Goal: Task Accomplishment & Management: Use online tool/utility

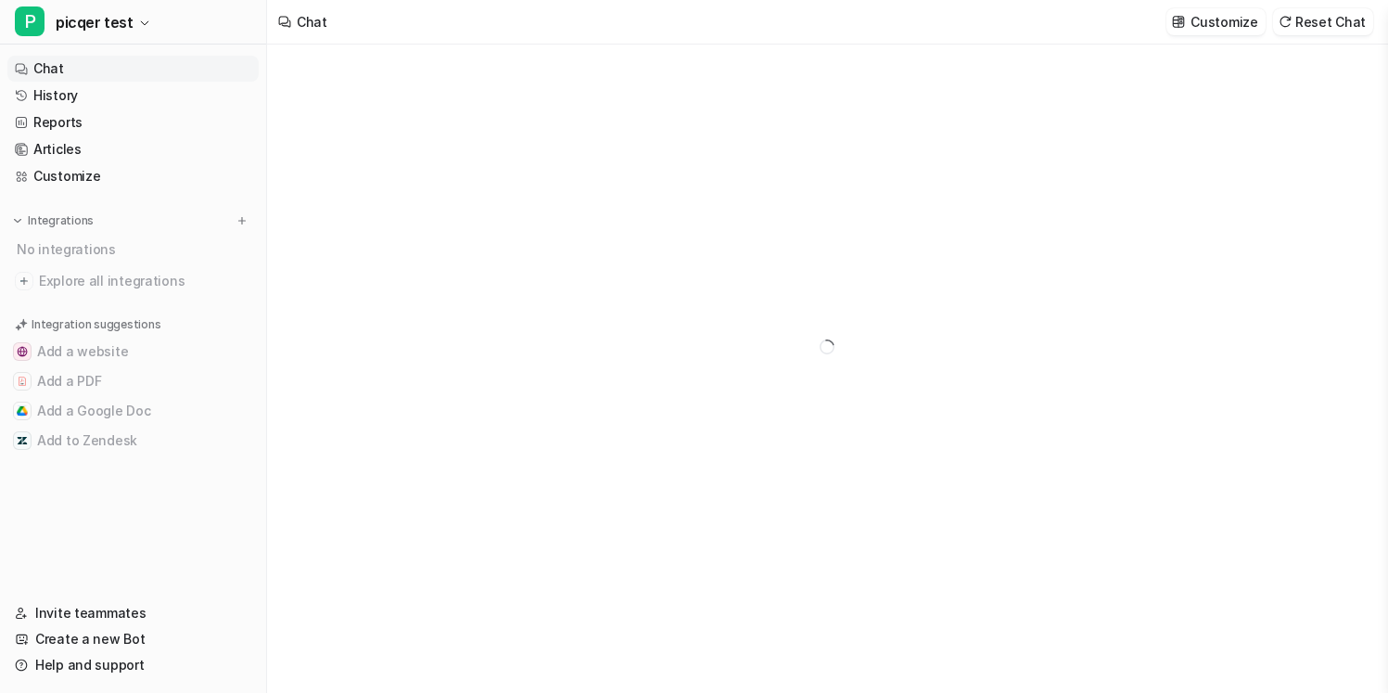
type textarea "**********"
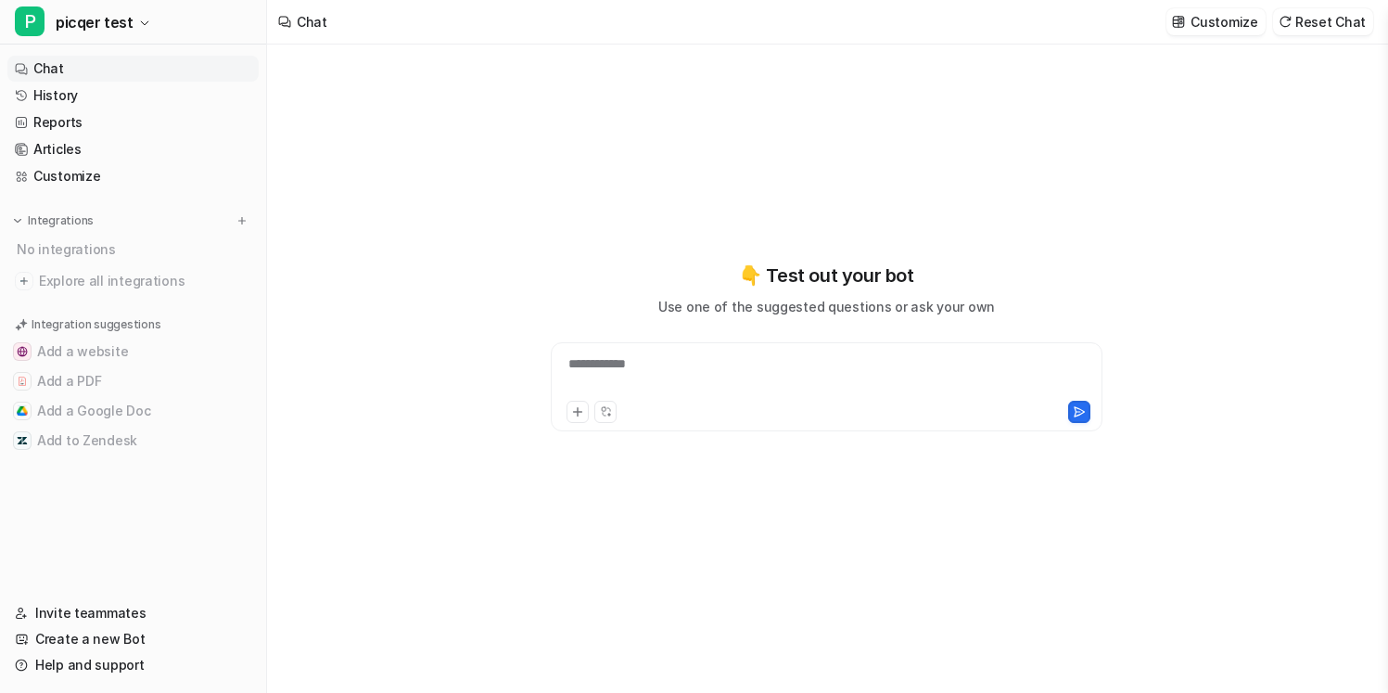
click at [394, 106] on div "**********" at bounding box center [826, 369] width 1119 height 648
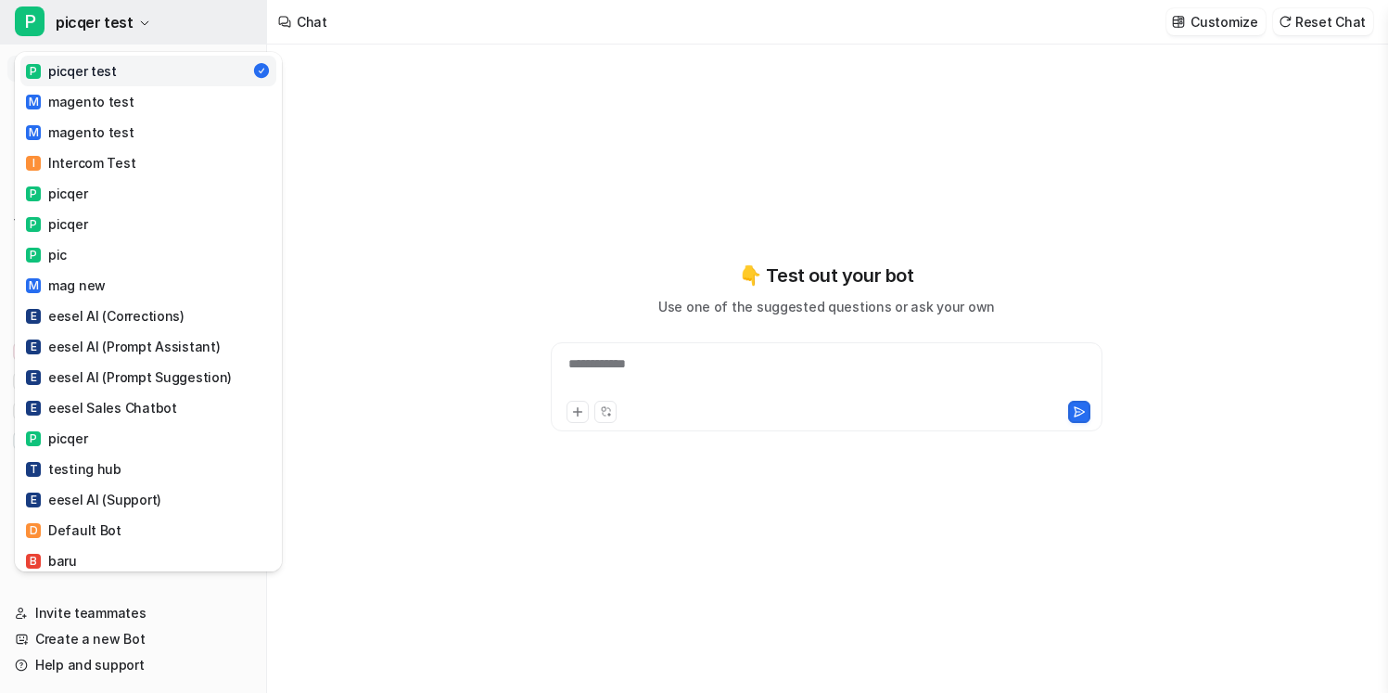
click at [206, 17] on button "P picqer test" at bounding box center [133, 22] width 266 height 45
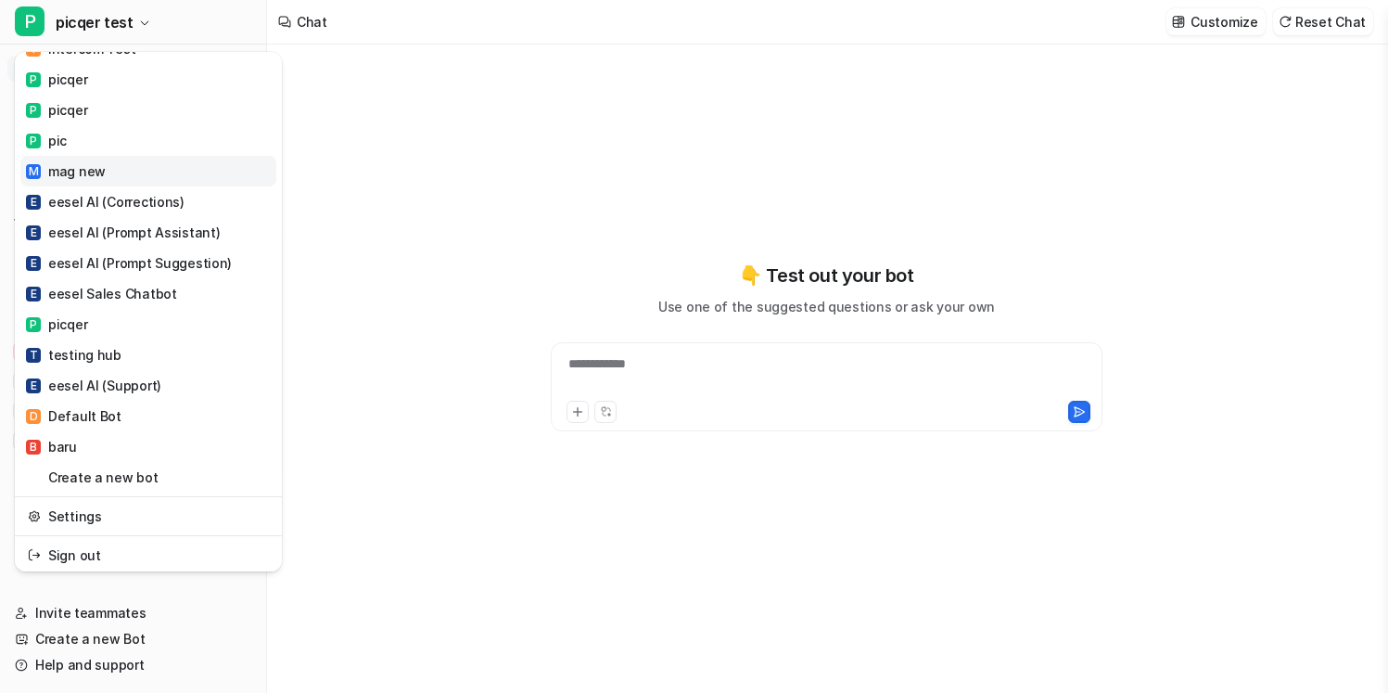
scroll to position [116, 0]
click at [165, 357] on link "T testing hub" at bounding box center [148, 352] width 256 height 31
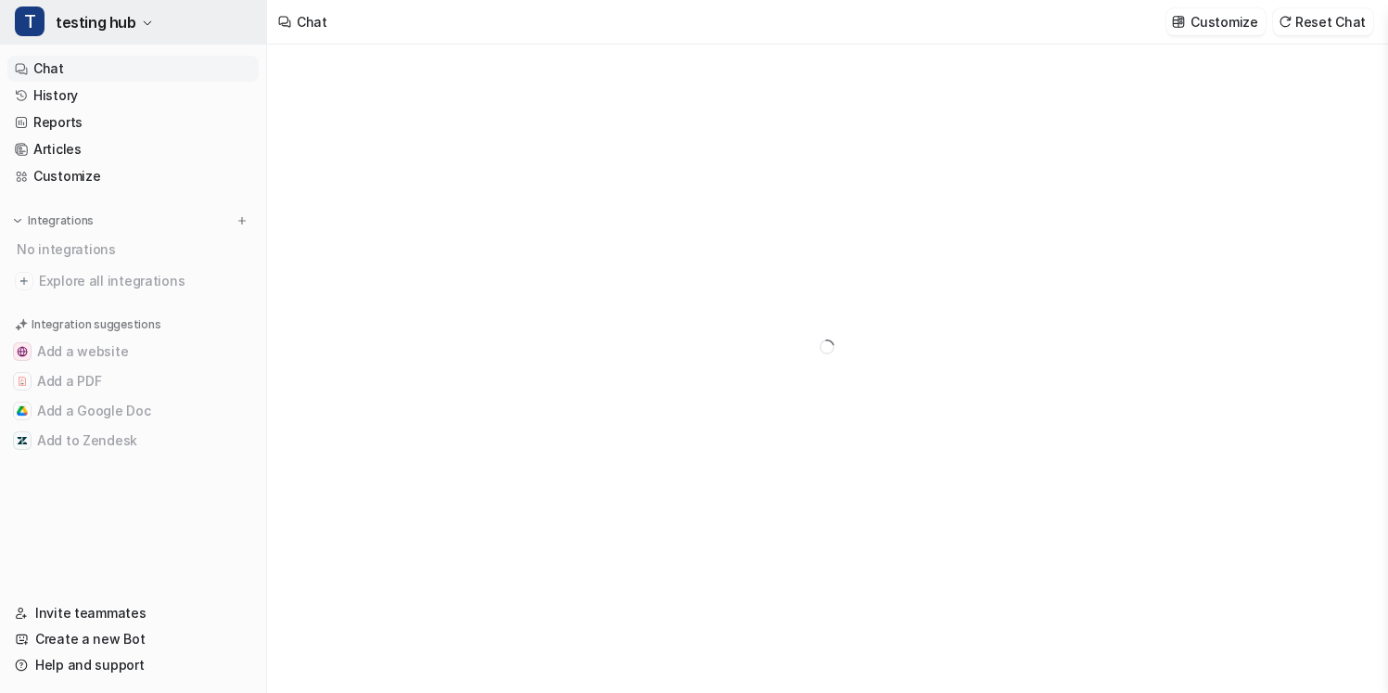
click at [186, 9] on button "T testing hub" at bounding box center [133, 22] width 266 height 45
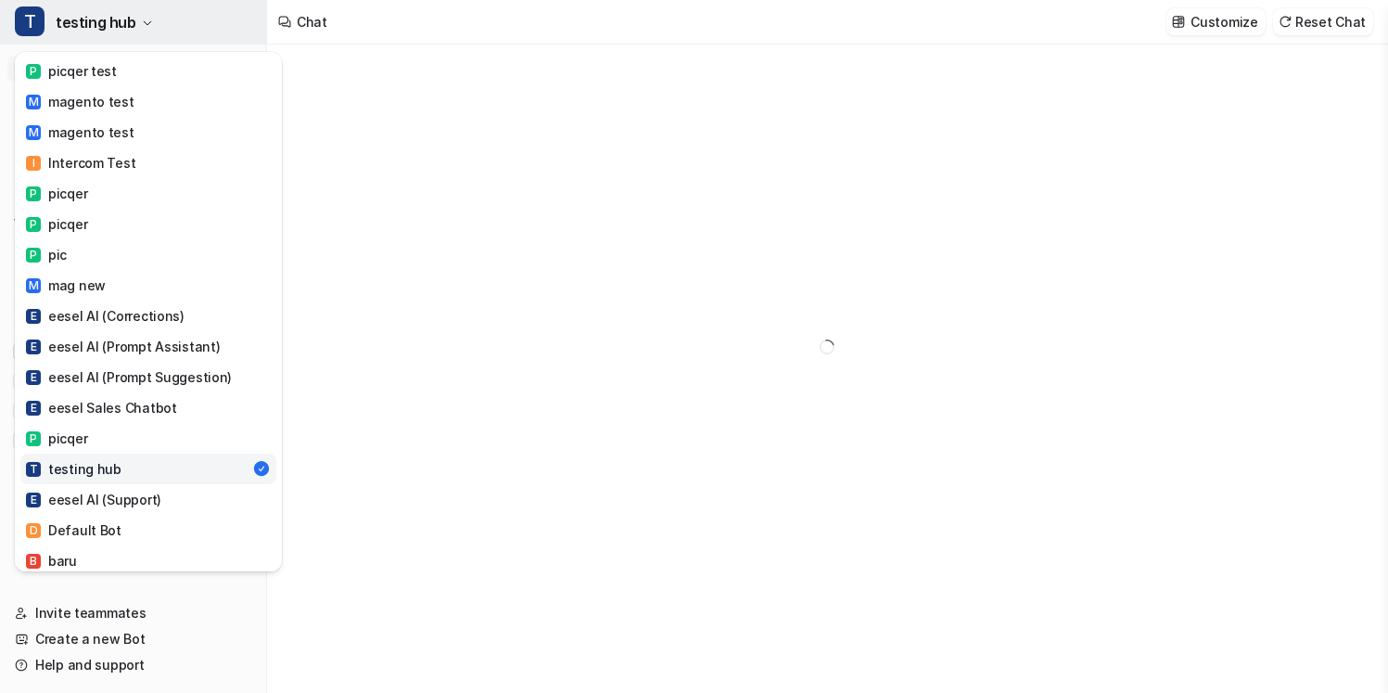
type textarea "**********"
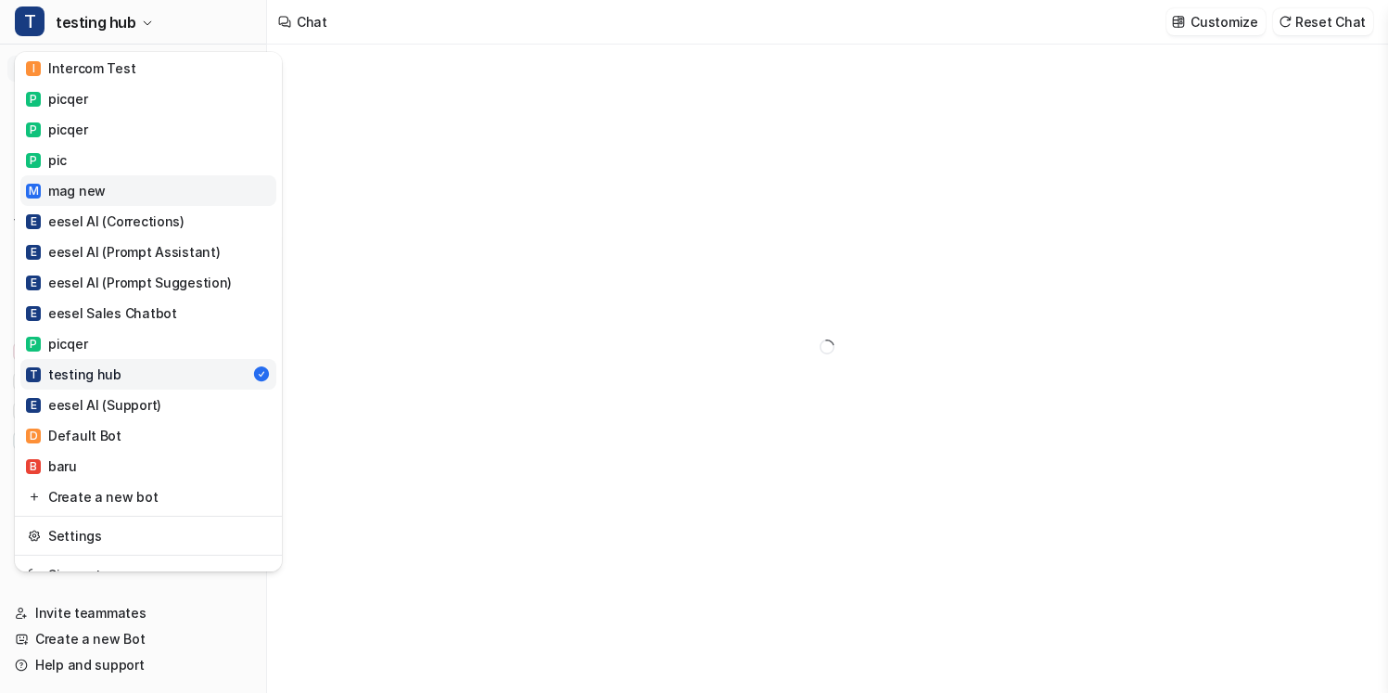
scroll to position [116, 0]
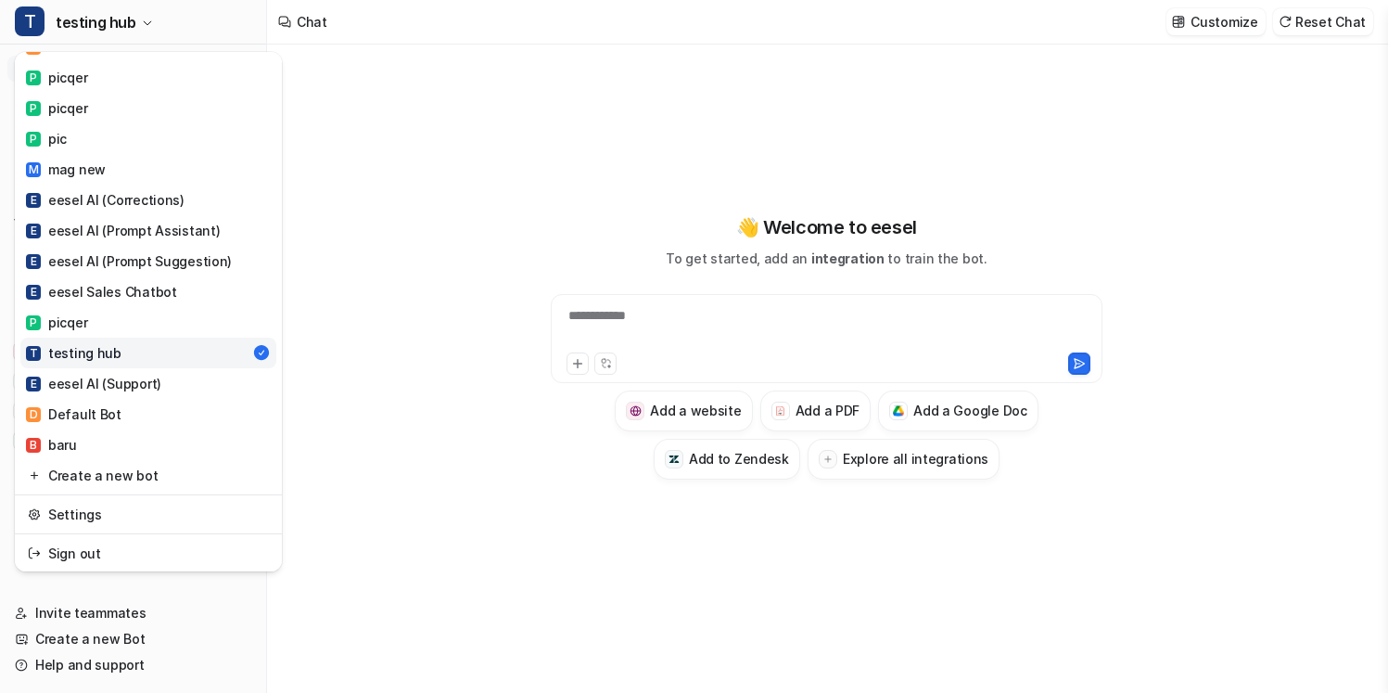
click at [405, 285] on div "**********" at bounding box center [694, 346] width 1388 height 693
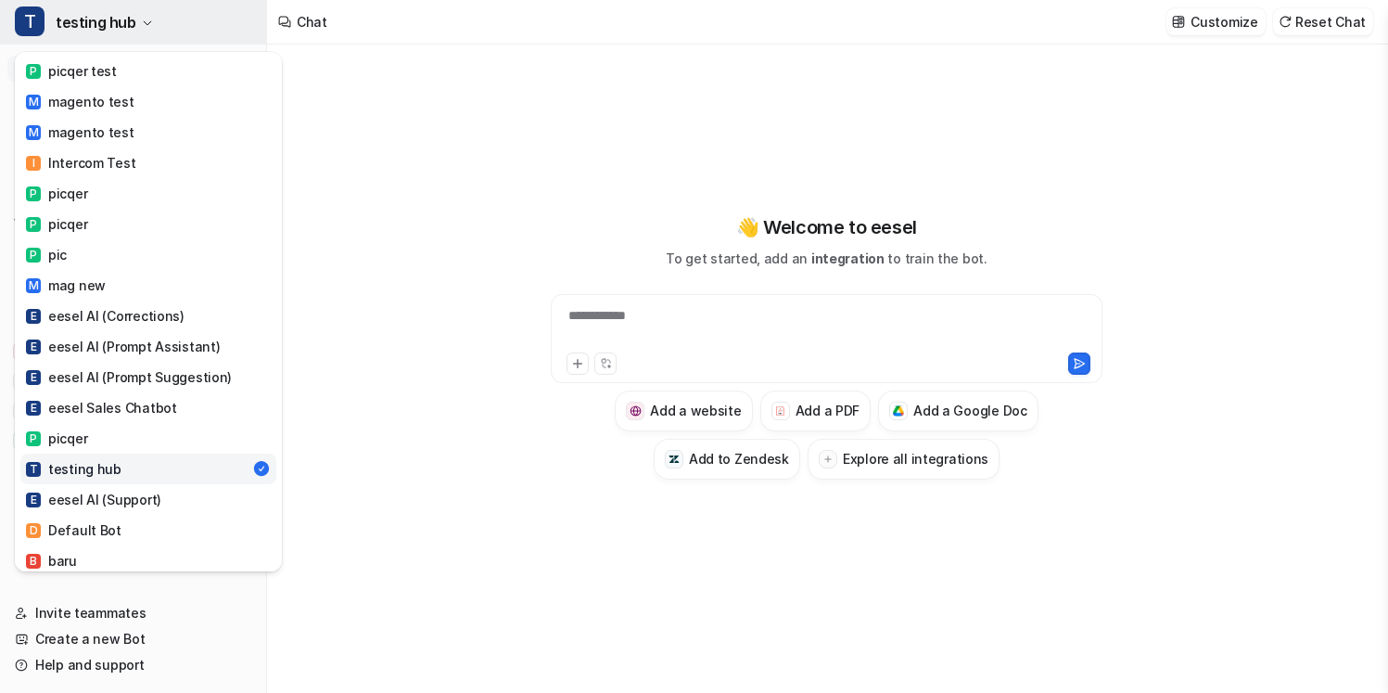
click at [206, 35] on button "T testing hub" at bounding box center [133, 22] width 266 height 45
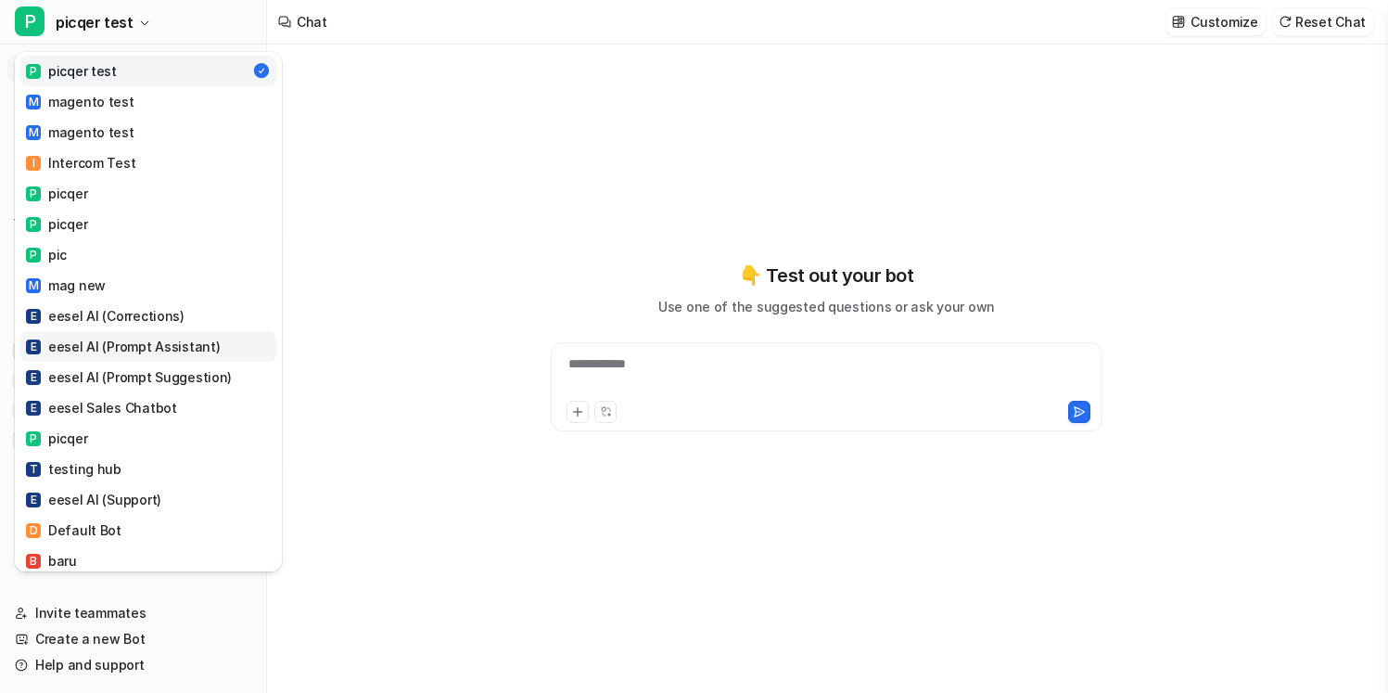
click at [183, 349] on div "E eesel AI (Prompt Assistant)" at bounding box center [123, 346] width 194 height 19
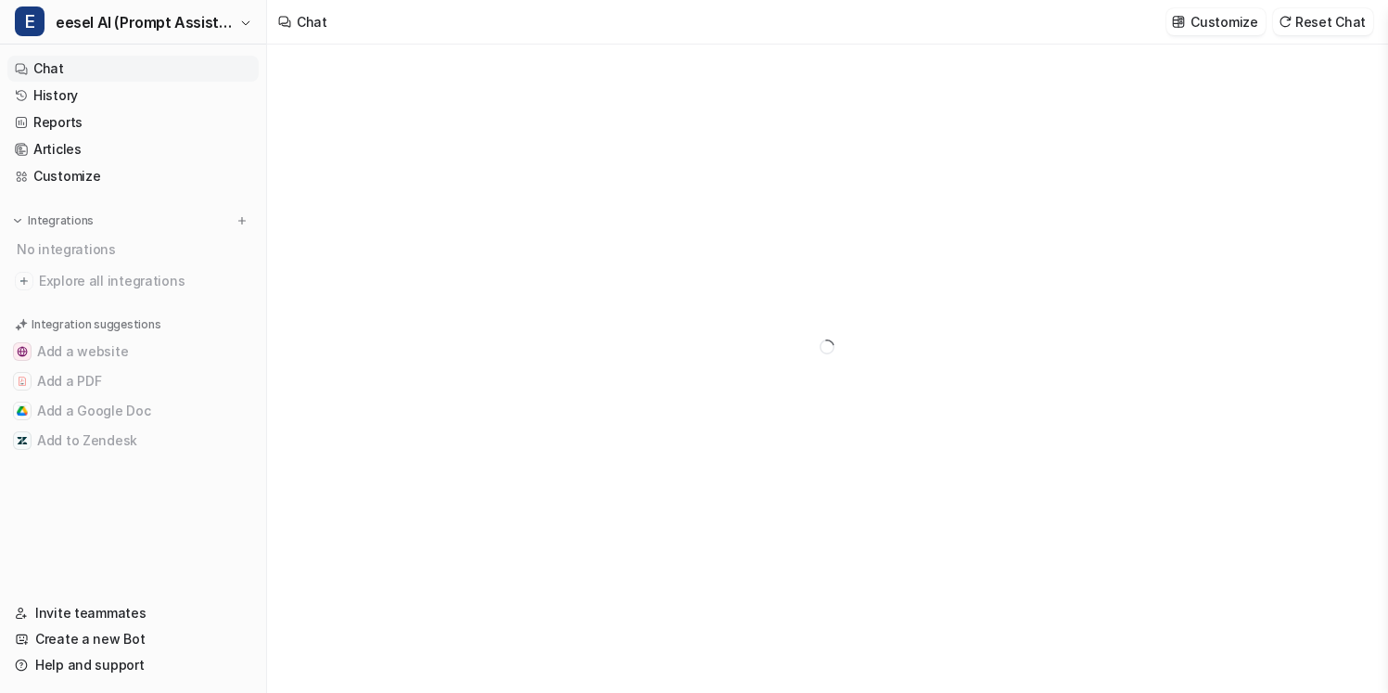
type textarea "**********"
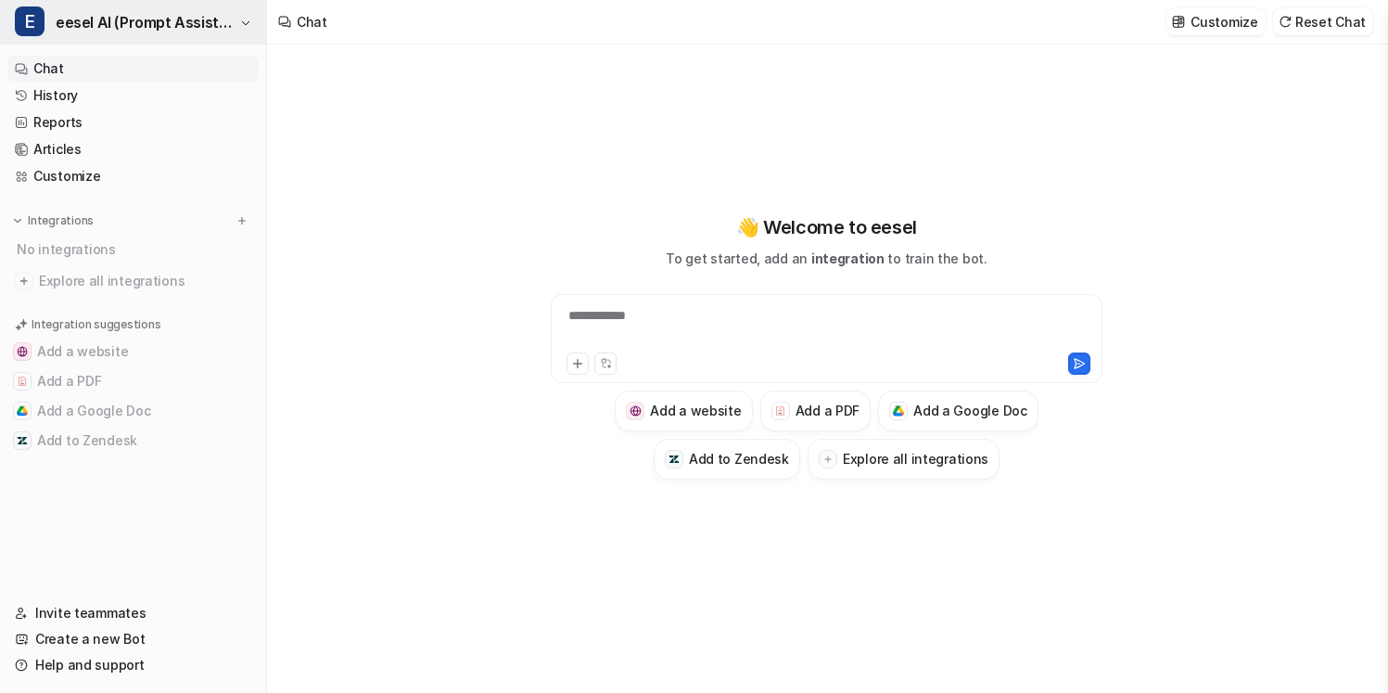
click at [216, 40] on button "E eesel AI (Prompt Assistant)" at bounding box center [133, 22] width 266 height 45
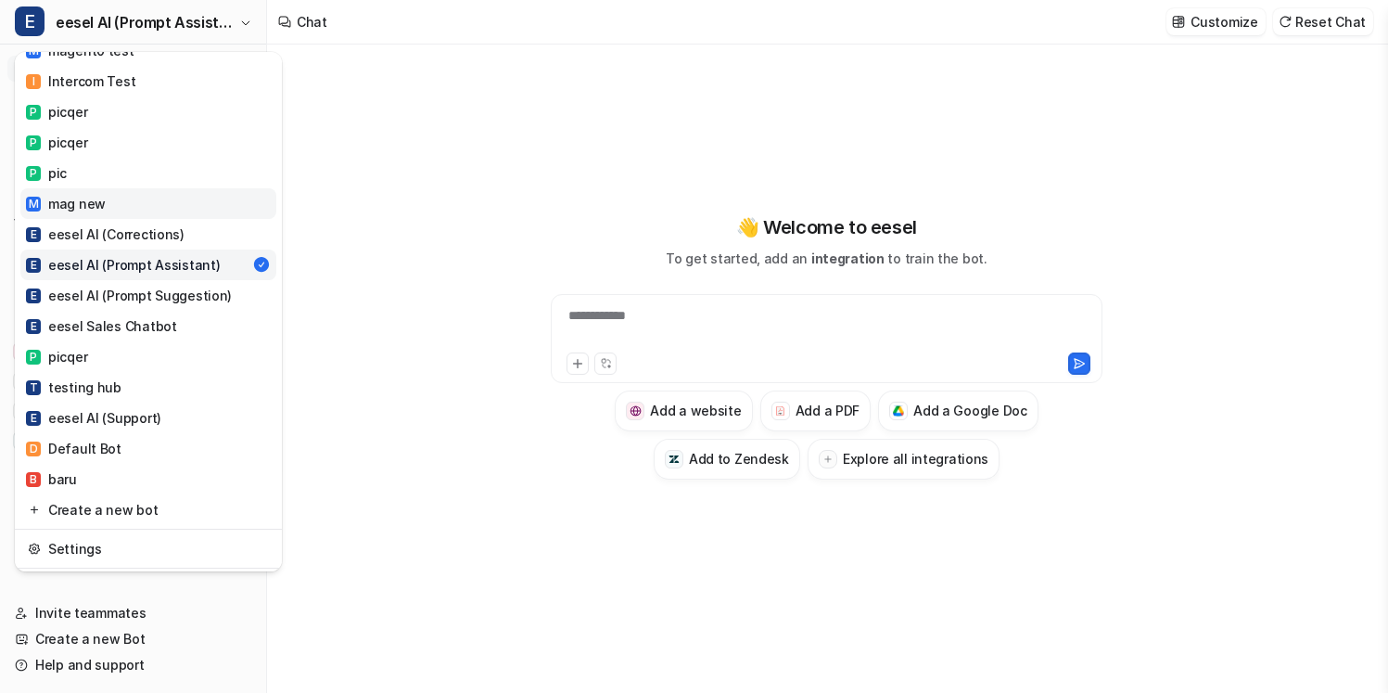
scroll to position [107, 0]
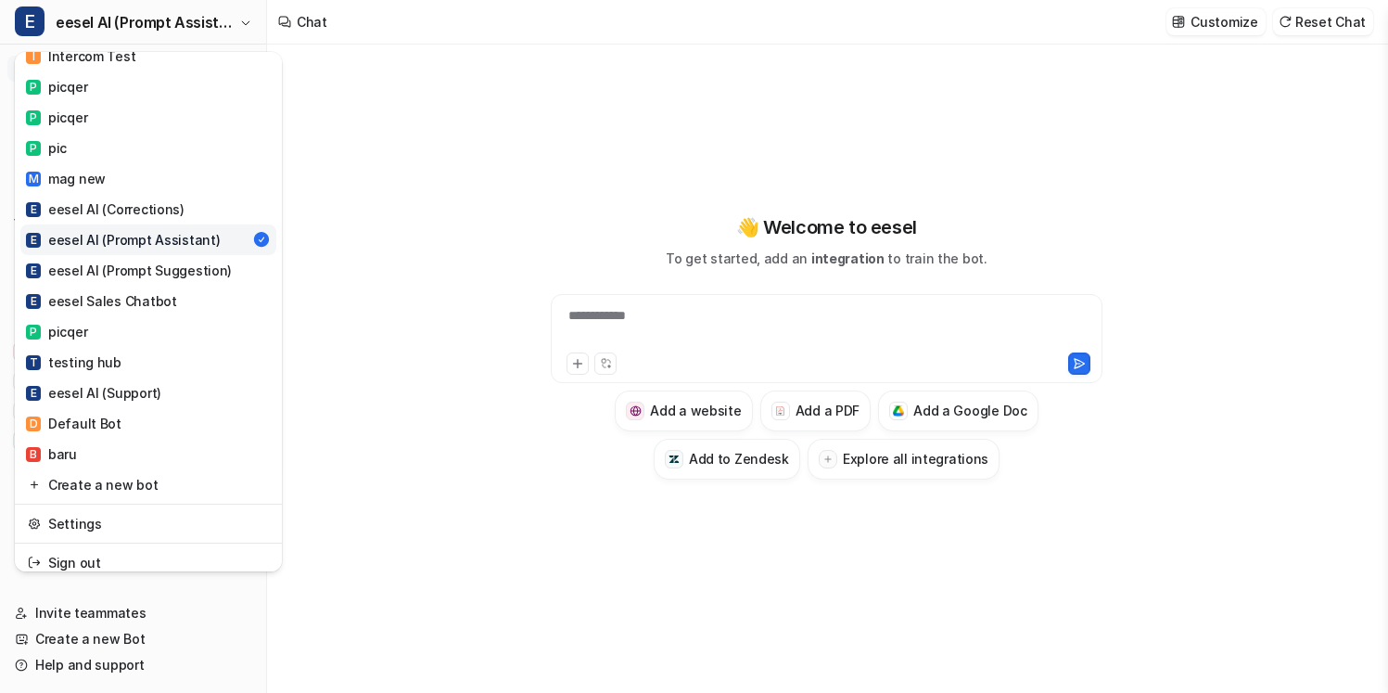
click at [173, 239] on div "E eesel AI (Prompt Assistant)" at bounding box center [123, 239] width 194 height 19
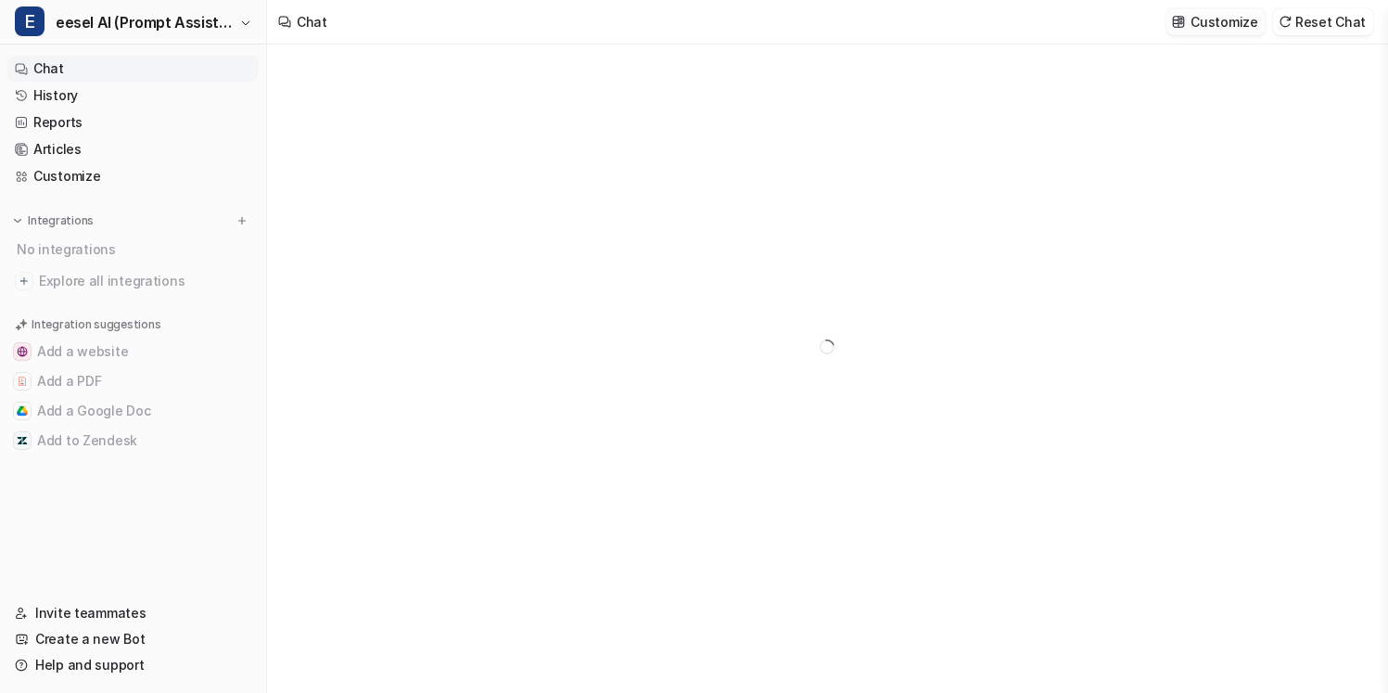
click at [1220, 19] on p "Customize" at bounding box center [1223, 21] width 67 height 19
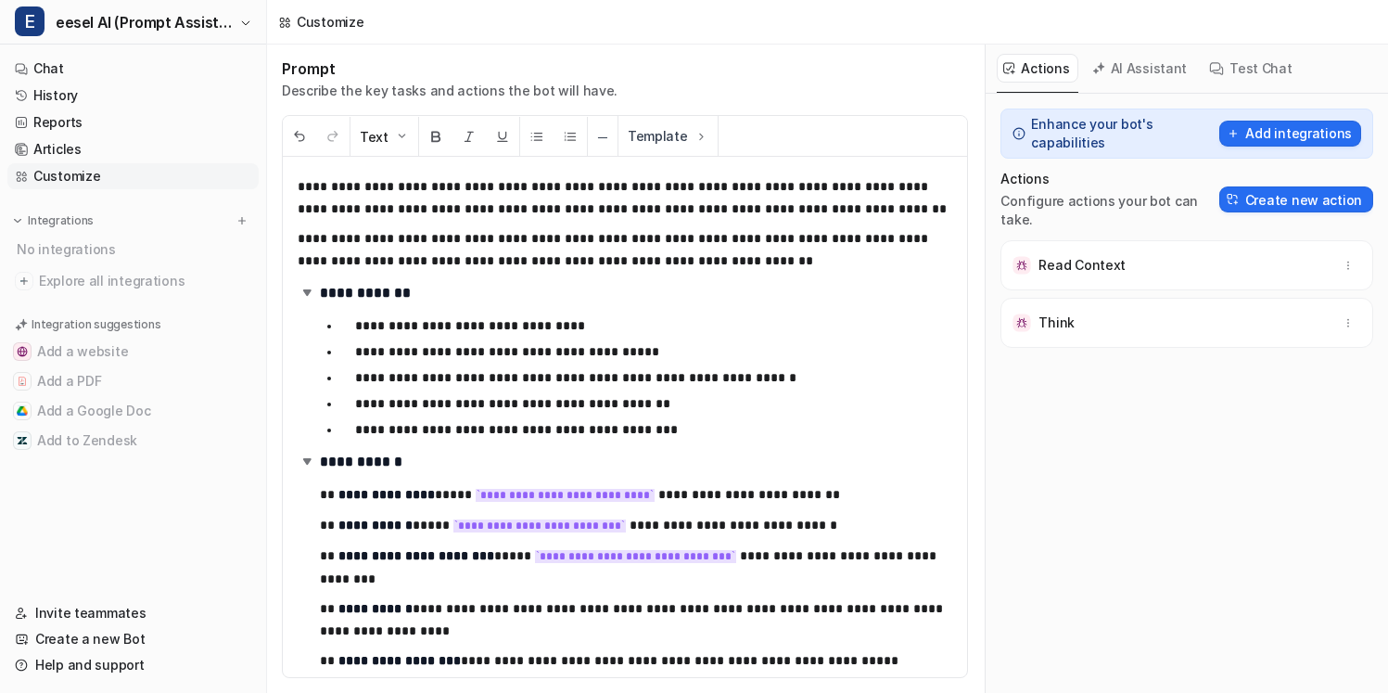
click at [739, 394] on p "**********" at bounding box center [653, 403] width 597 height 22
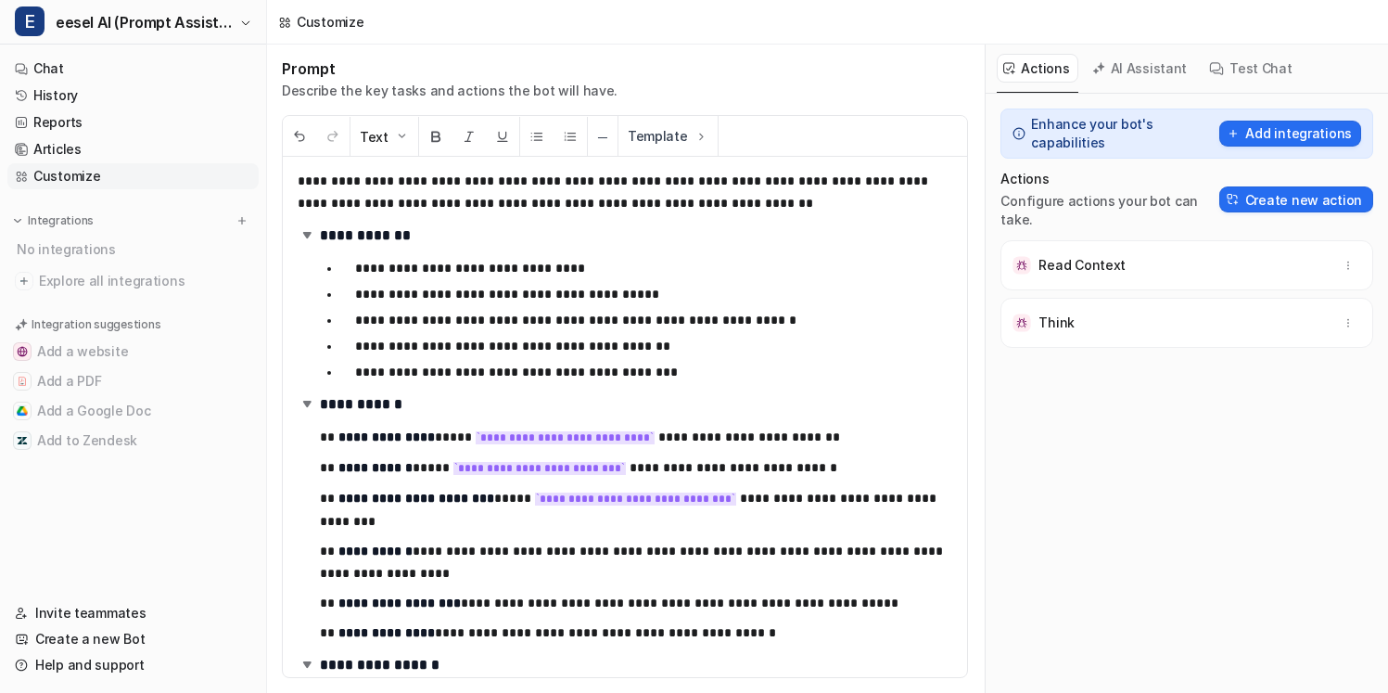
scroll to position [89, 0]
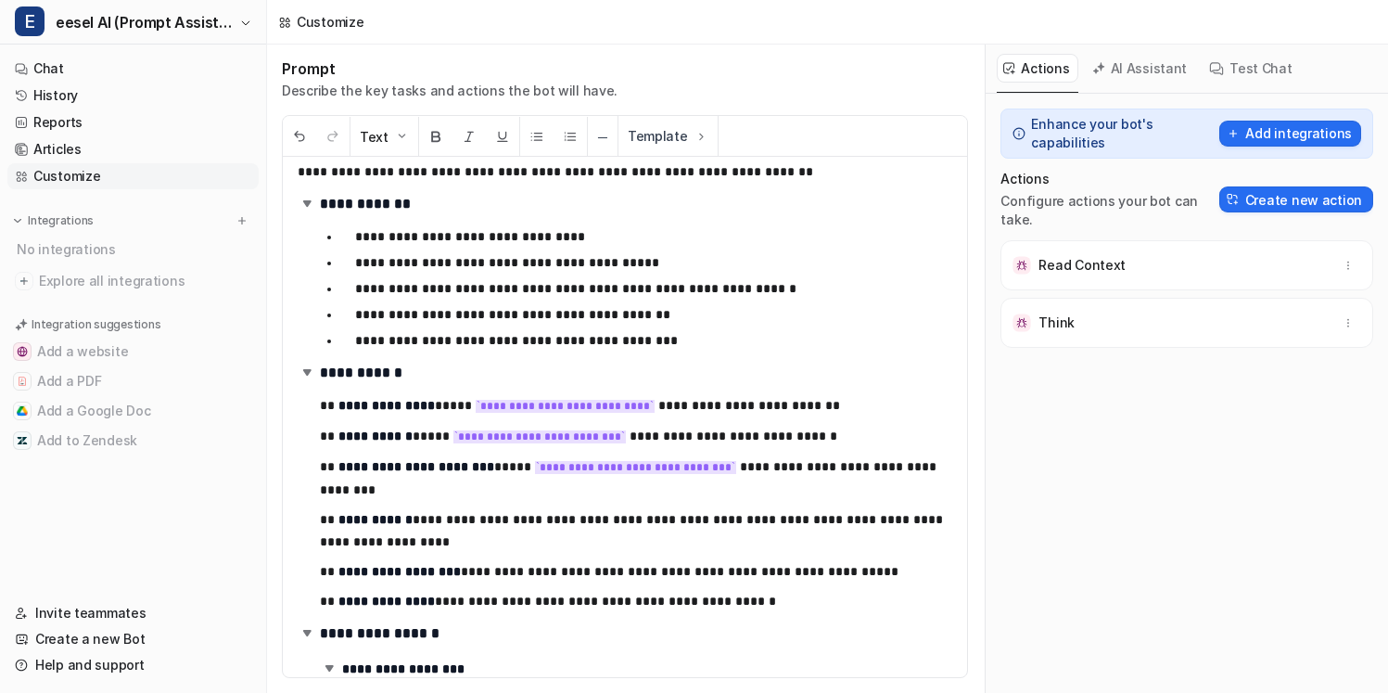
click at [724, 350] on p "**********" at bounding box center [653, 340] width 597 height 22
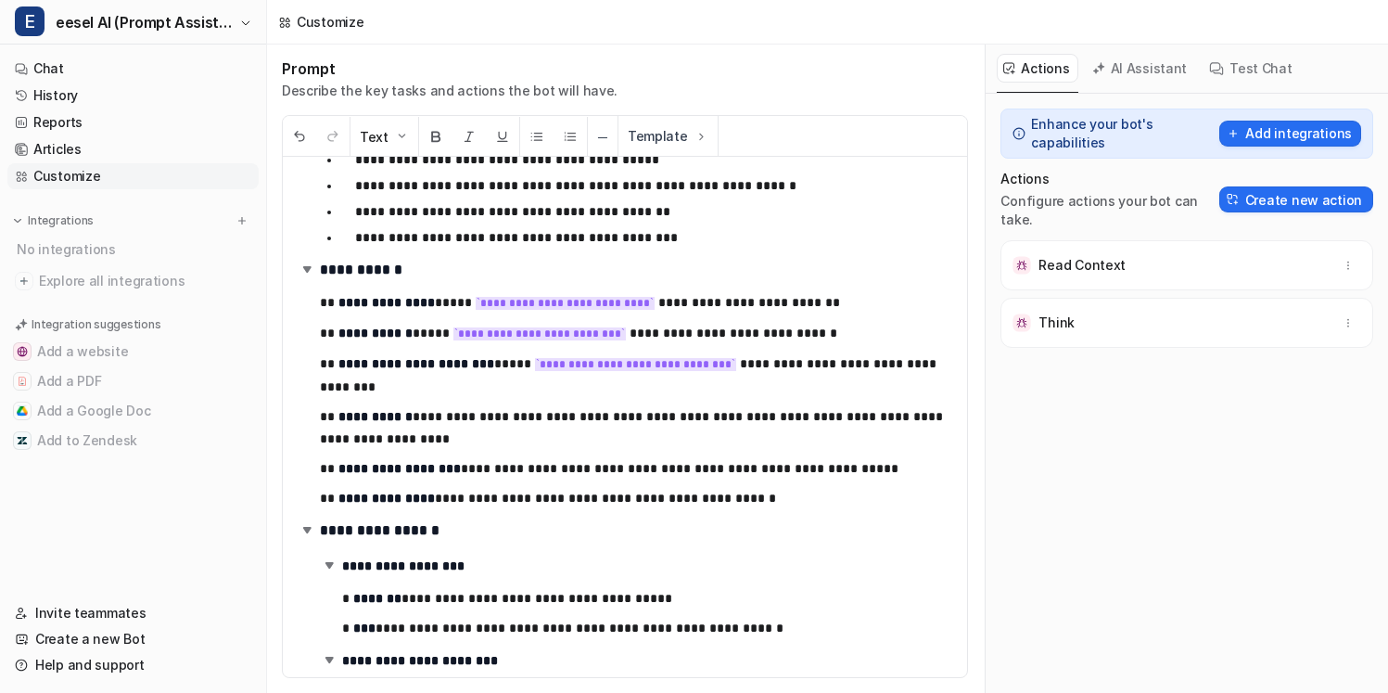
click at [761, 338] on p "**********" at bounding box center [636, 333] width 632 height 23
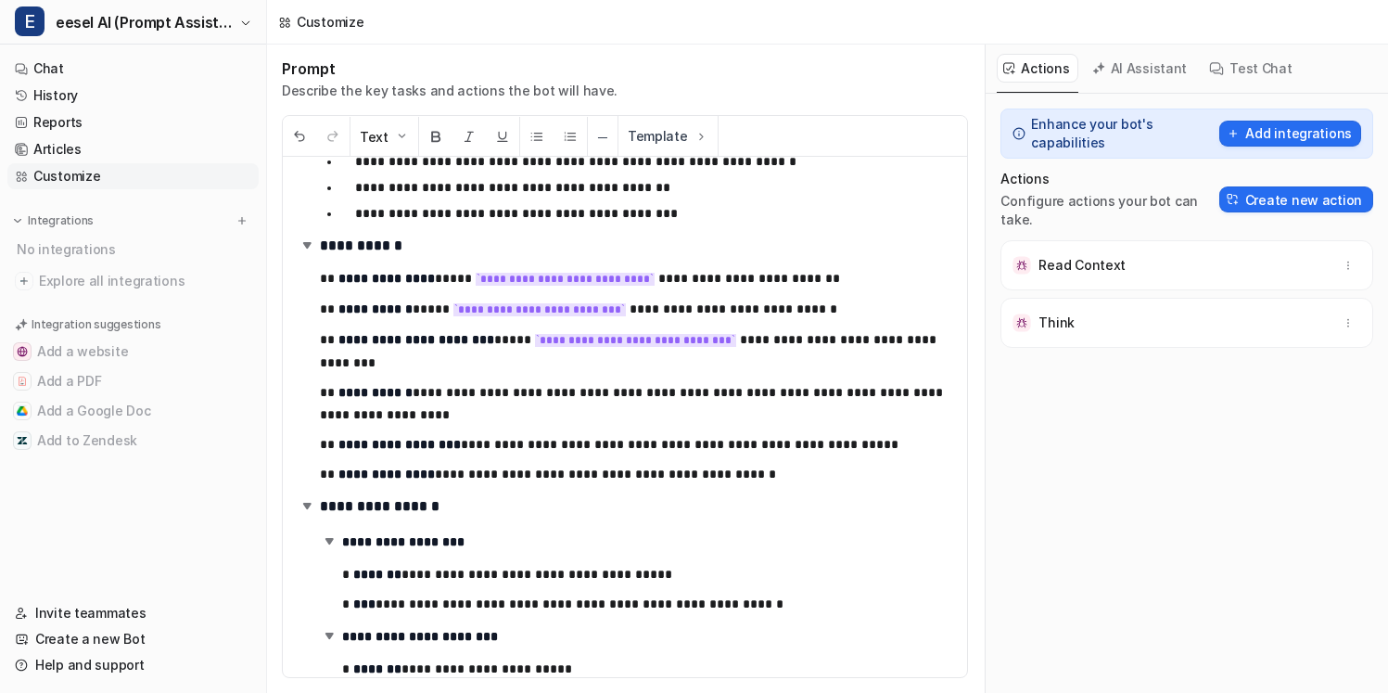
scroll to position [215, 0]
click at [700, 339] on code "**********" at bounding box center [635, 341] width 201 height 13
click at [701, 442] on p "**********" at bounding box center [636, 445] width 632 height 22
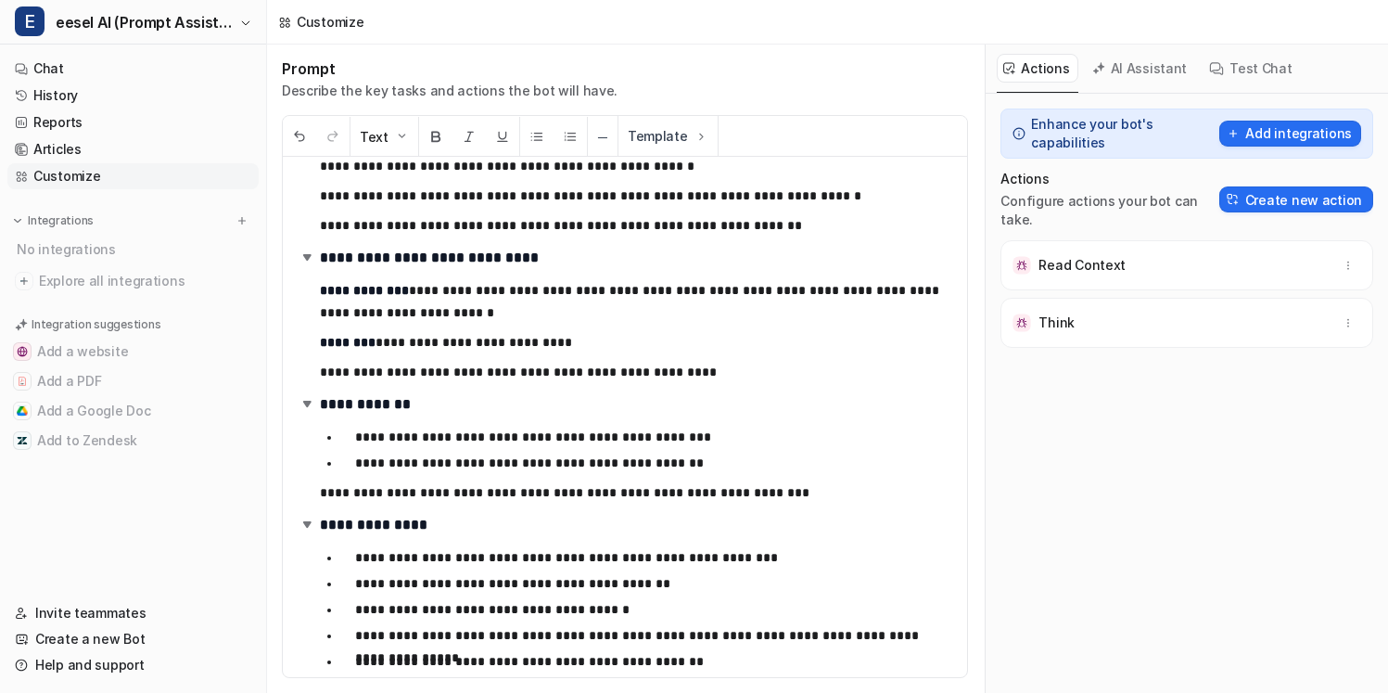
scroll to position [2693, 0]
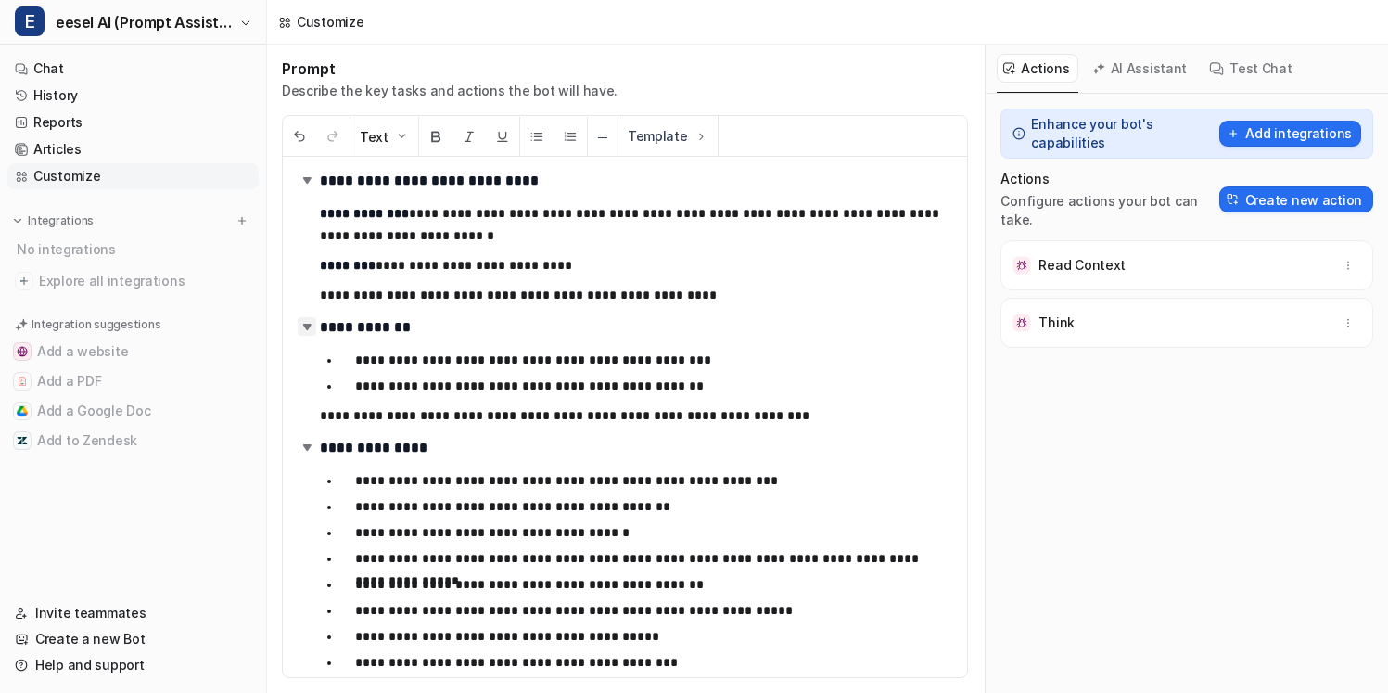
click at [304, 321] on img at bounding box center [307, 326] width 19 height 19
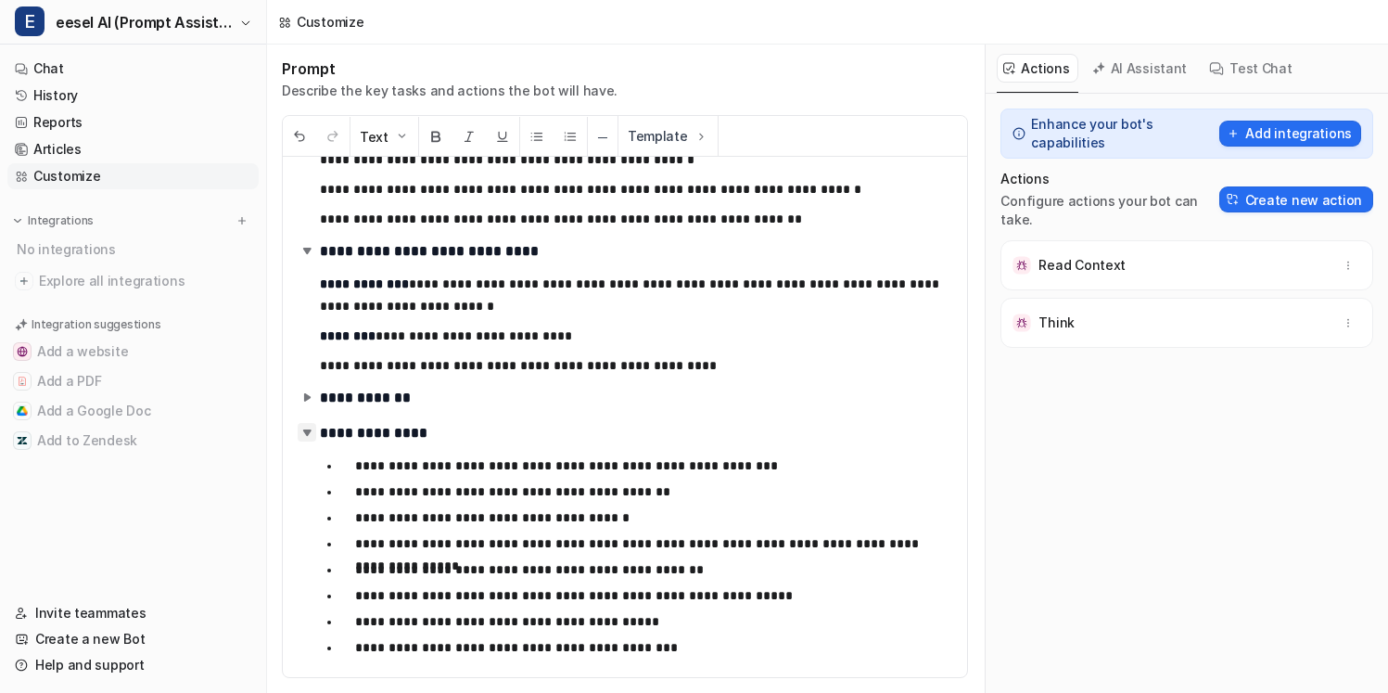
click at [307, 433] on img at bounding box center [307, 432] width 19 height 19
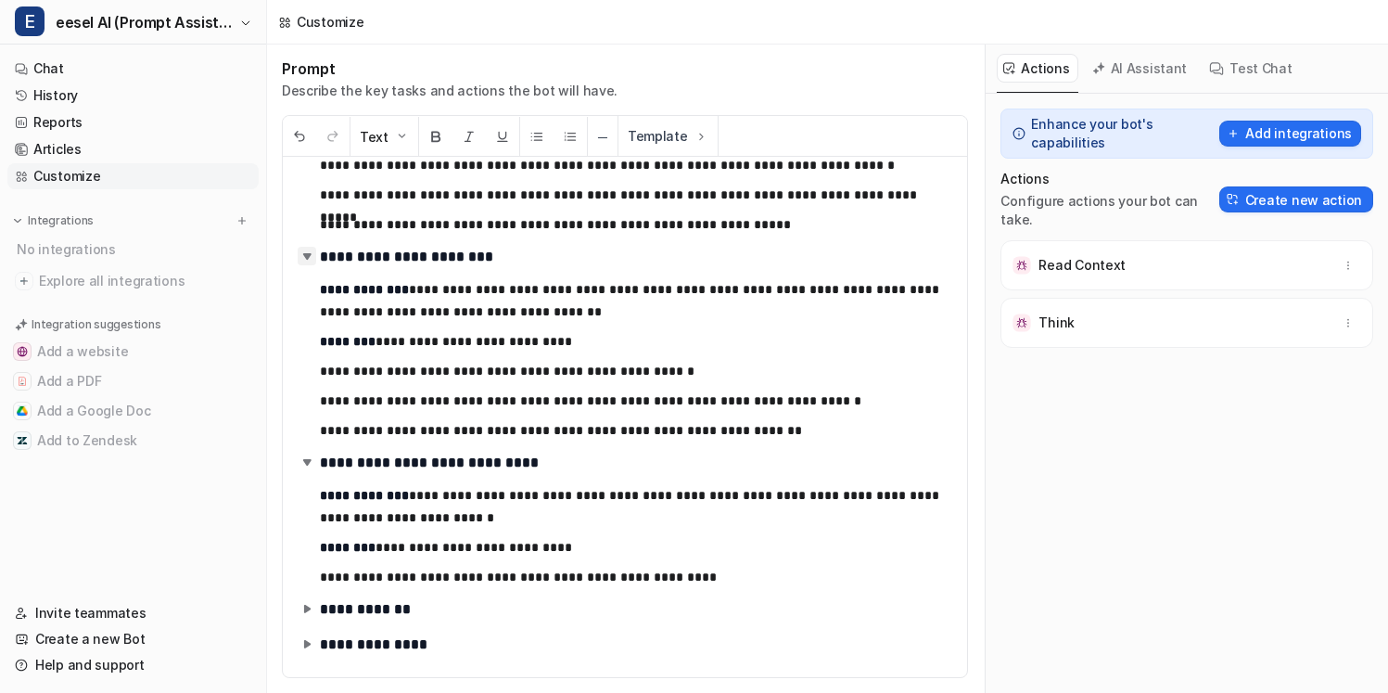
click at [311, 263] on img at bounding box center [307, 256] width 19 height 19
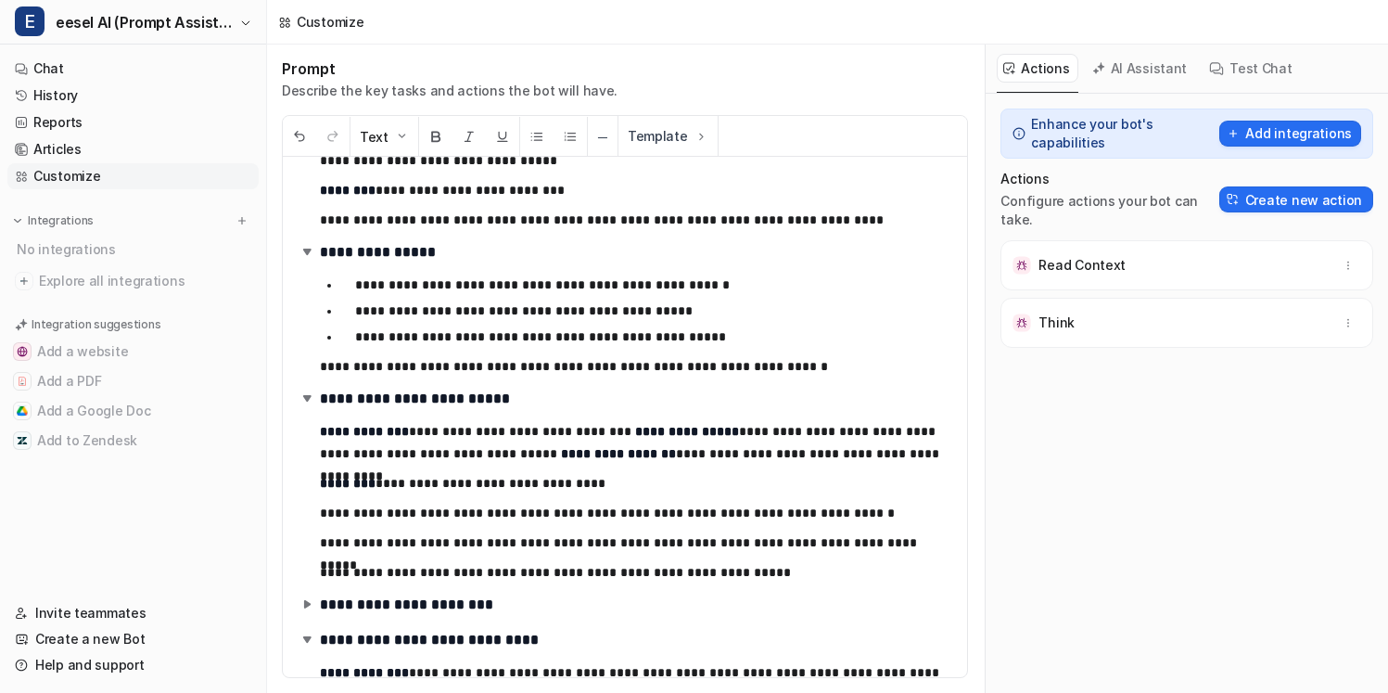
scroll to position [2061, 0]
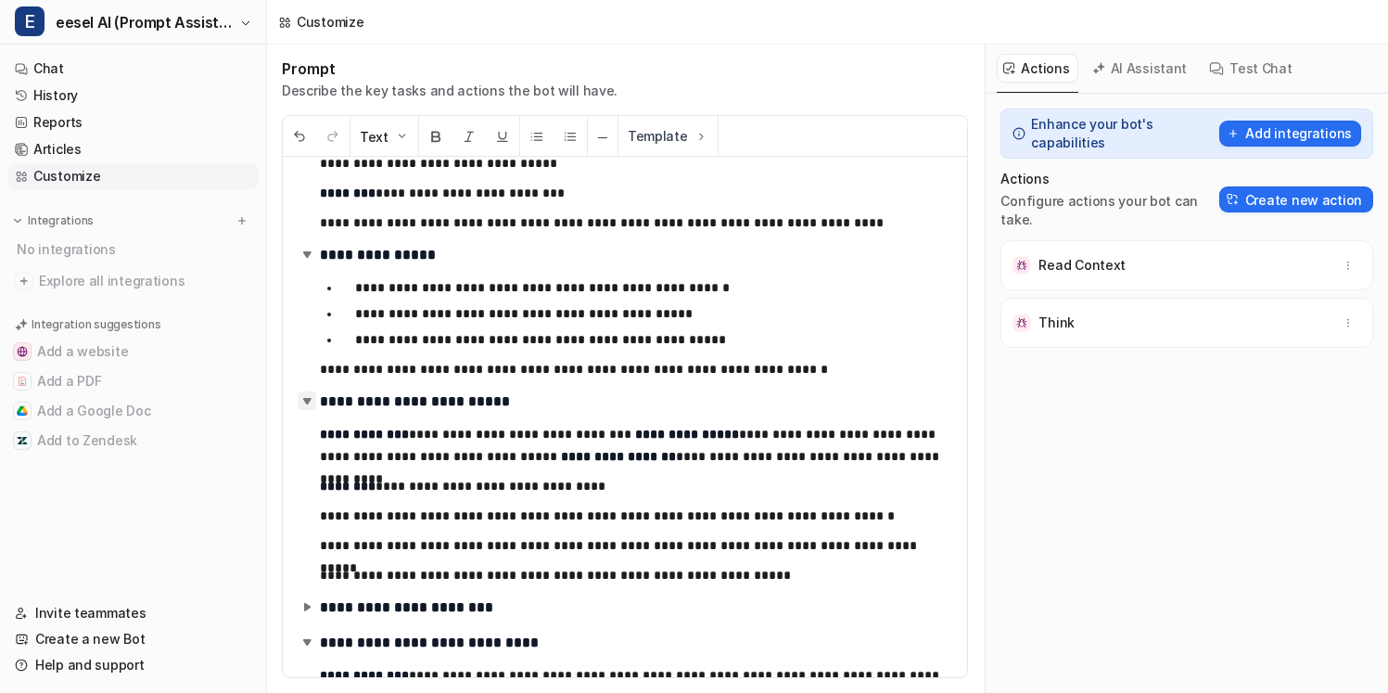
click at [308, 400] on img at bounding box center [307, 400] width 19 height 19
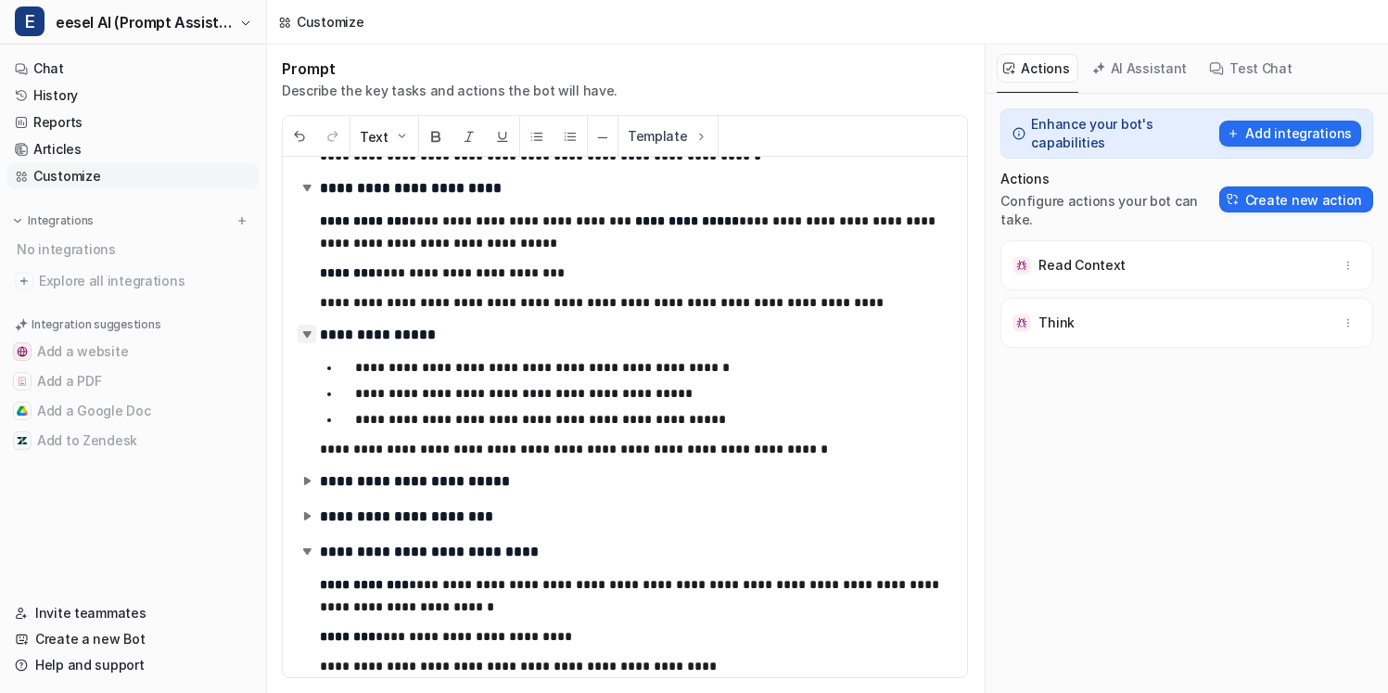
click at [303, 338] on img at bounding box center [307, 333] width 19 height 19
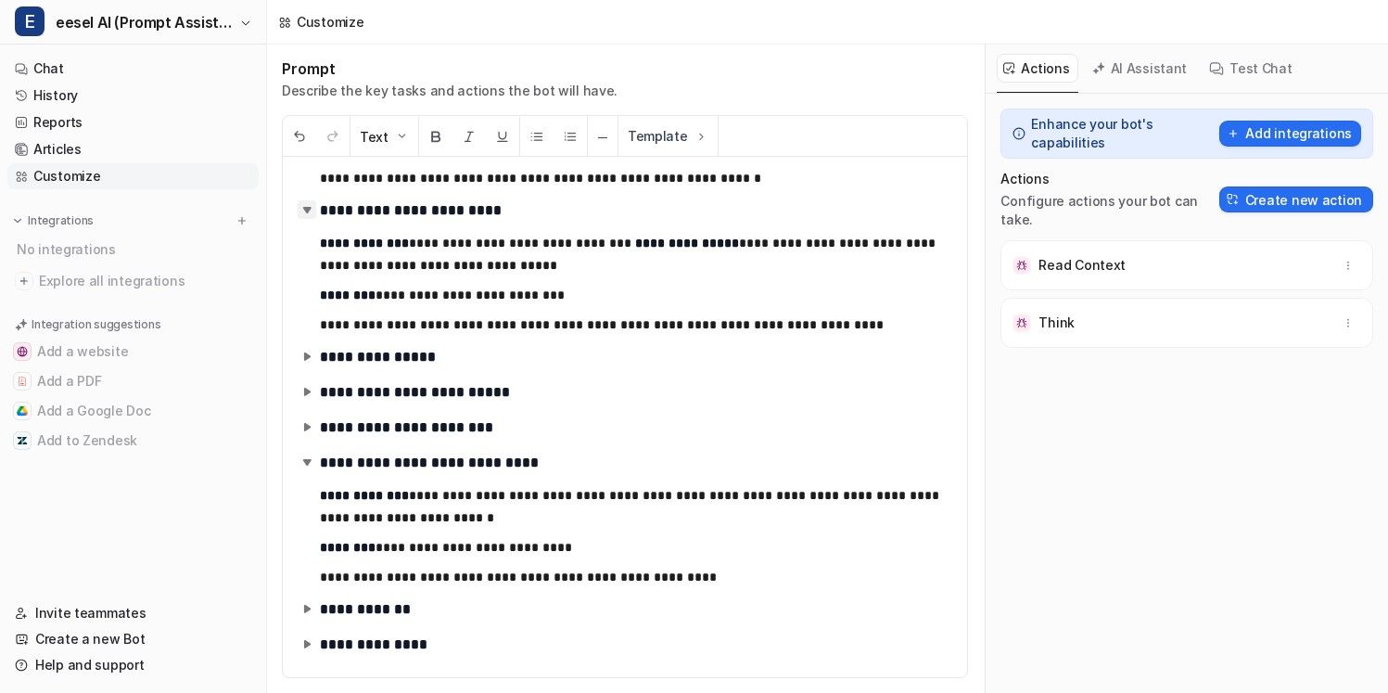
click at [312, 208] on img at bounding box center [307, 209] width 19 height 19
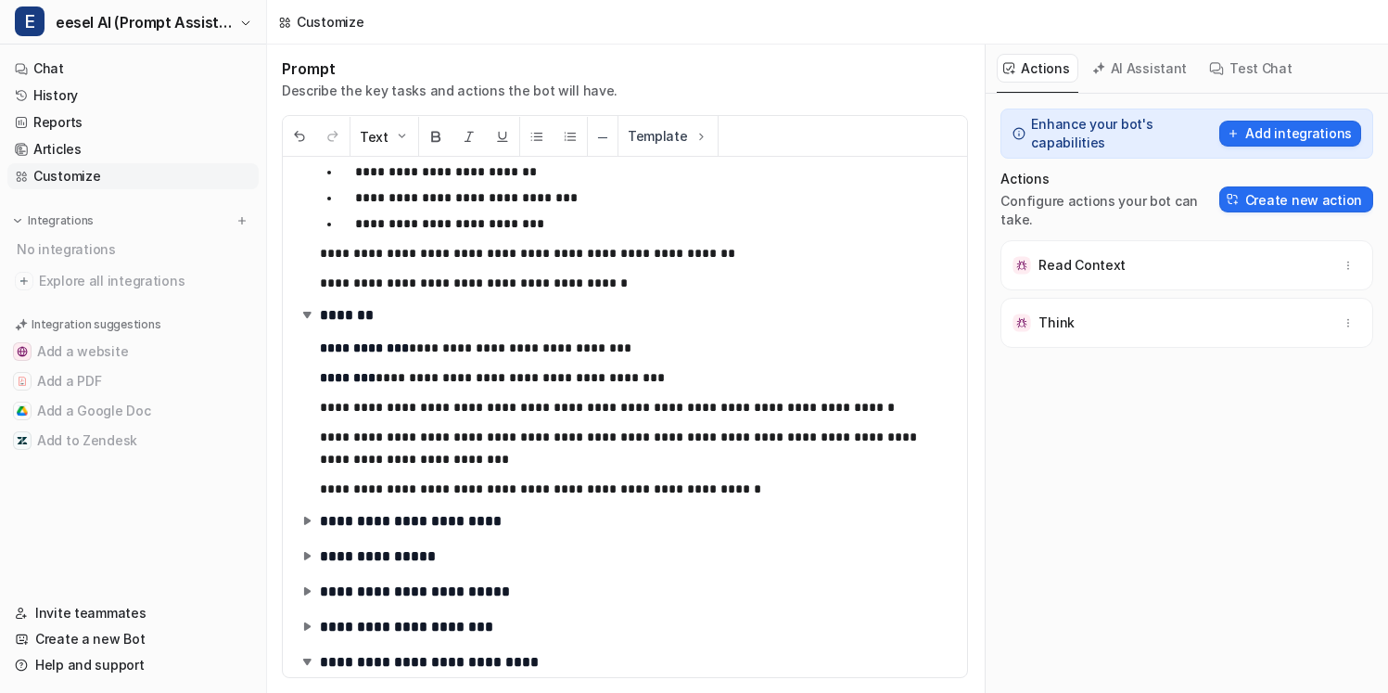
scroll to position [1613, 0]
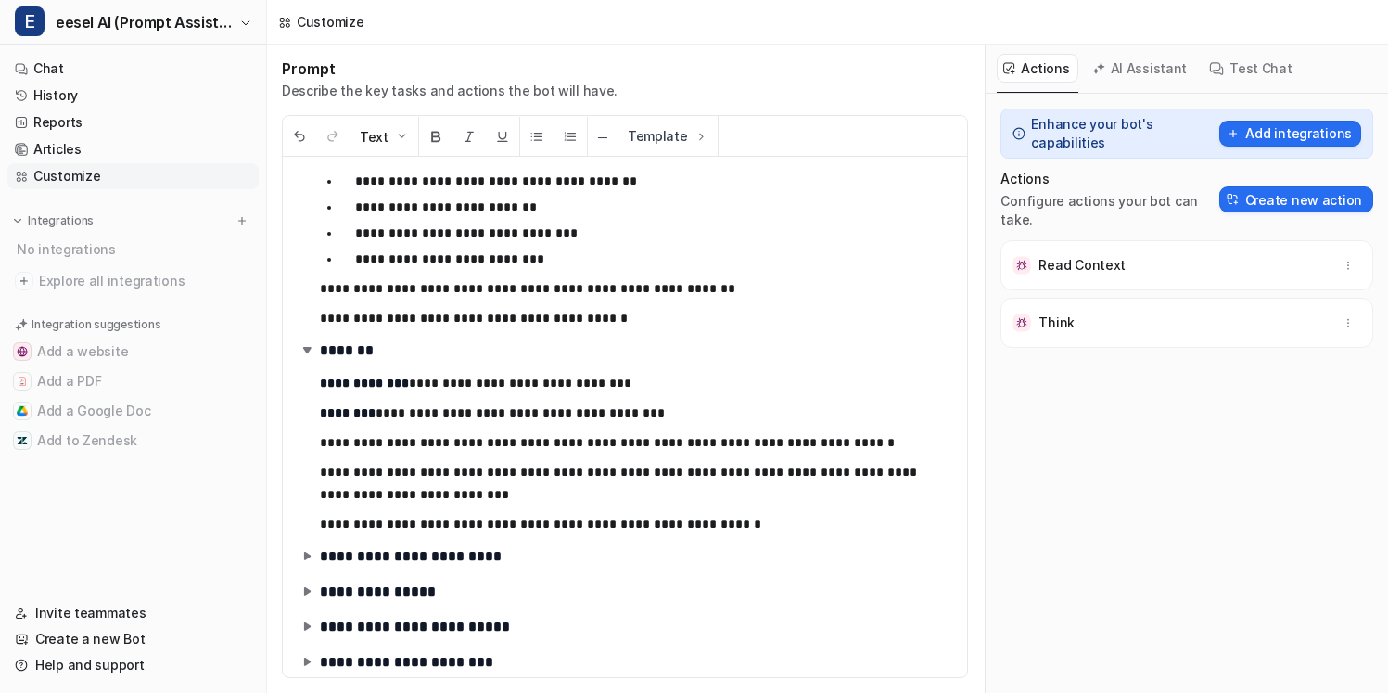
click at [300, 338] on h2 "*******" at bounding box center [625, 351] width 655 height 28
click at [300, 347] on img at bounding box center [307, 349] width 19 height 19
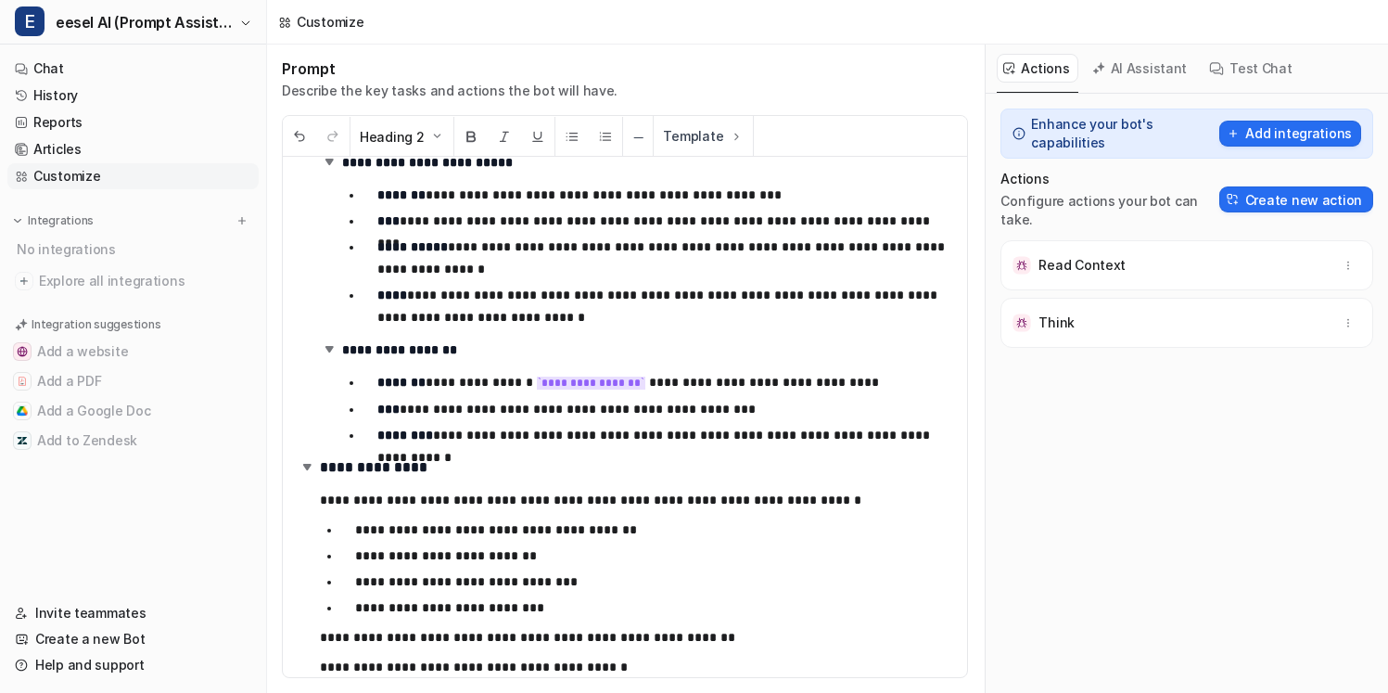
scroll to position [1220, 0]
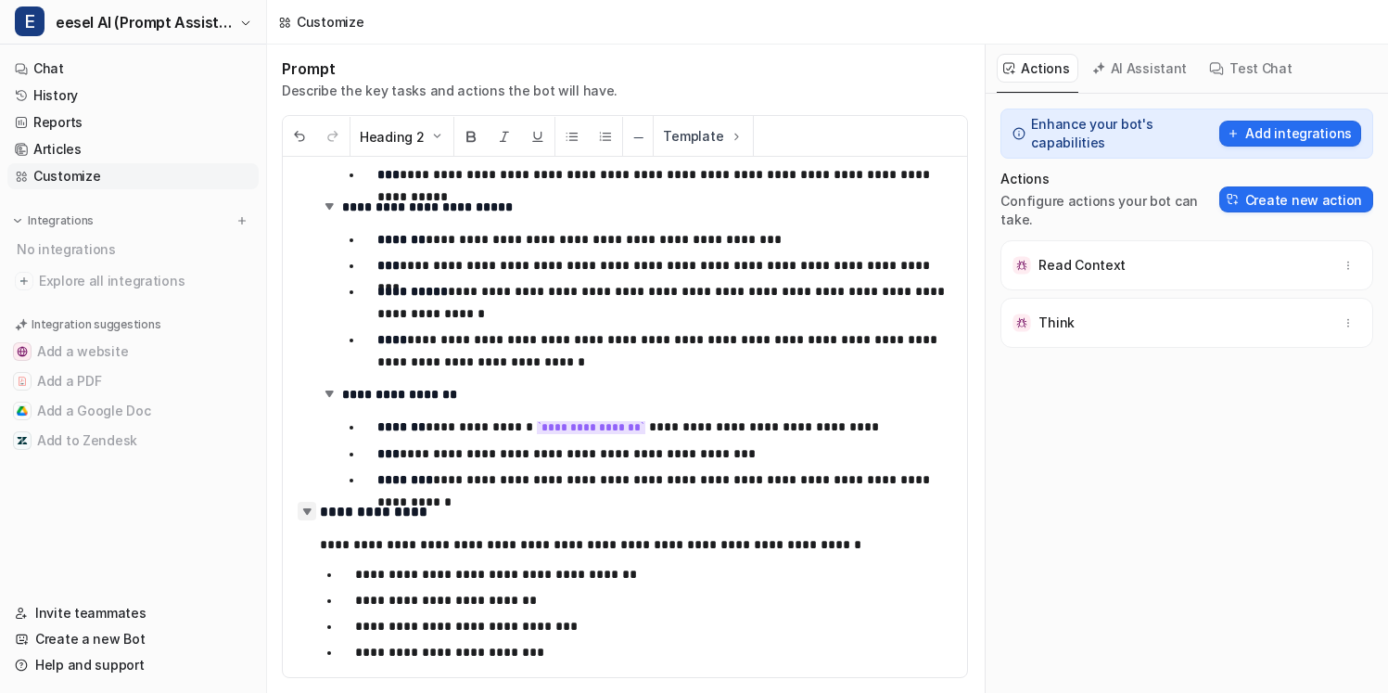
click at [312, 509] on img at bounding box center [307, 511] width 19 height 19
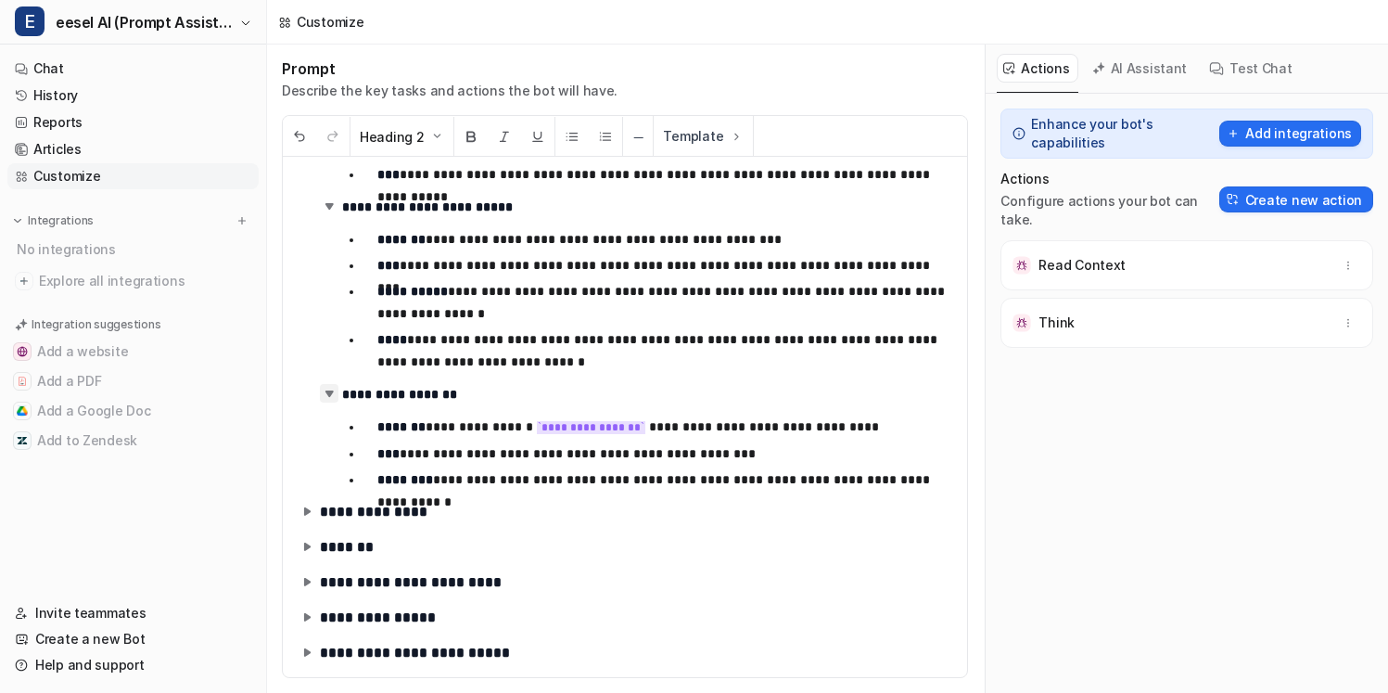
click at [331, 392] on img at bounding box center [329, 393] width 19 height 19
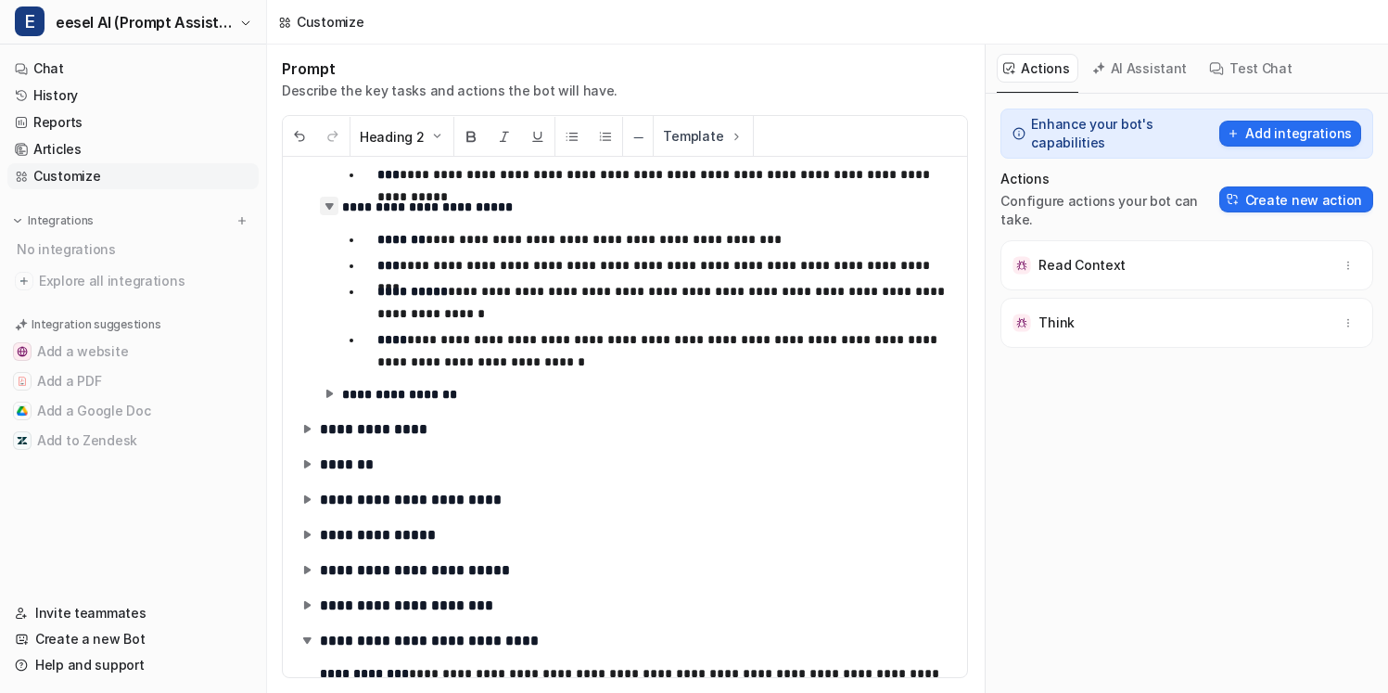
click at [331, 211] on img at bounding box center [329, 206] width 19 height 19
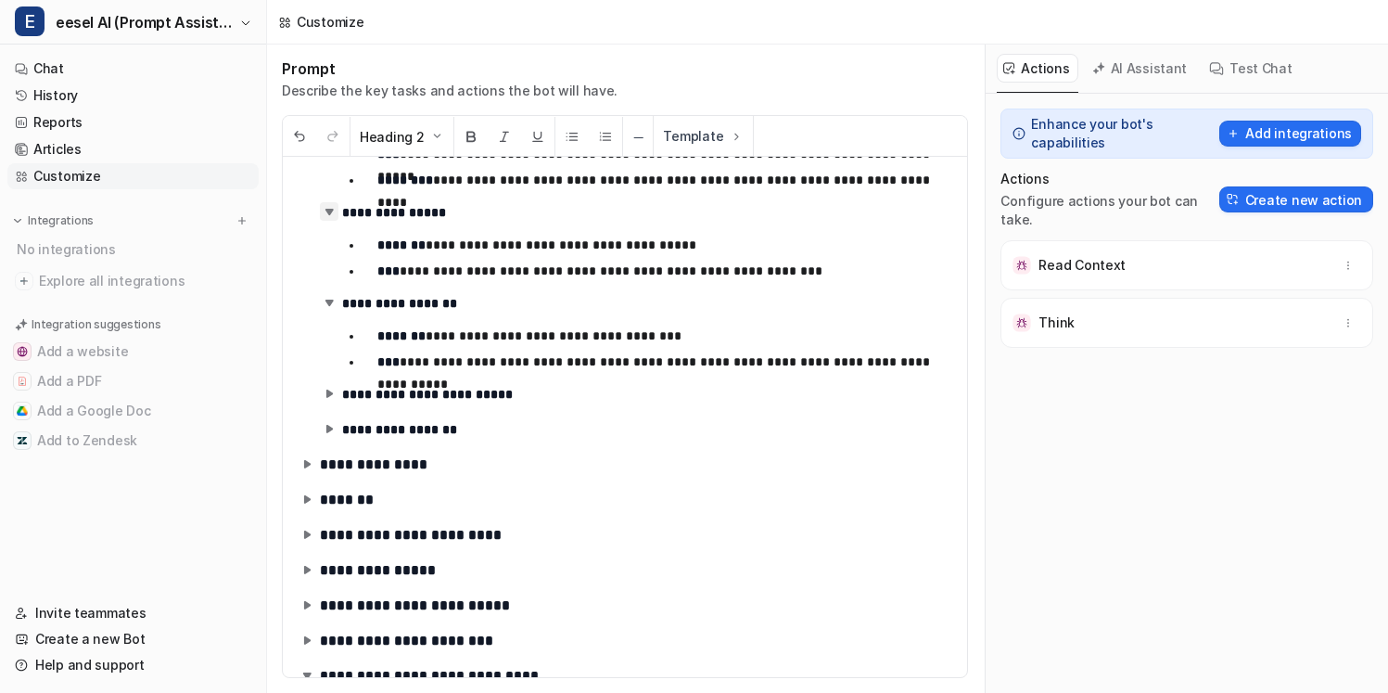
scroll to position [1022, 0]
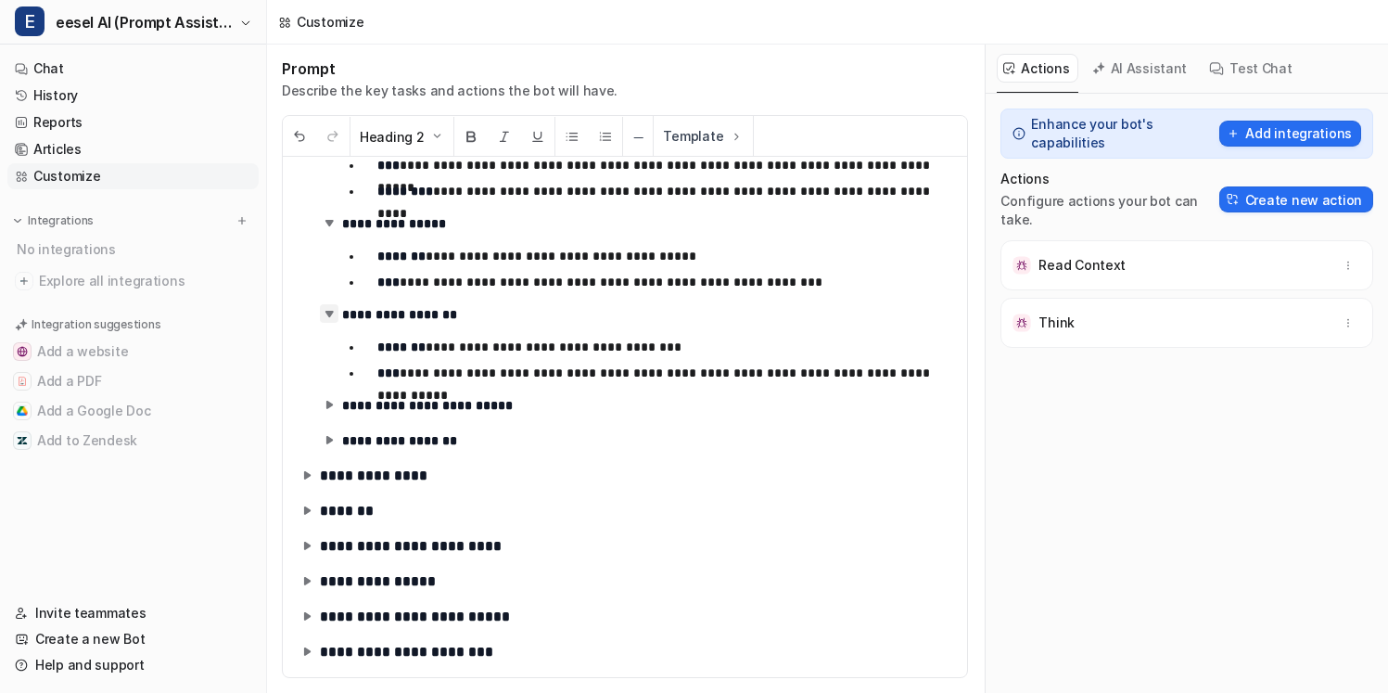
click at [328, 319] on img at bounding box center [329, 313] width 19 height 19
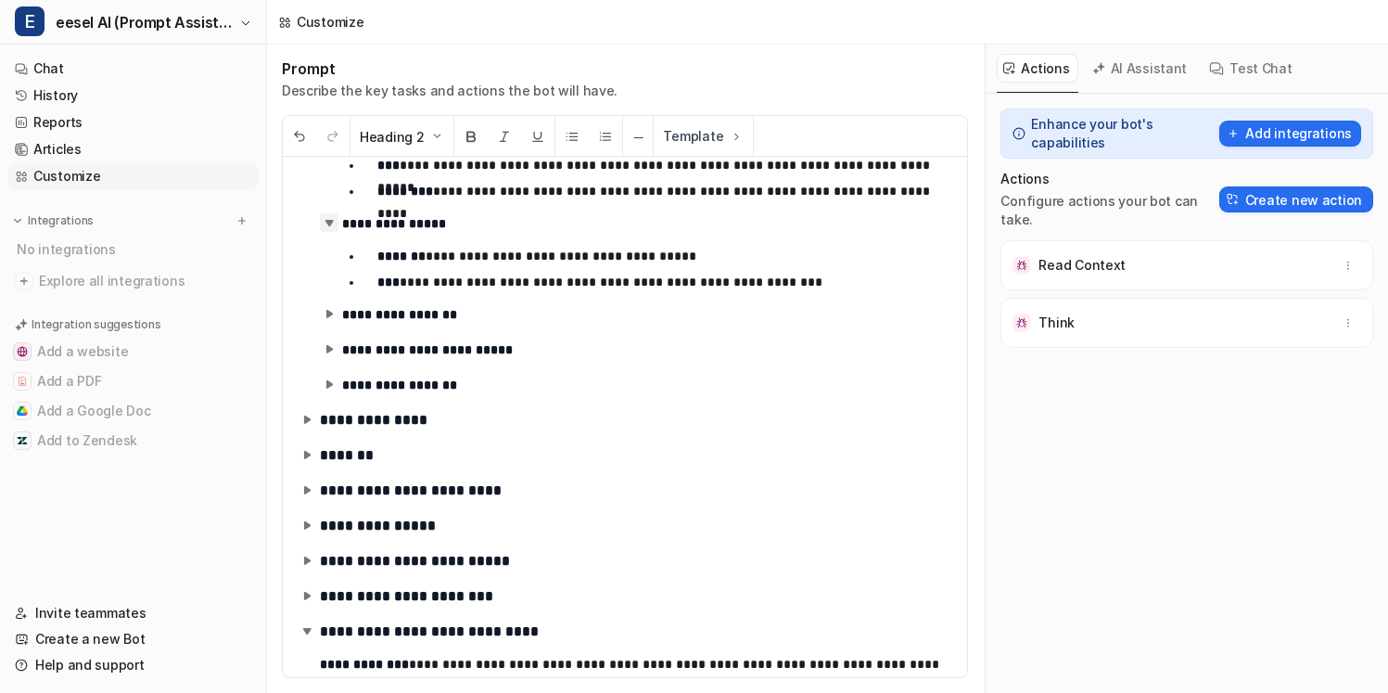
click at [328, 223] on img at bounding box center [329, 222] width 19 height 19
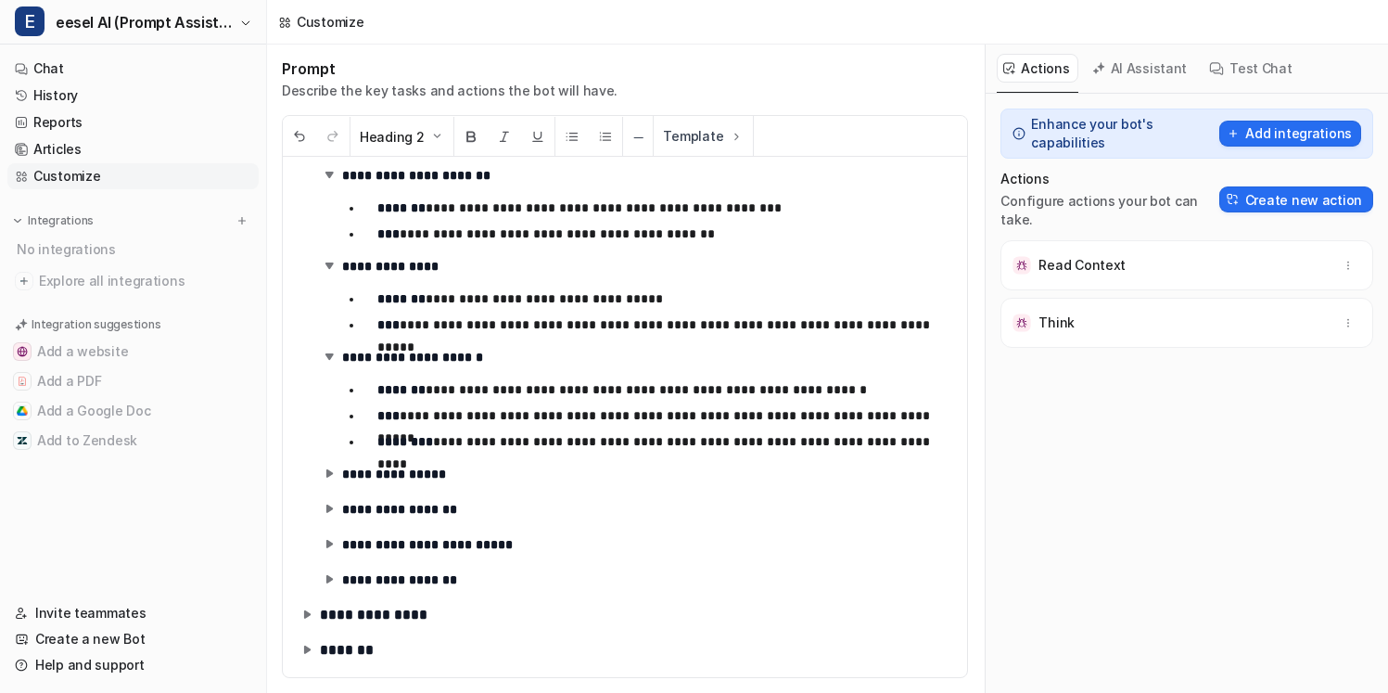
scroll to position [698, 0]
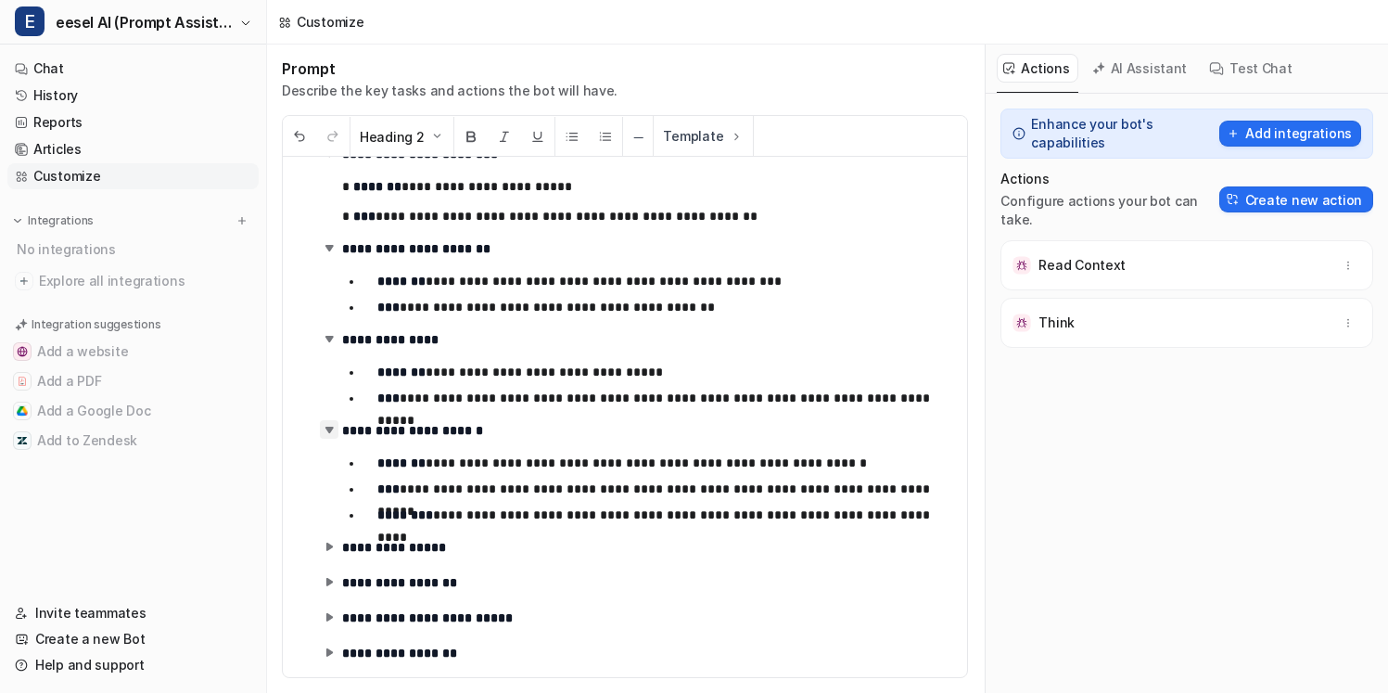
click at [337, 430] on img at bounding box center [329, 429] width 19 height 19
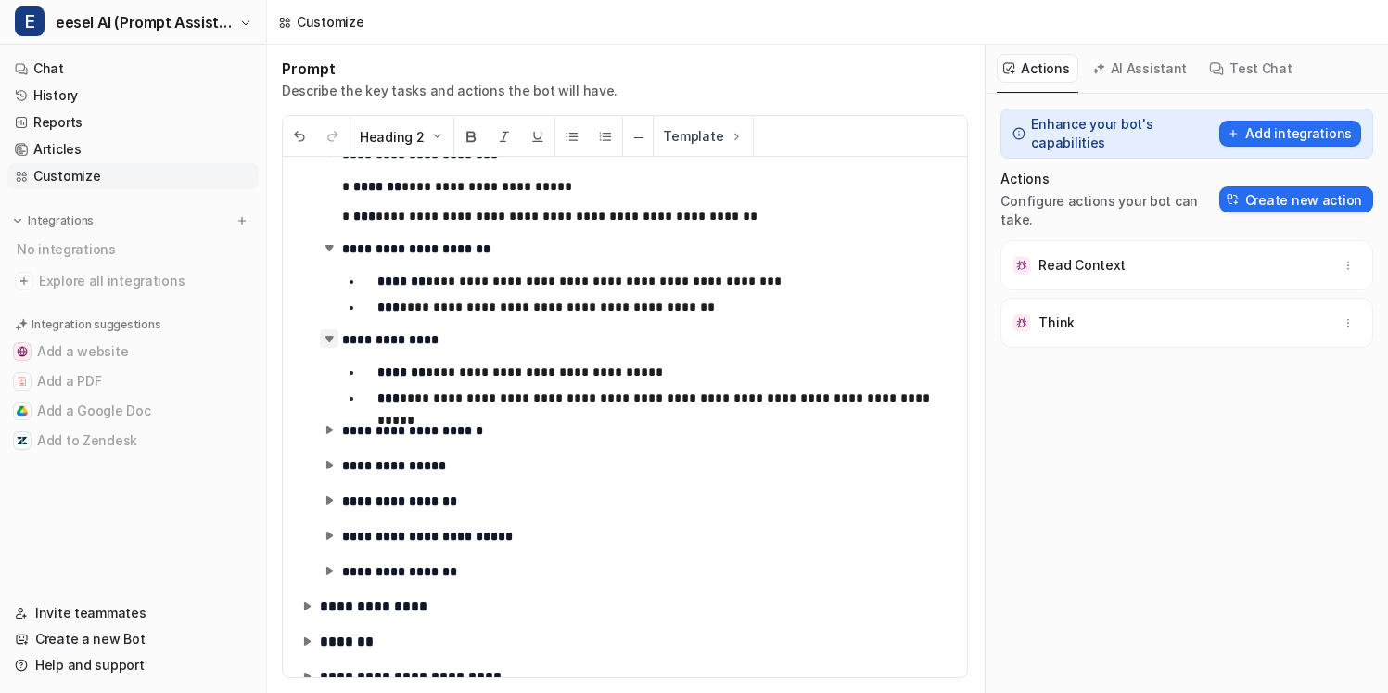
click at [337, 338] on img at bounding box center [329, 338] width 19 height 19
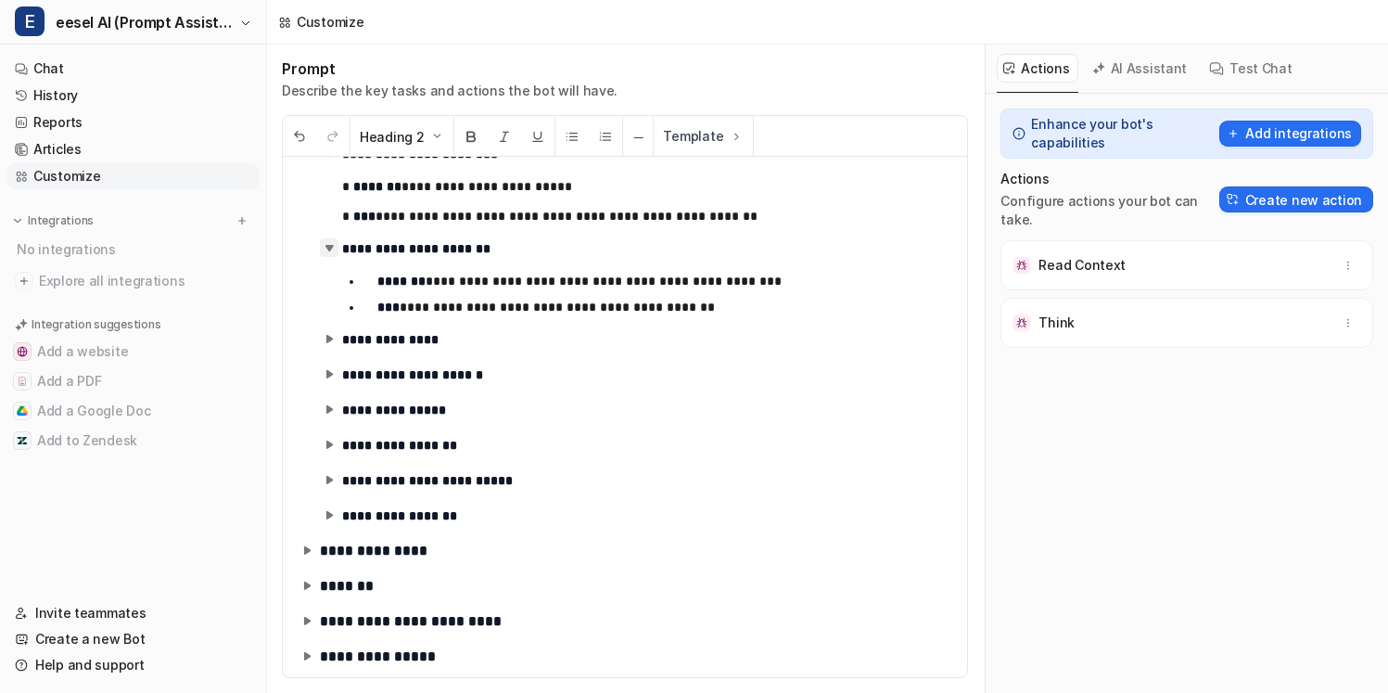
click at [333, 247] on img at bounding box center [329, 247] width 19 height 19
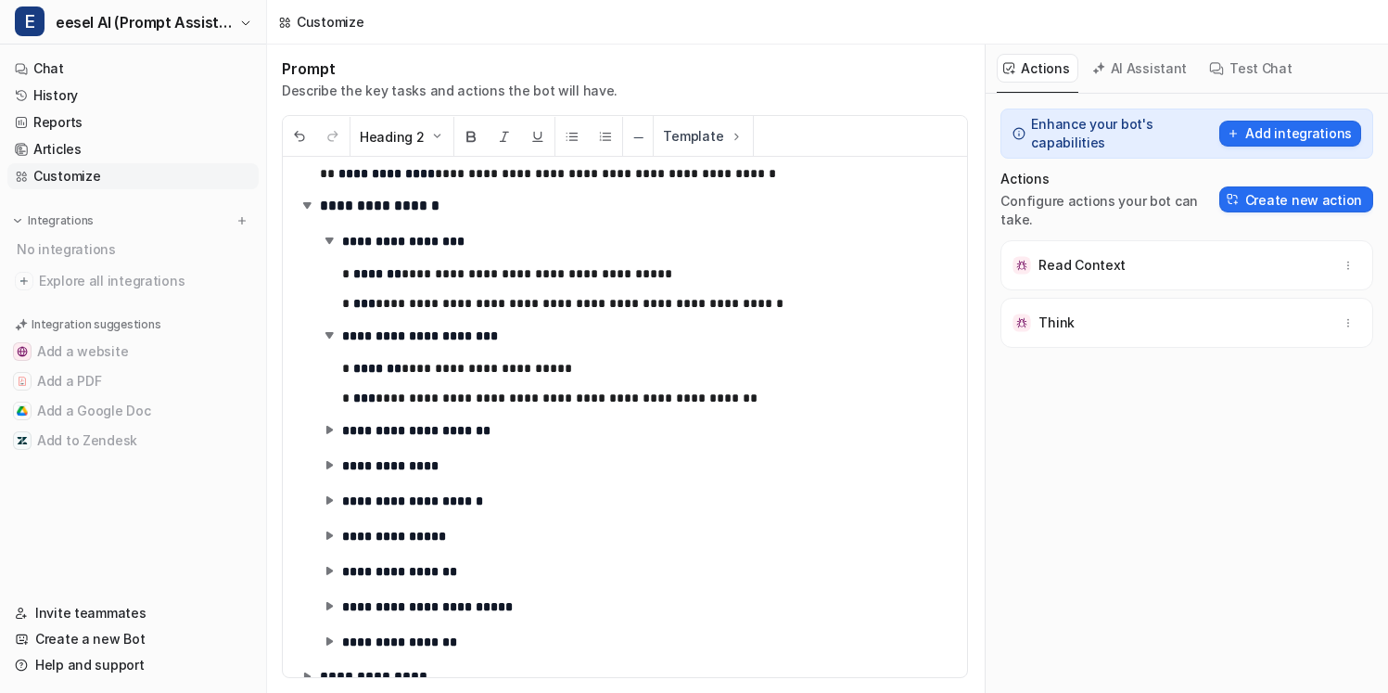
scroll to position [397, 0]
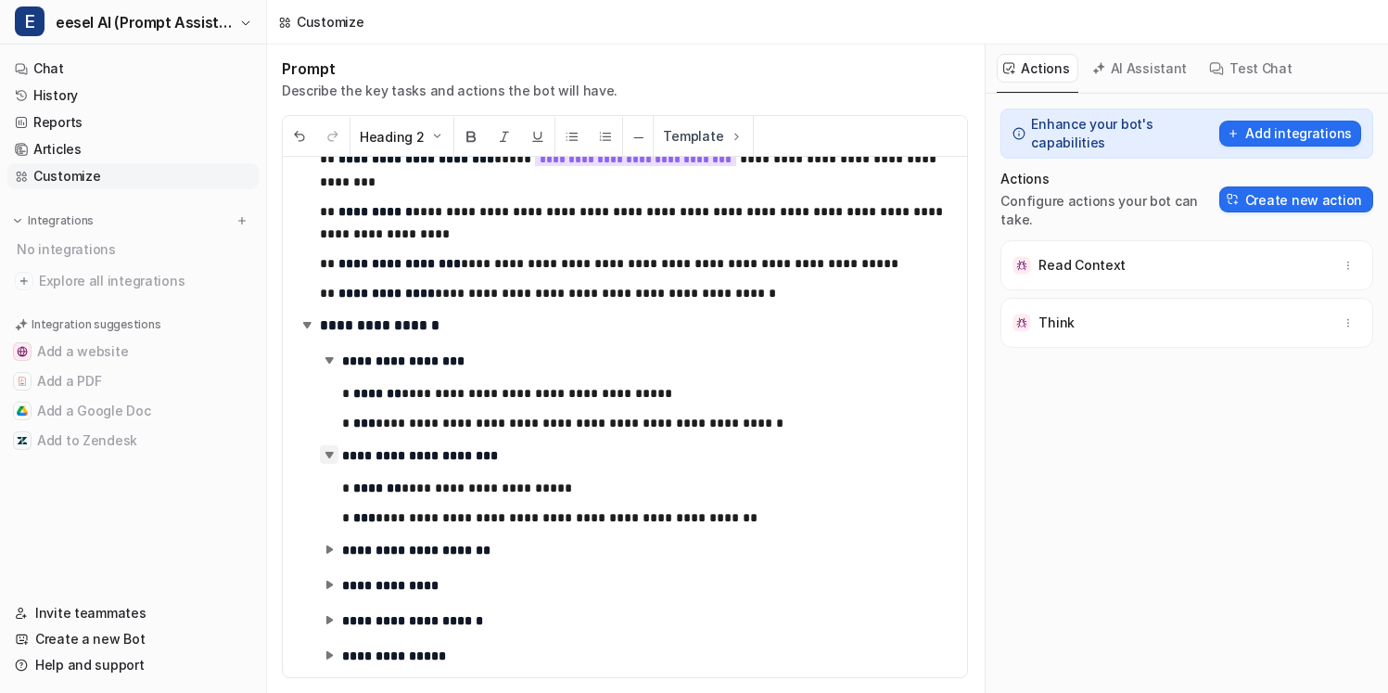
click at [333, 460] on img at bounding box center [329, 454] width 19 height 19
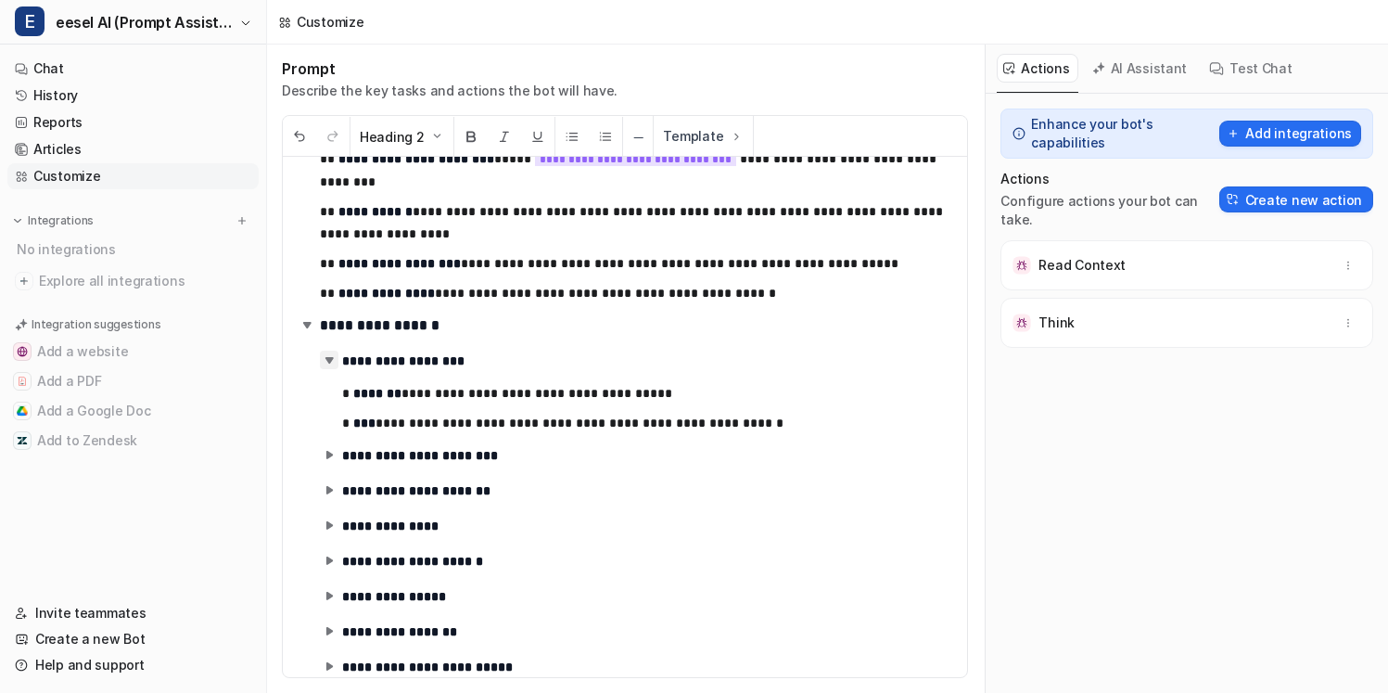
click at [330, 359] on img at bounding box center [329, 359] width 19 height 19
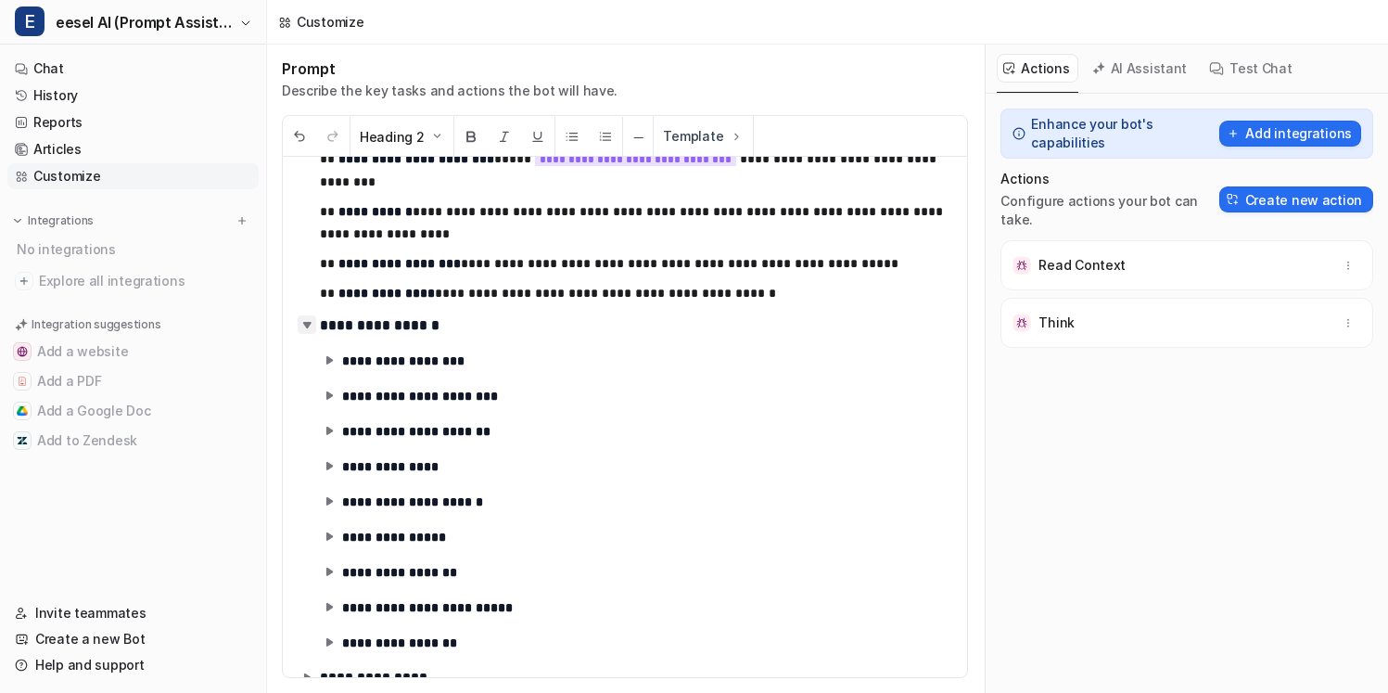
click at [306, 325] on img at bounding box center [307, 324] width 19 height 19
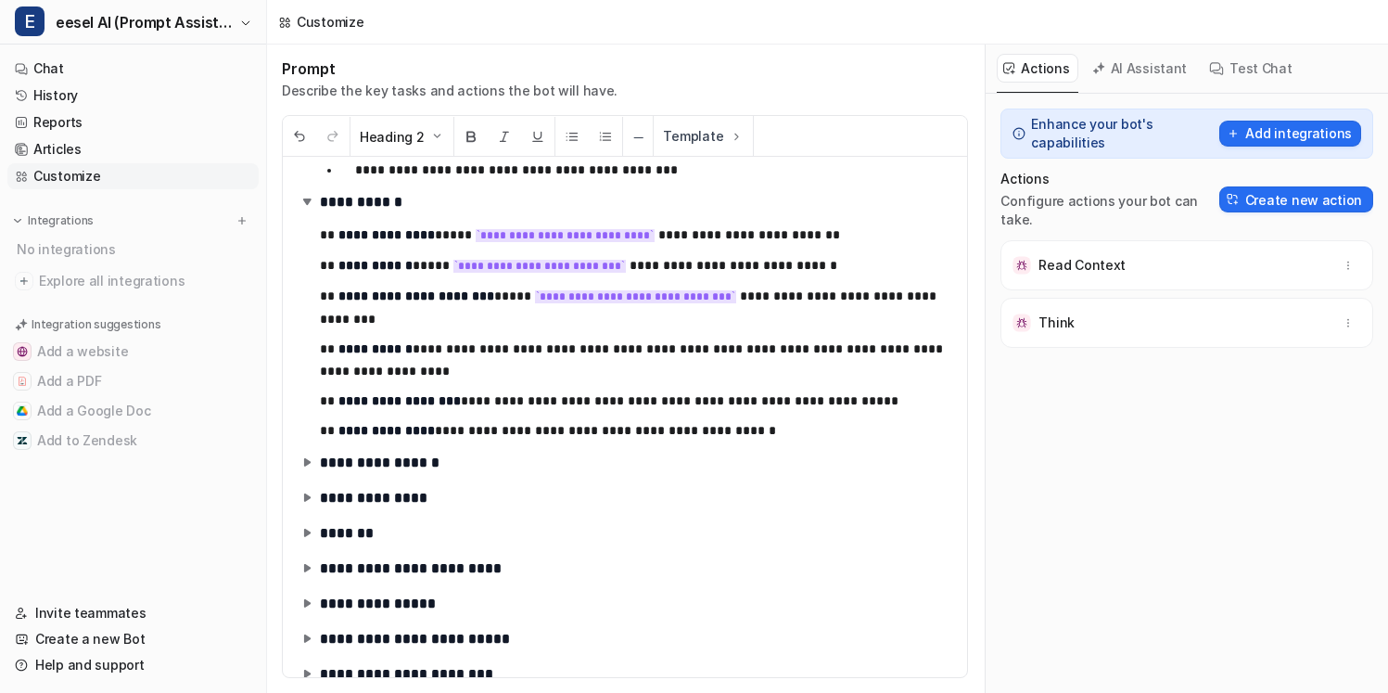
scroll to position [75, 0]
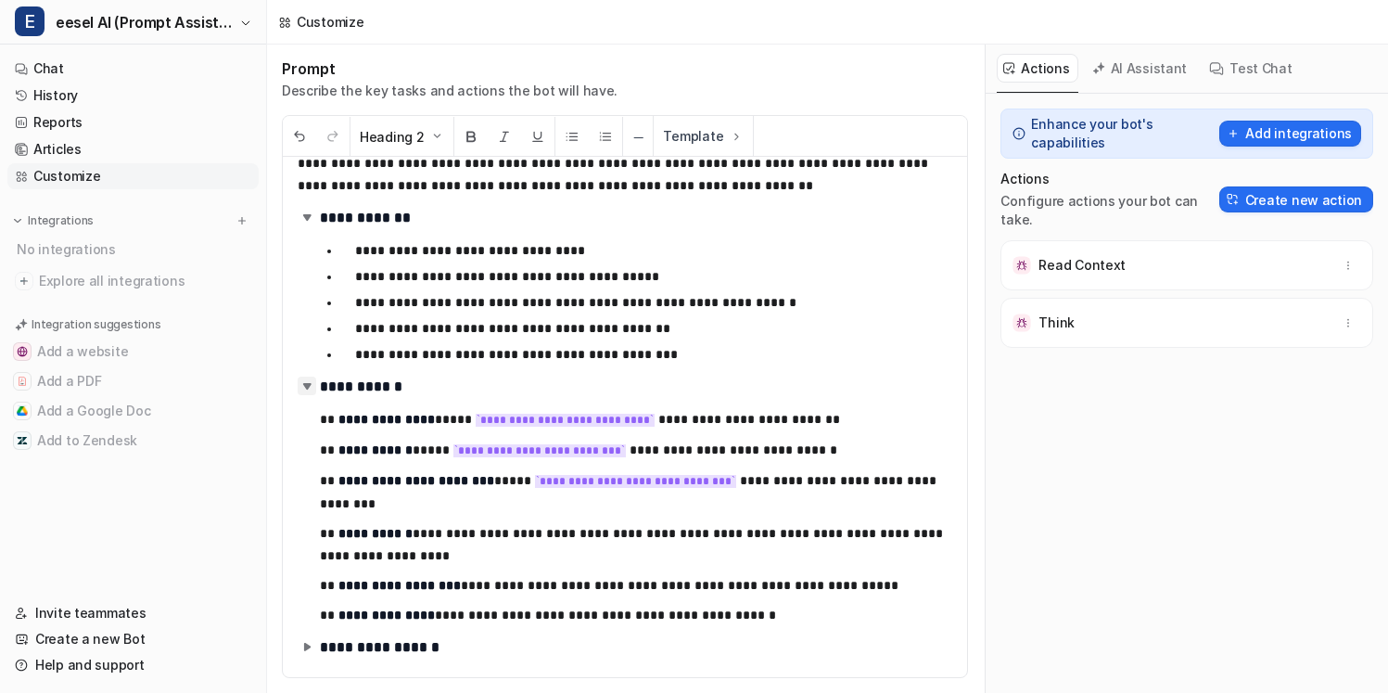
click at [312, 376] on img at bounding box center [307, 385] width 19 height 19
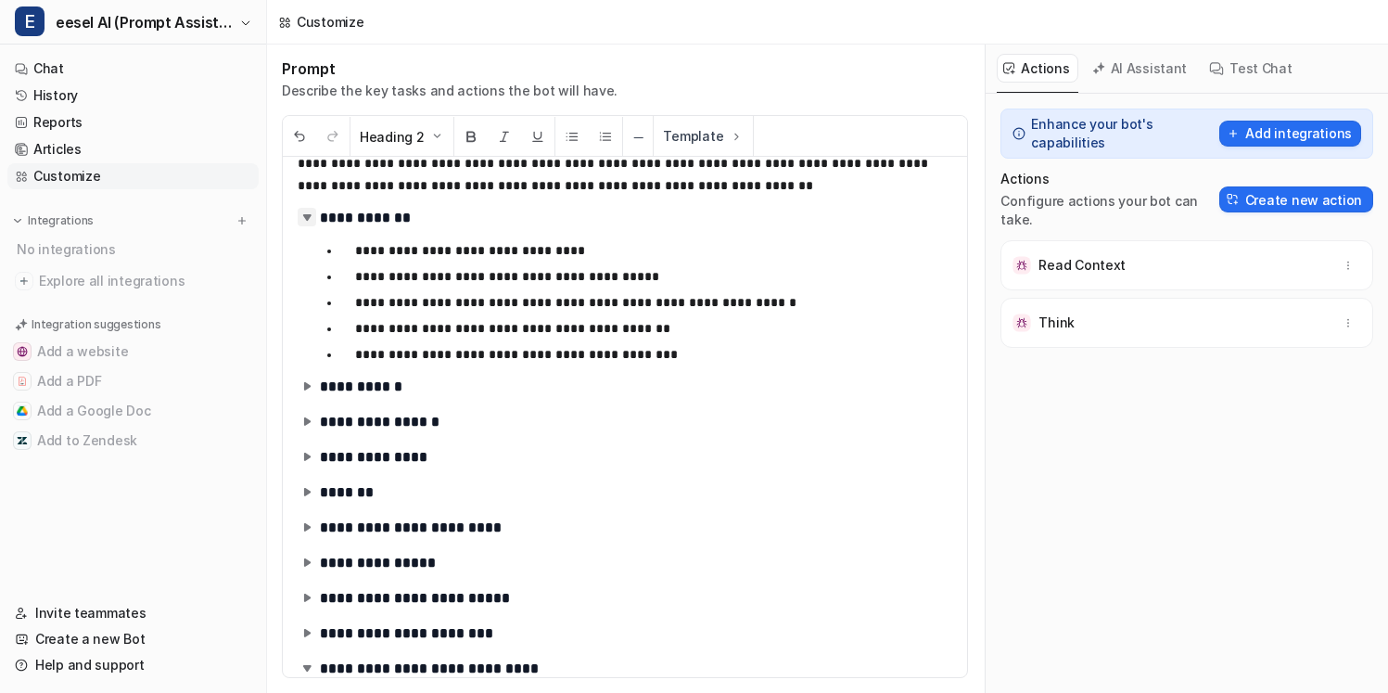
click at [302, 208] on img at bounding box center [307, 217] width 19 height 19
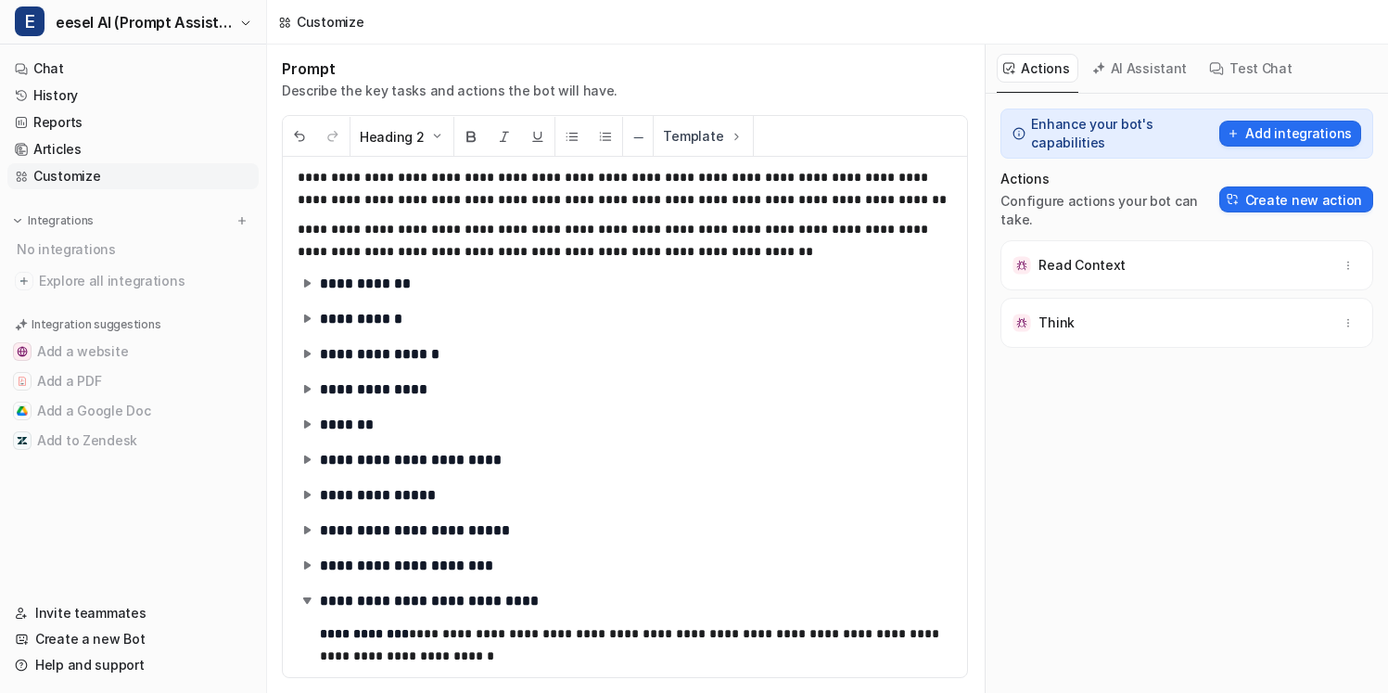
scroll to position [0, 0]
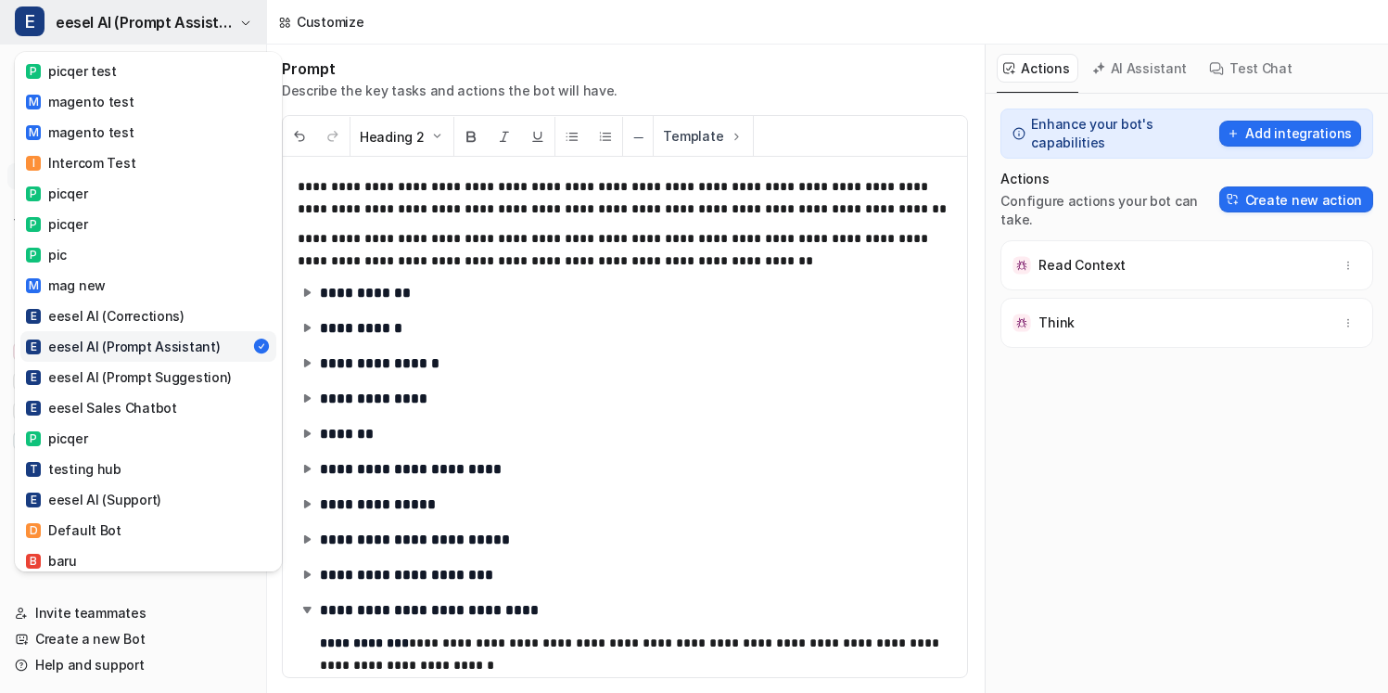
click at [223, 27] on span "eesel AI (Prompt Assistant)" at bounding box center [145, 22] width 179 height 26
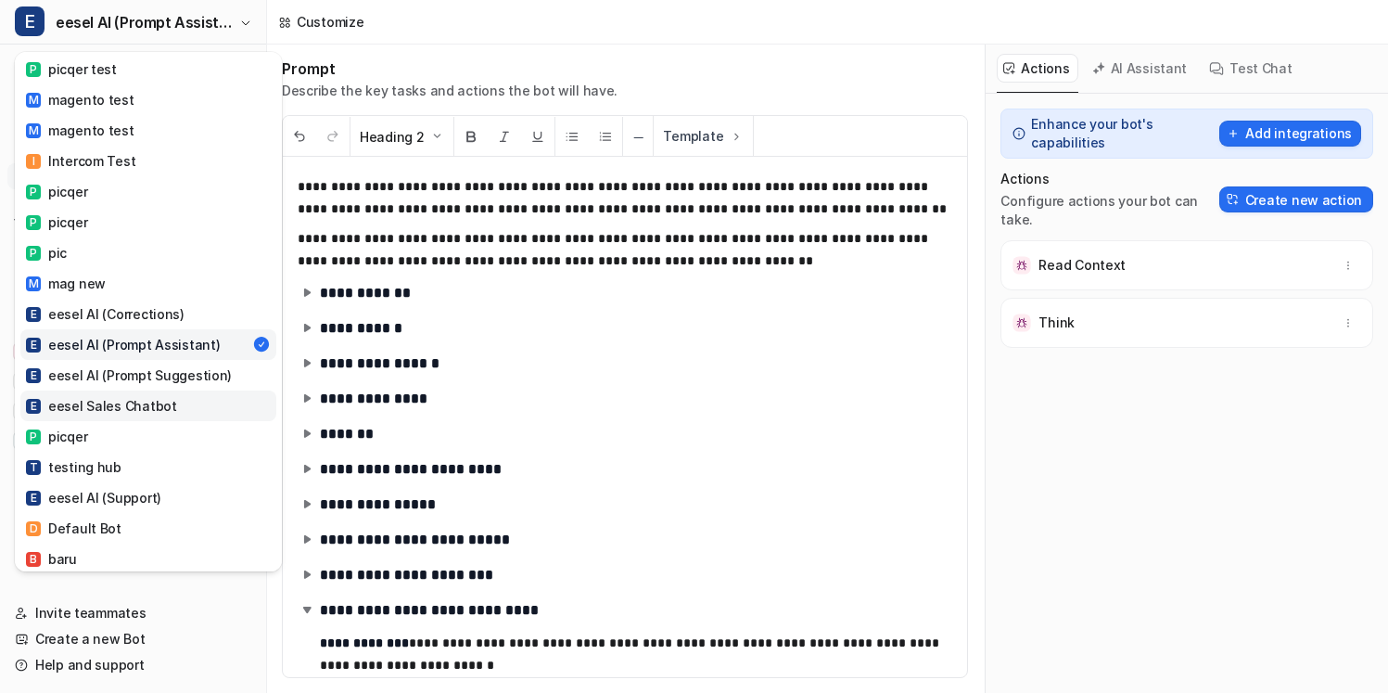
click at [155, 401] on div "E eesel Sales Chatbot" at bounding box center [101, 405] width 151 height 19
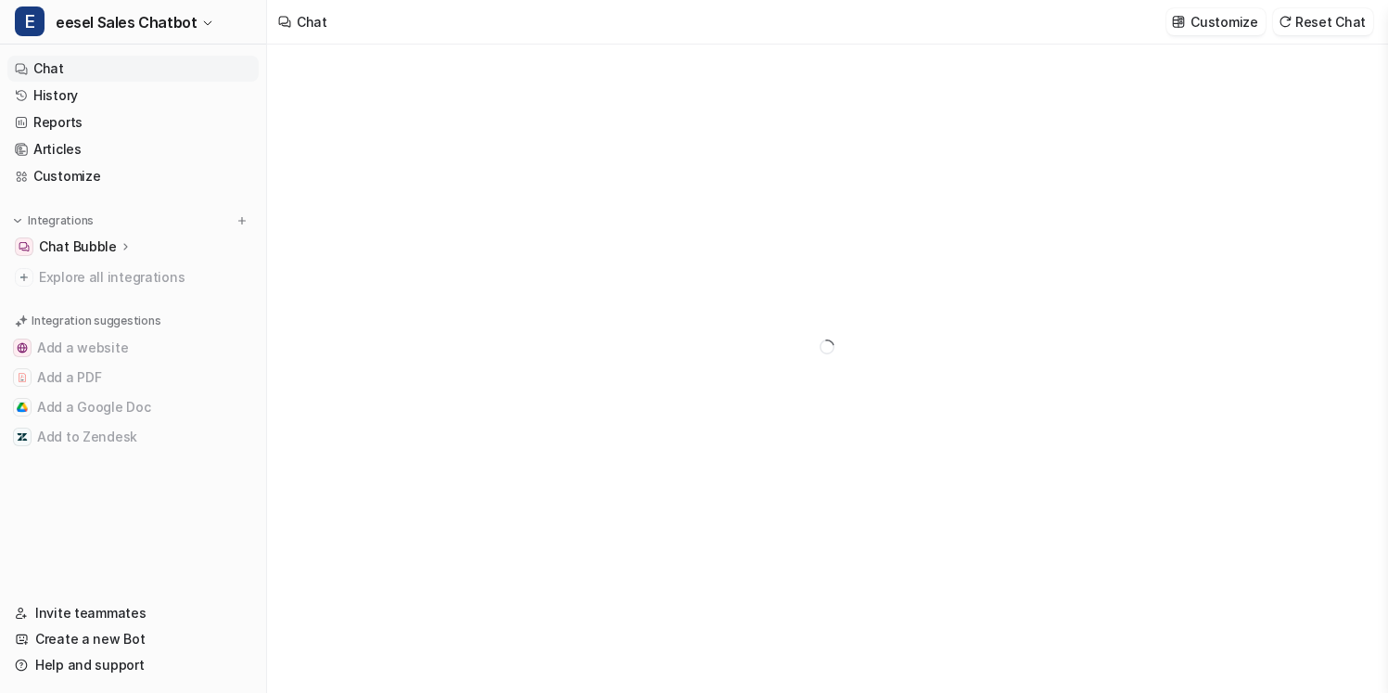
click at [215, 235] on div "Chat Bubble" at bounding box center [132, 247] width 251 height 26
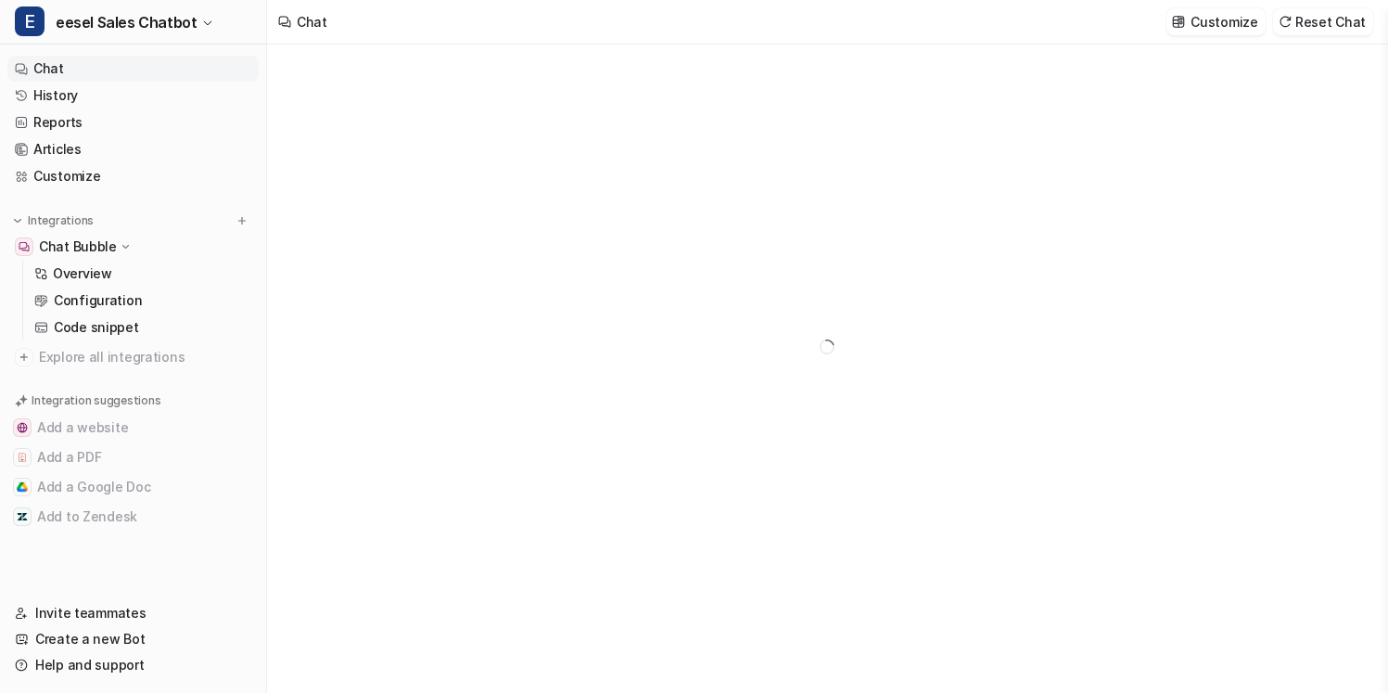
type textarea "**********"
click at [182, 271] on link "Overview" at bounding box center [143, 274] width 232 height 26
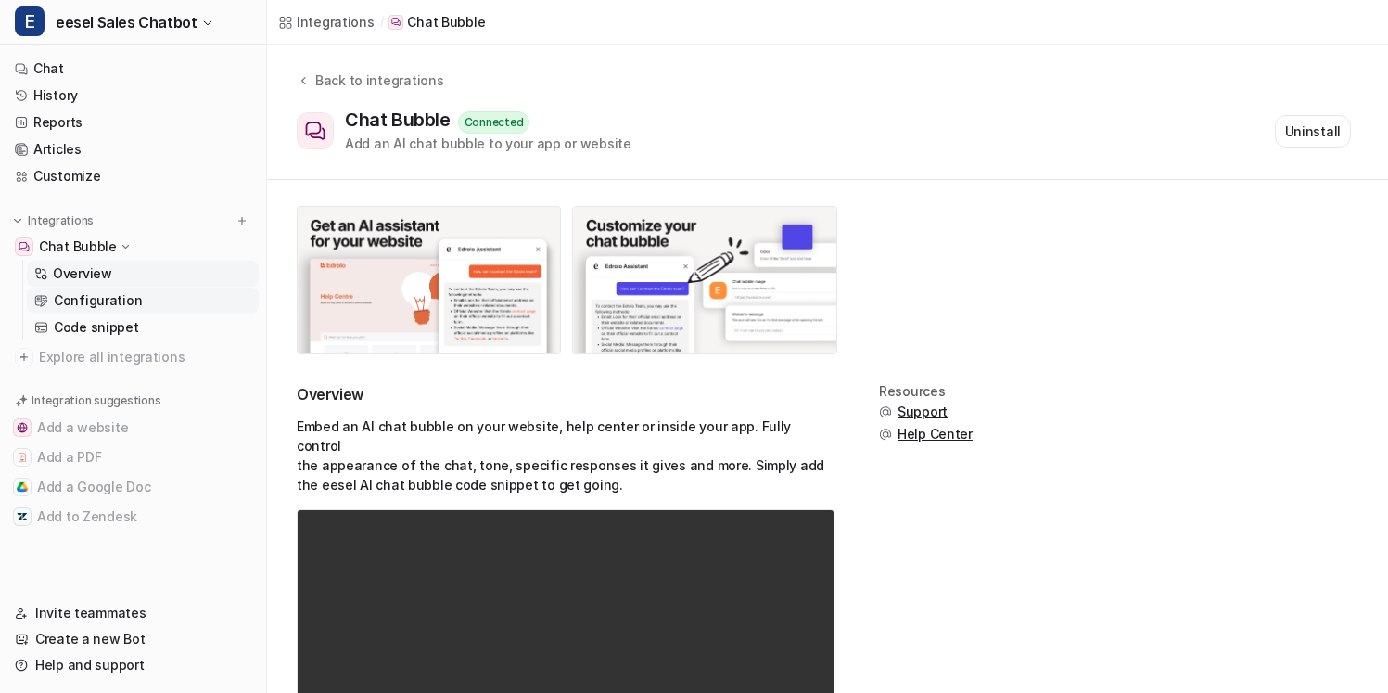
click at [231, 304] on link "Configuration" at bounding box center [143, 300] width 232 height 26
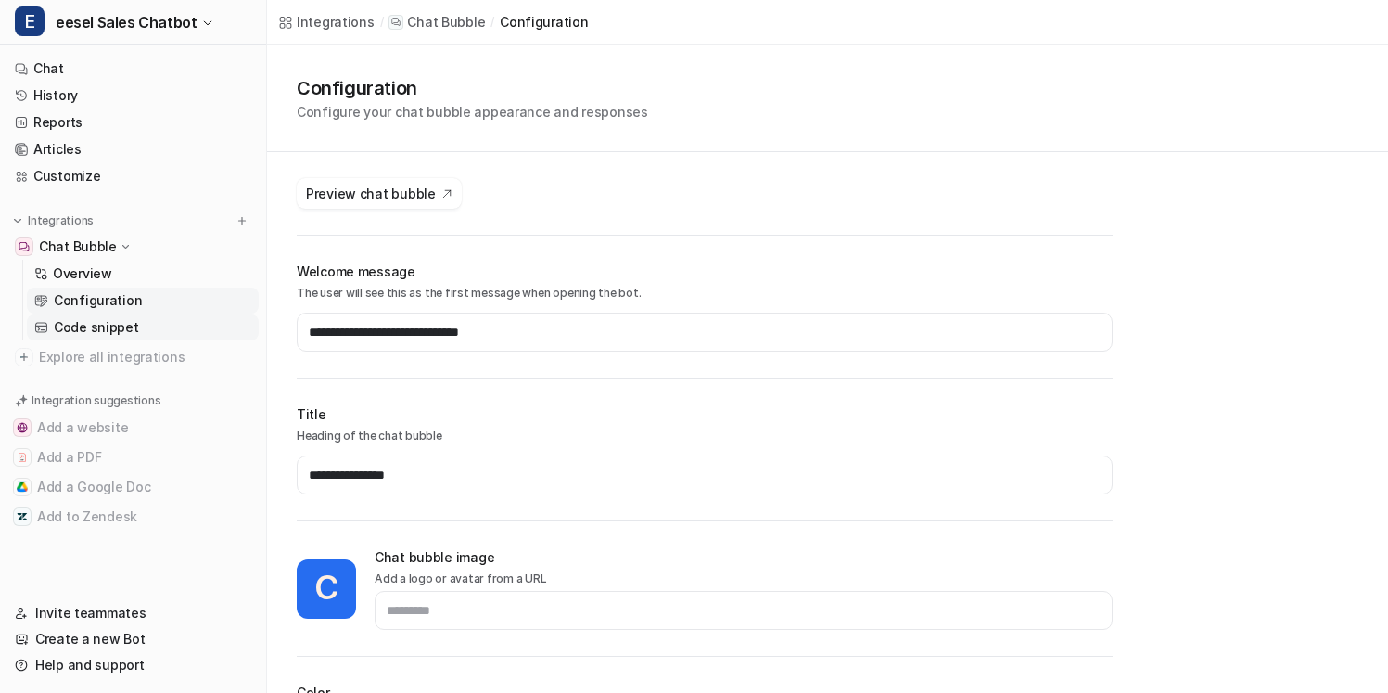
click at [208, 324] on link "Code snippet" at bounding box center [143, 327] width 232 height 26
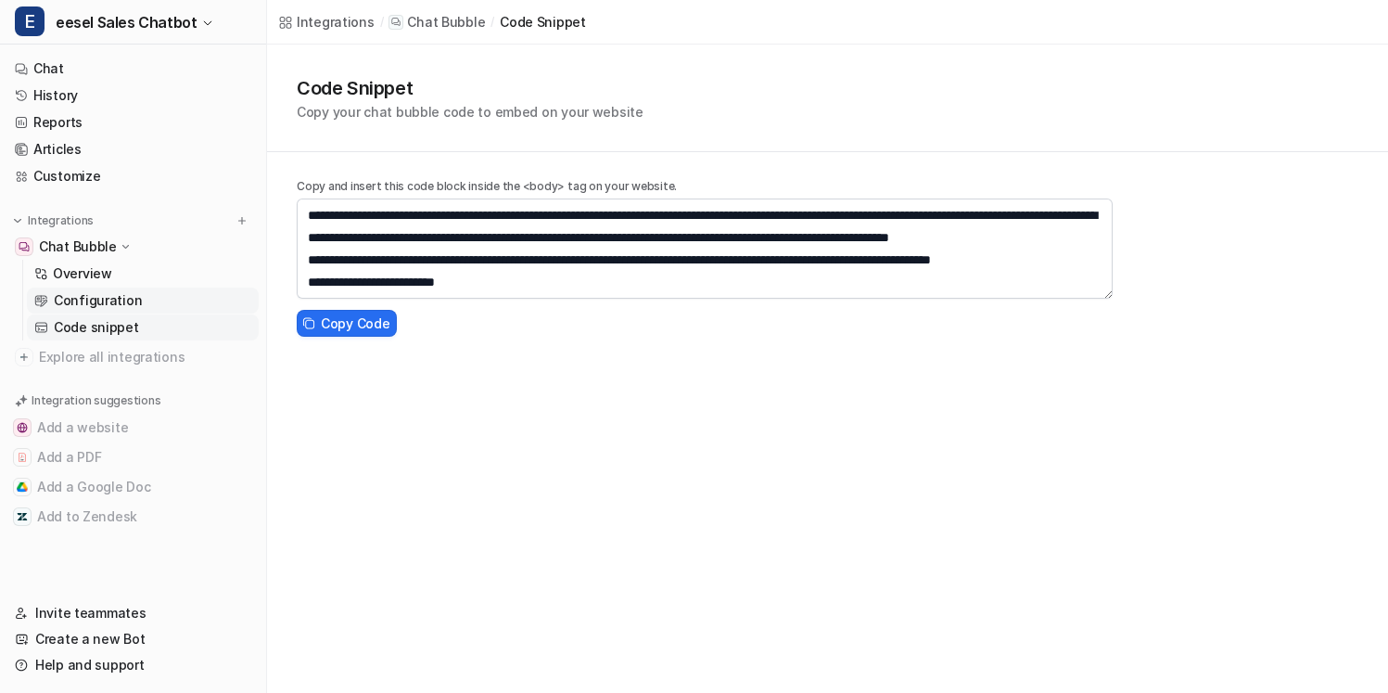
click at [195, 295] on link "Configuration" at bounding box center [143, 300] width 232 height 26
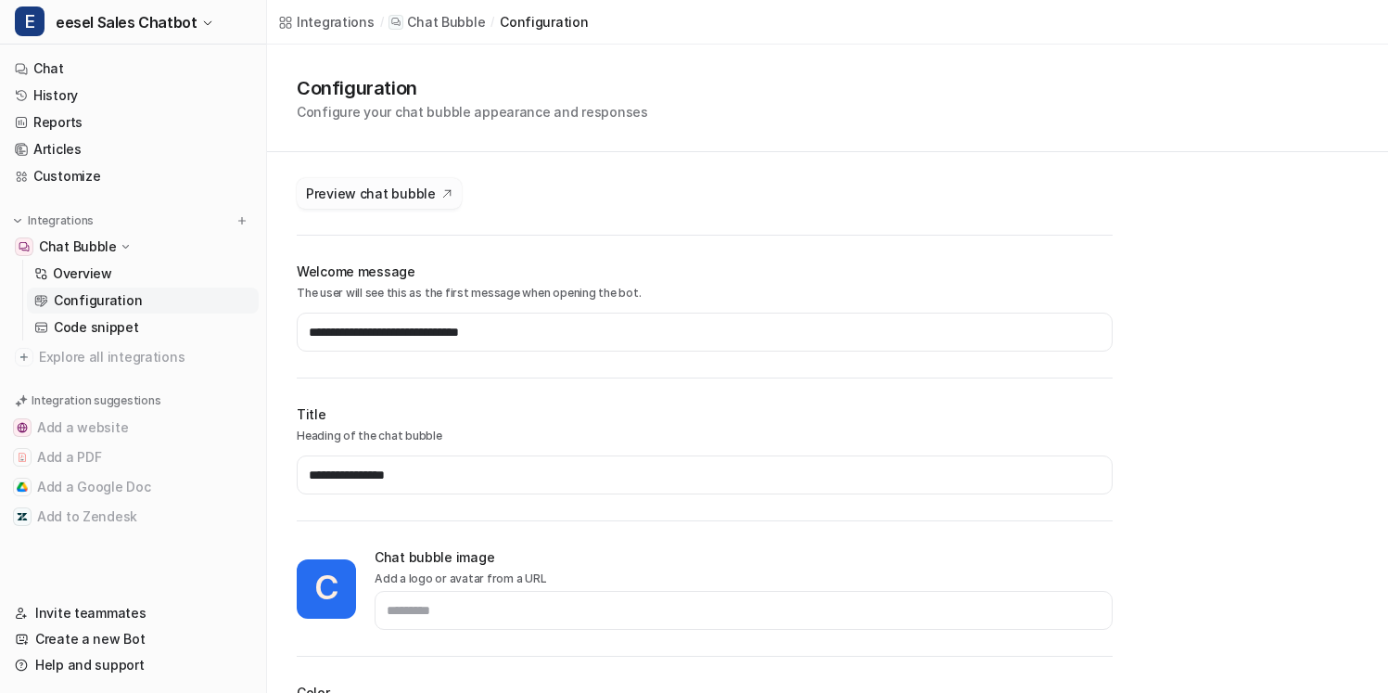
click at [394, 206] on button "Preview chat bubble" at bounding box center [379, 193] width 165 height 31
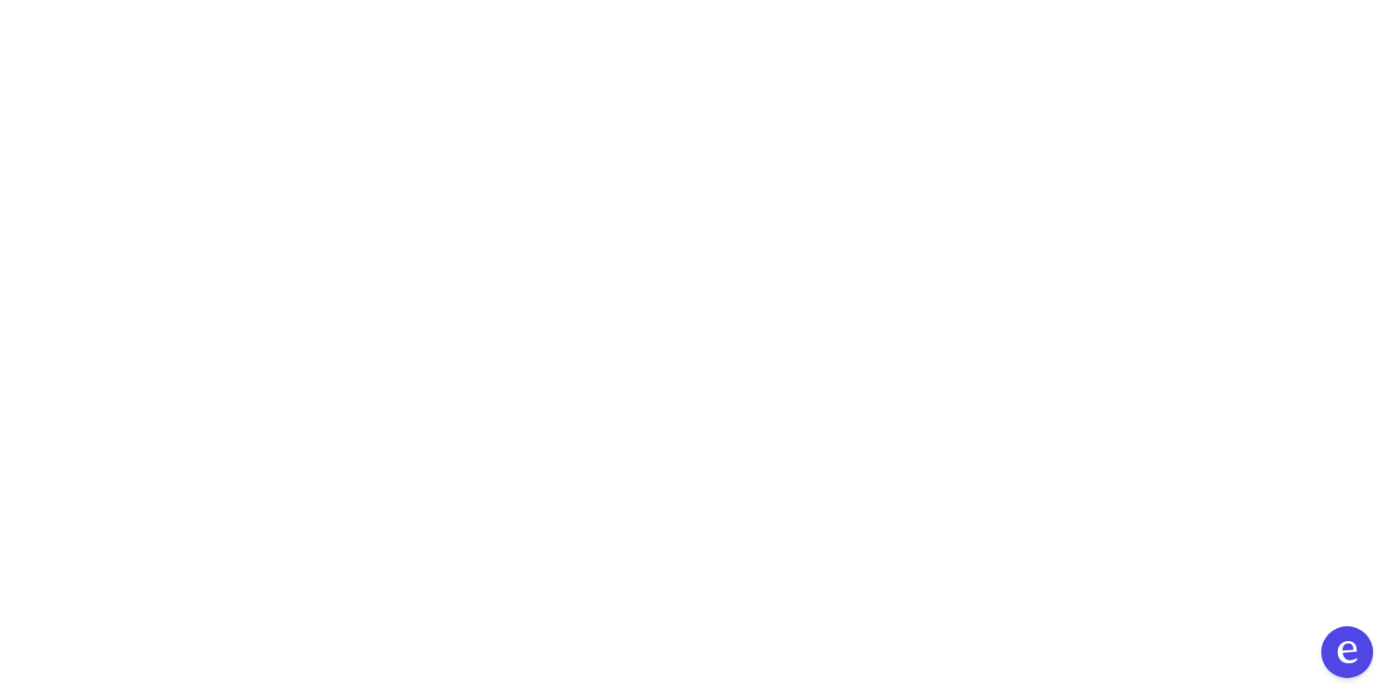
click at [1323, 634] on div at bounding box center [1347, 652] width 52 height 52
click at [1324, 643] on button at bounding box center [1346, 651] width 57 height 57
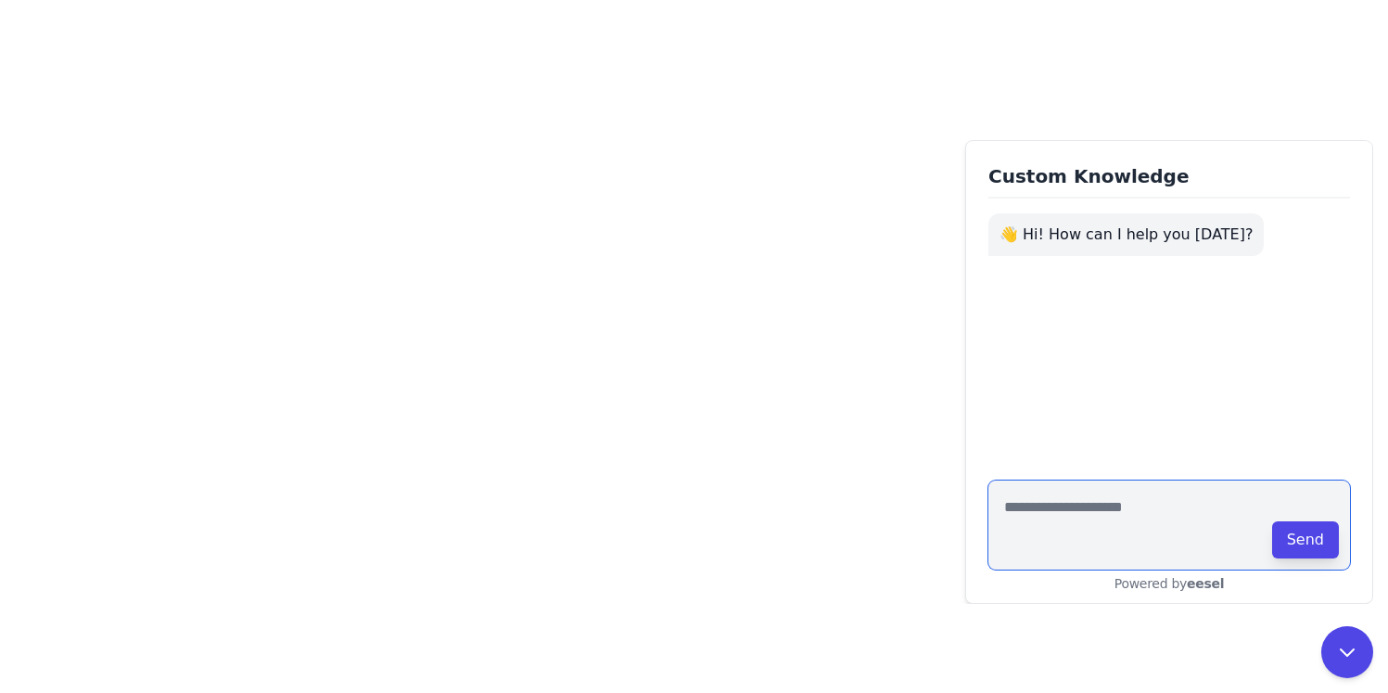
click at [1160, 515] on textarea at bounding box center [1169, 524] width 362 height 89
click at [1332, 656] on button at bounding box center [1346, 651] width 57 height 57
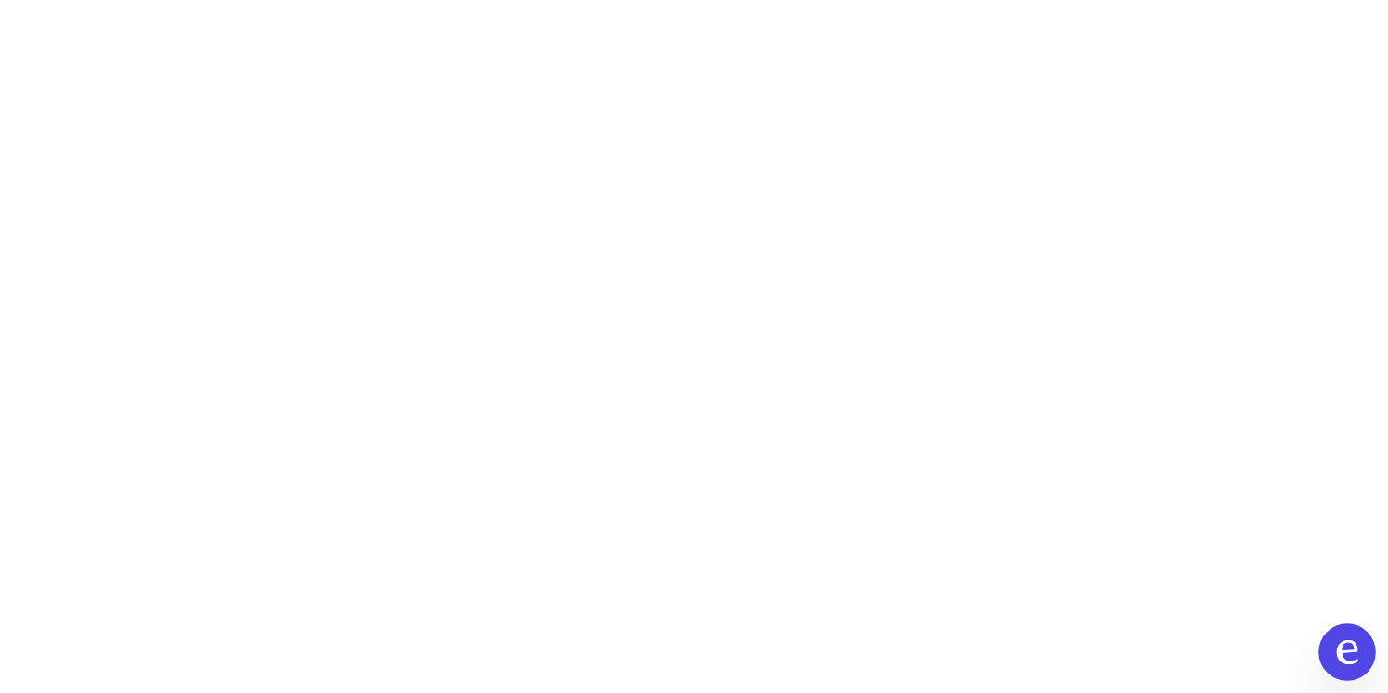
click at [1332, 656] on button at bounding box center [1346, 651] width 57 height 57
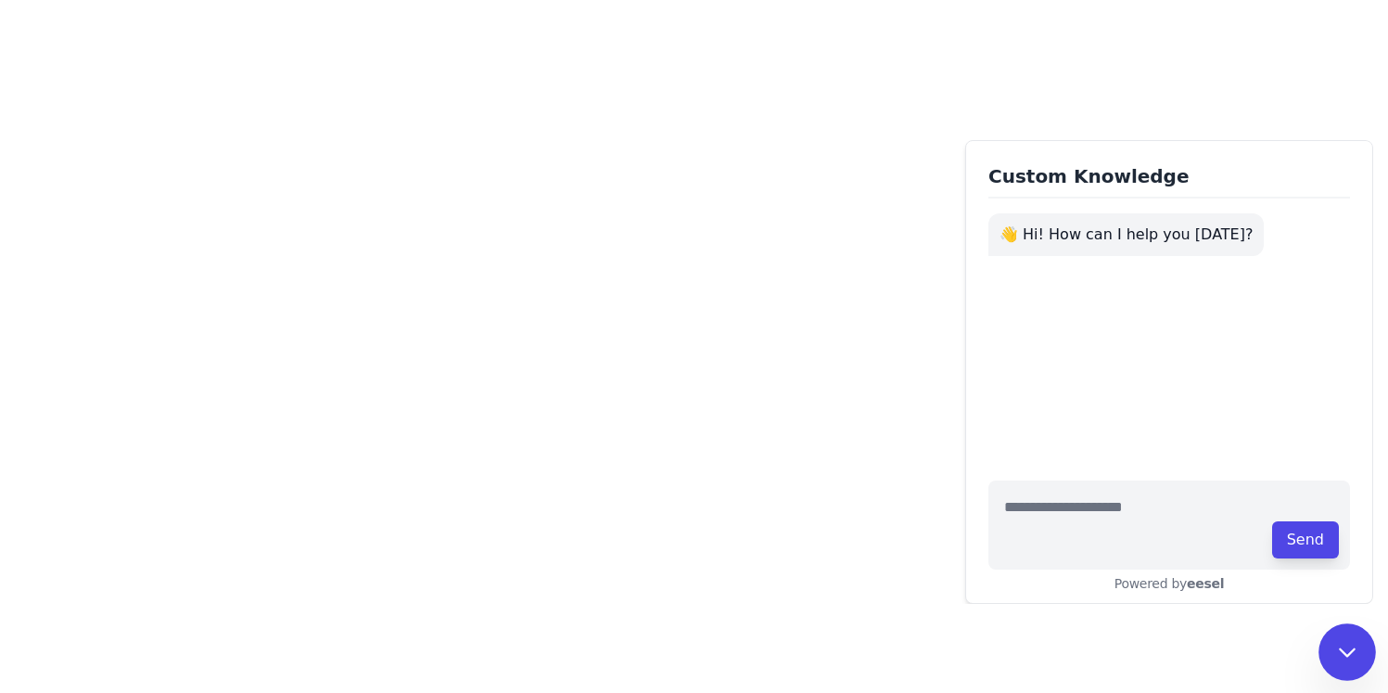
click at [1326, 638] on button at bounding box center [1346, 651] width 57 height 57
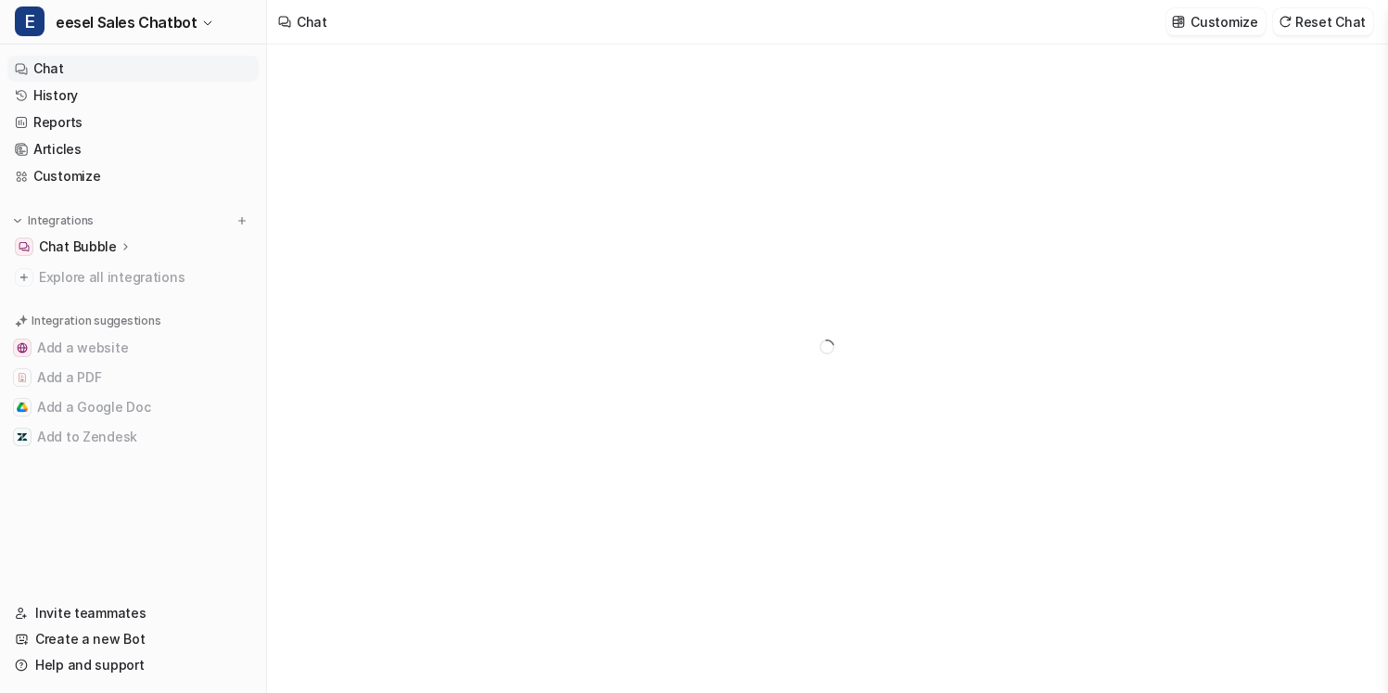
type textarea "**********"
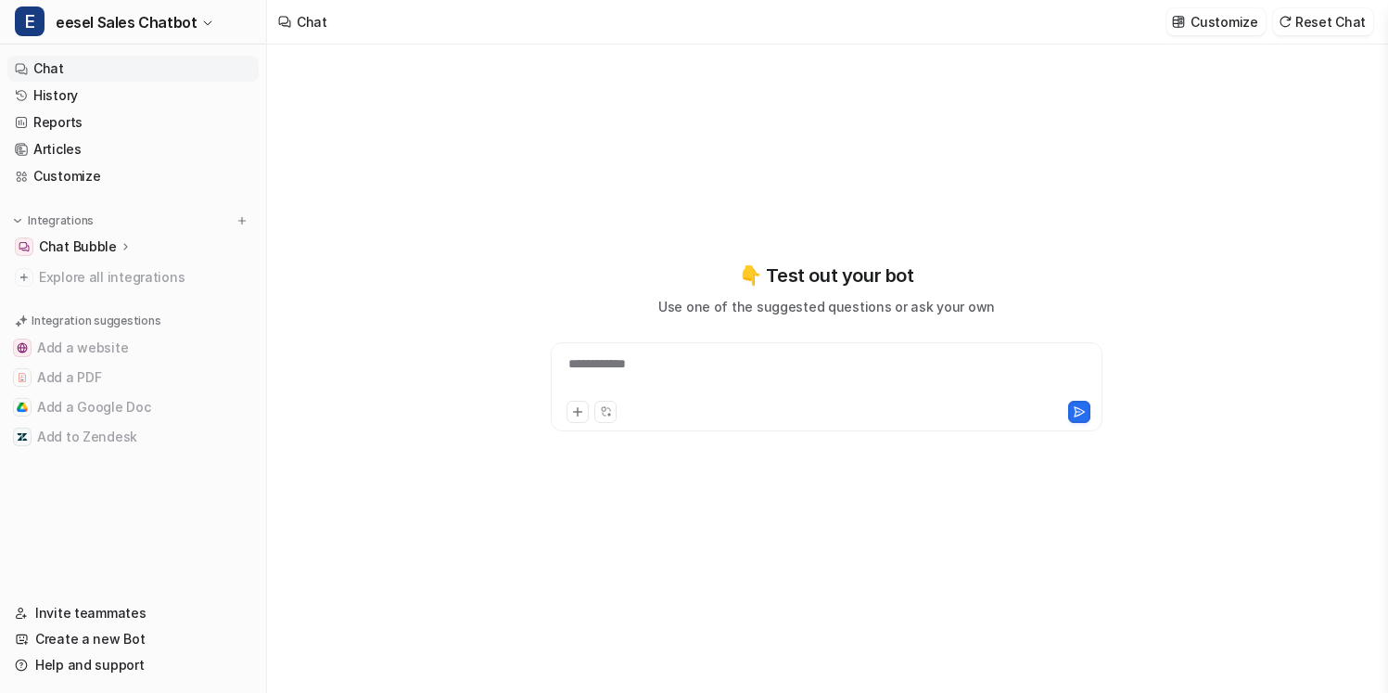
click at [140, 246] on div "Chat Bubble" at bounding box center [132, 247] width 251 height 26
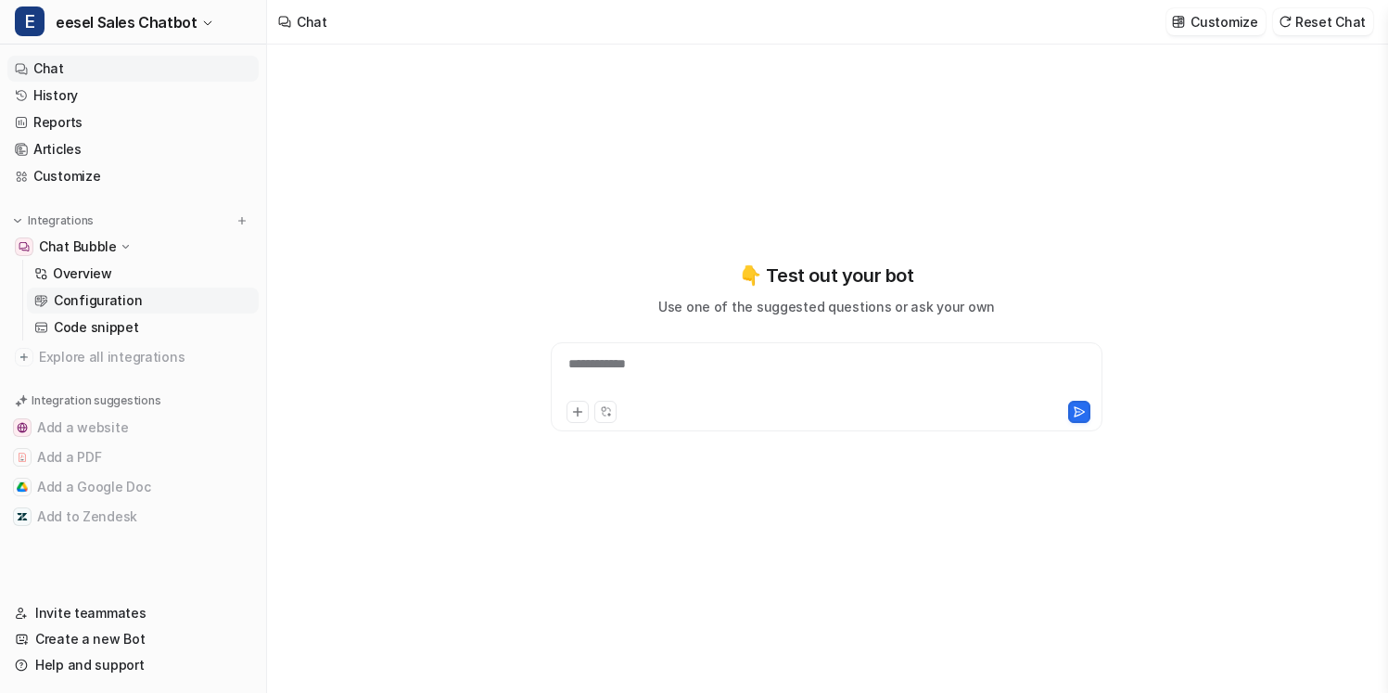
click at [122, 304] on p "Configuration" at bounding box center [98, 300] width 88 height 19
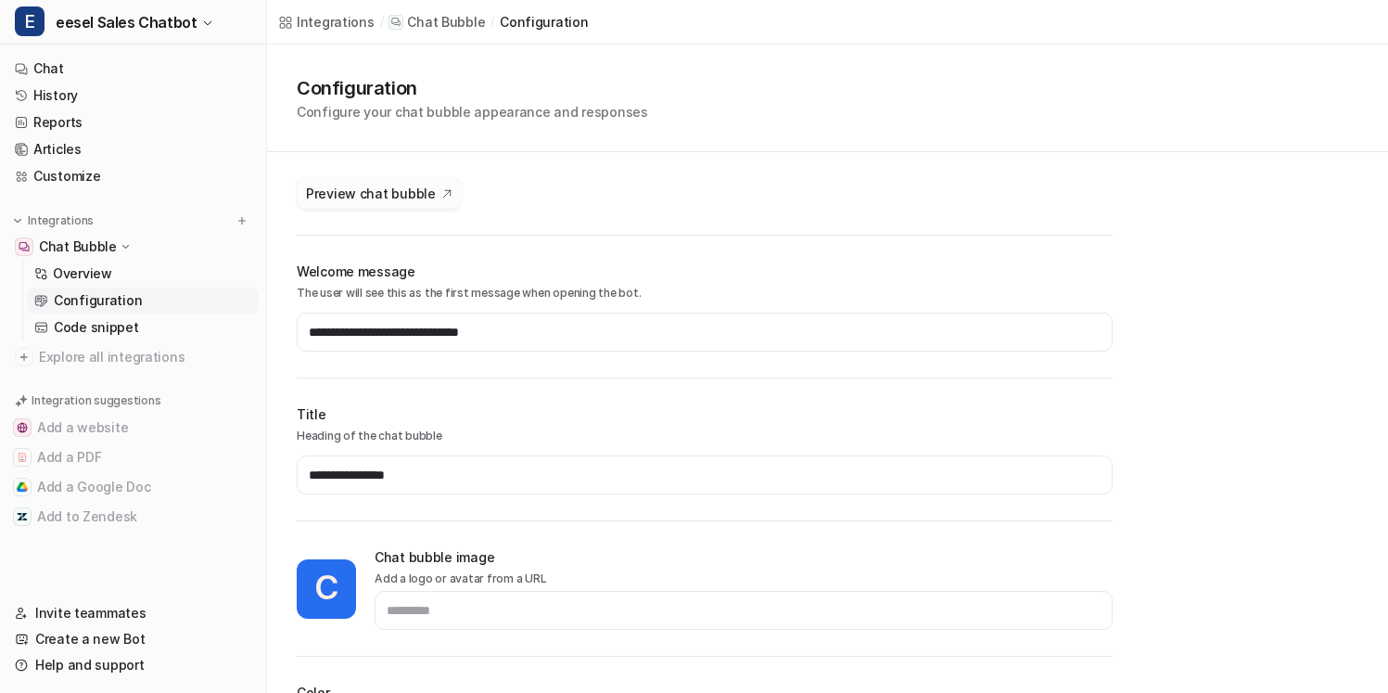
click at [413, 200] on span "Preview chat bubble" at bounding box center [371, 193] width 130 height 19
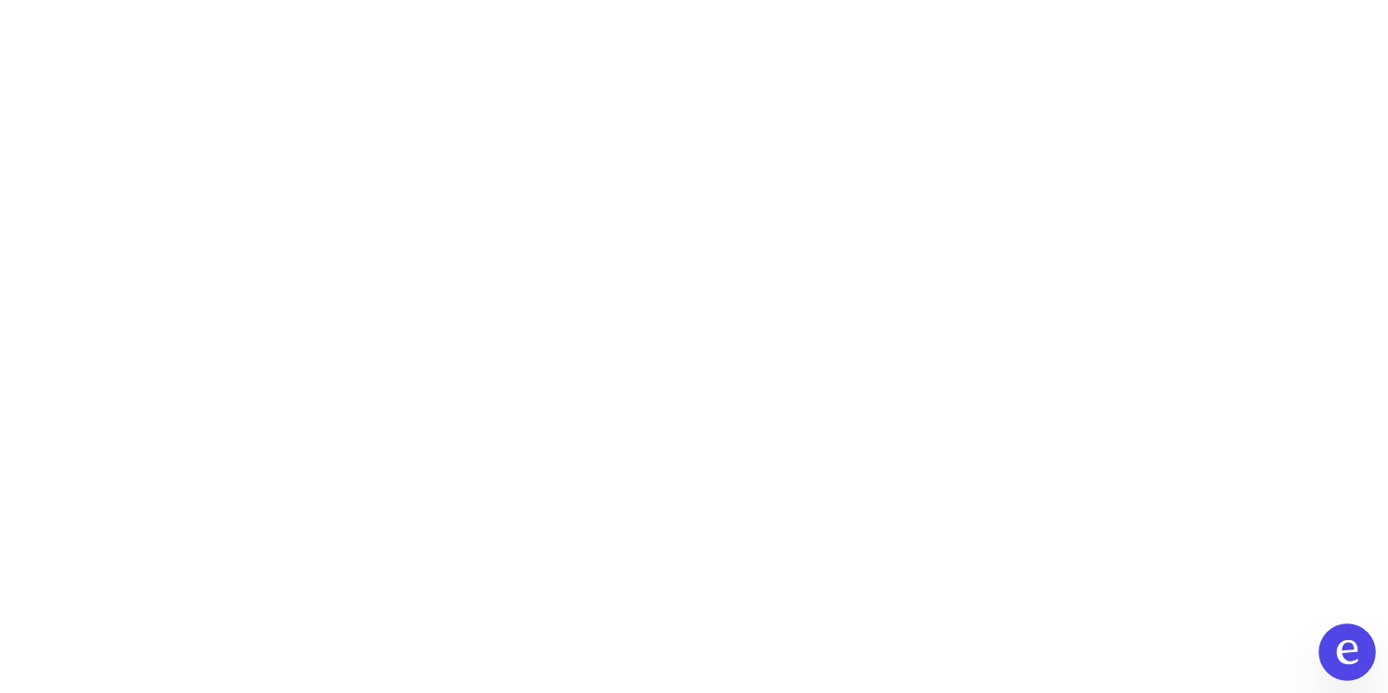
click at [1346, 651] on icon "Open chat" at bounding box center [1347, 652] width 21 height 24
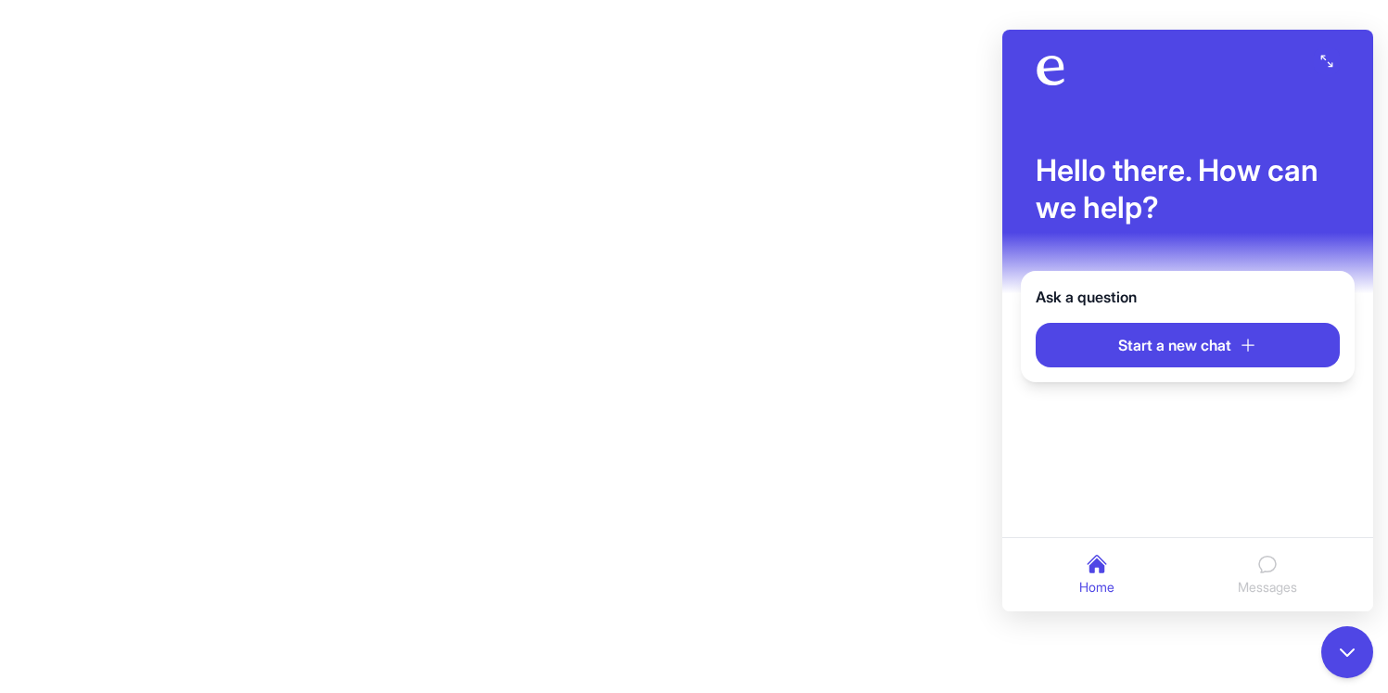
click at [1324, 63] on icon "Toggle fullscreen" at bounding box center [1326, 61] width 13 height 13
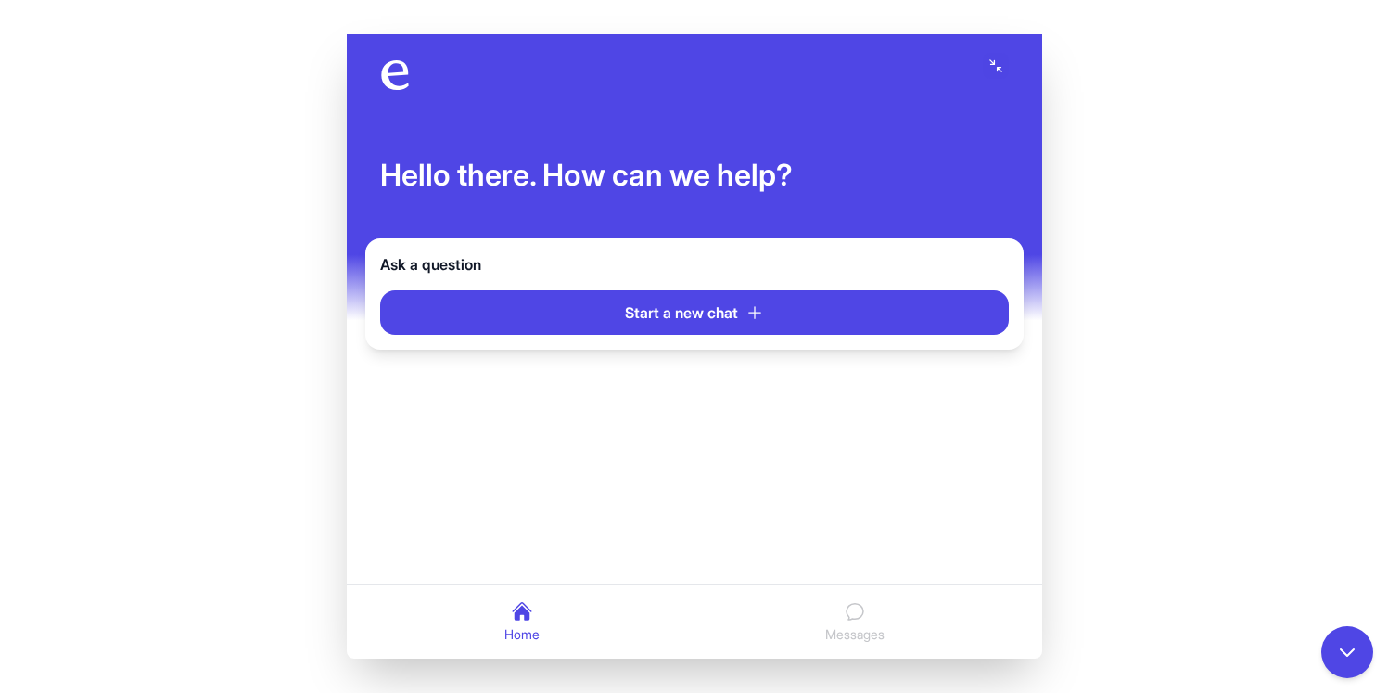
click at [1005, 82] on div at bounding box center [694, 75] width 629 height 30
click at [1003, 72] on button "Toggle fullscreen" at bounding box center [996, 66] width 26 height 26
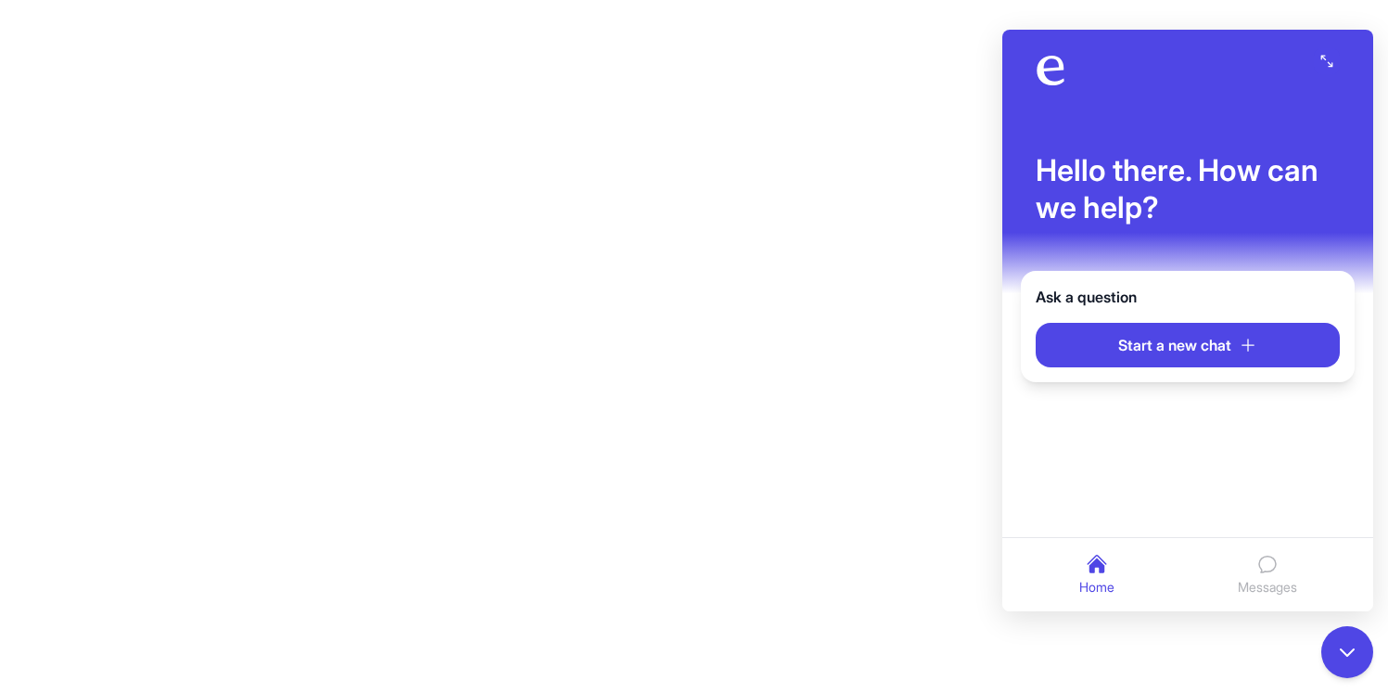
click at [1270, 590] on span "Messages" at bounding box center [1267, 586] width 59 height 19
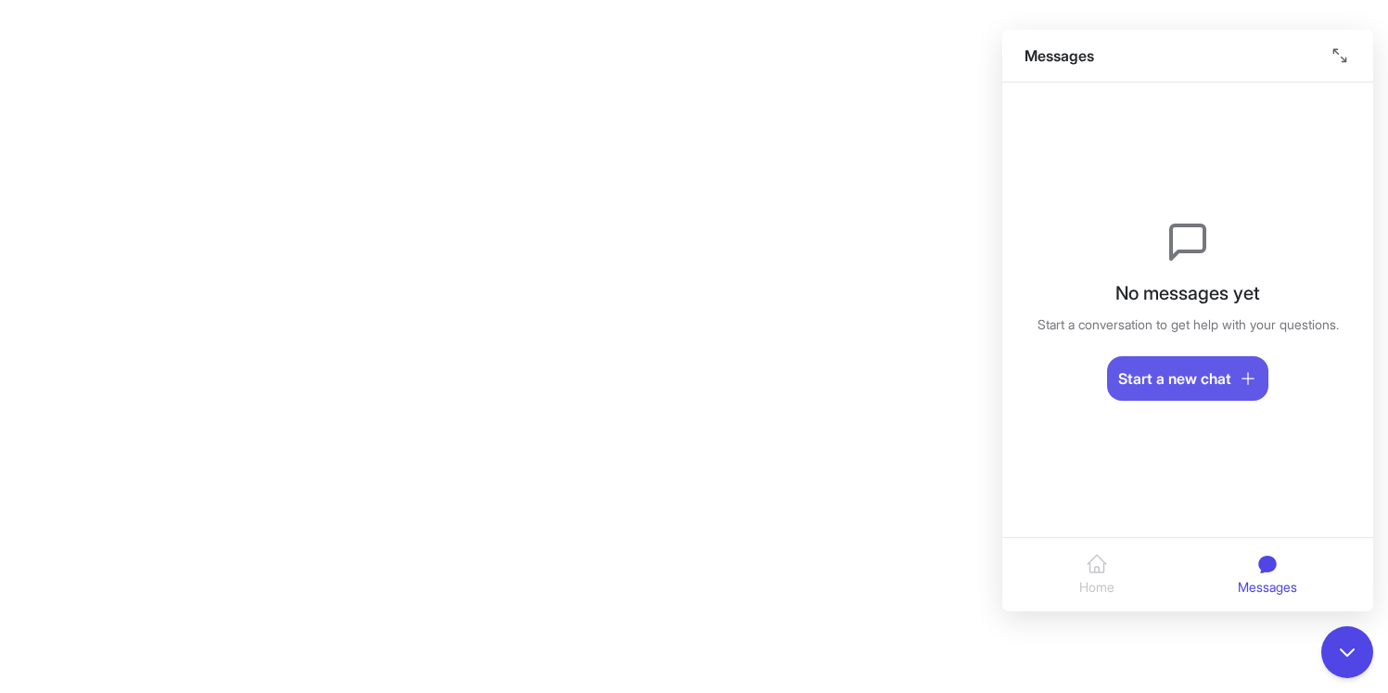
click at [1213, 395] on button "Start a new chat" at bounding box center [1187, 378] width 161 height 45
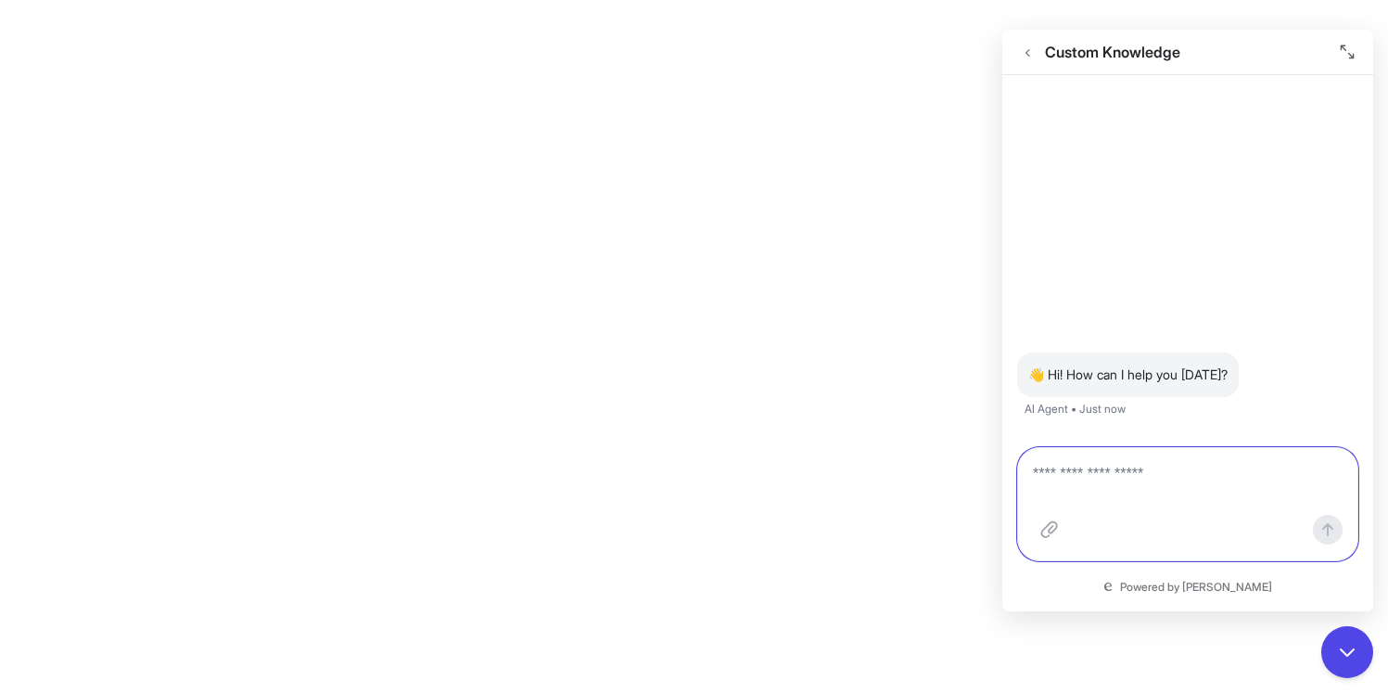
click at [1181, 492] on textarea at bounding box center [1188, 485] width 310 height 45
type textarea "**"
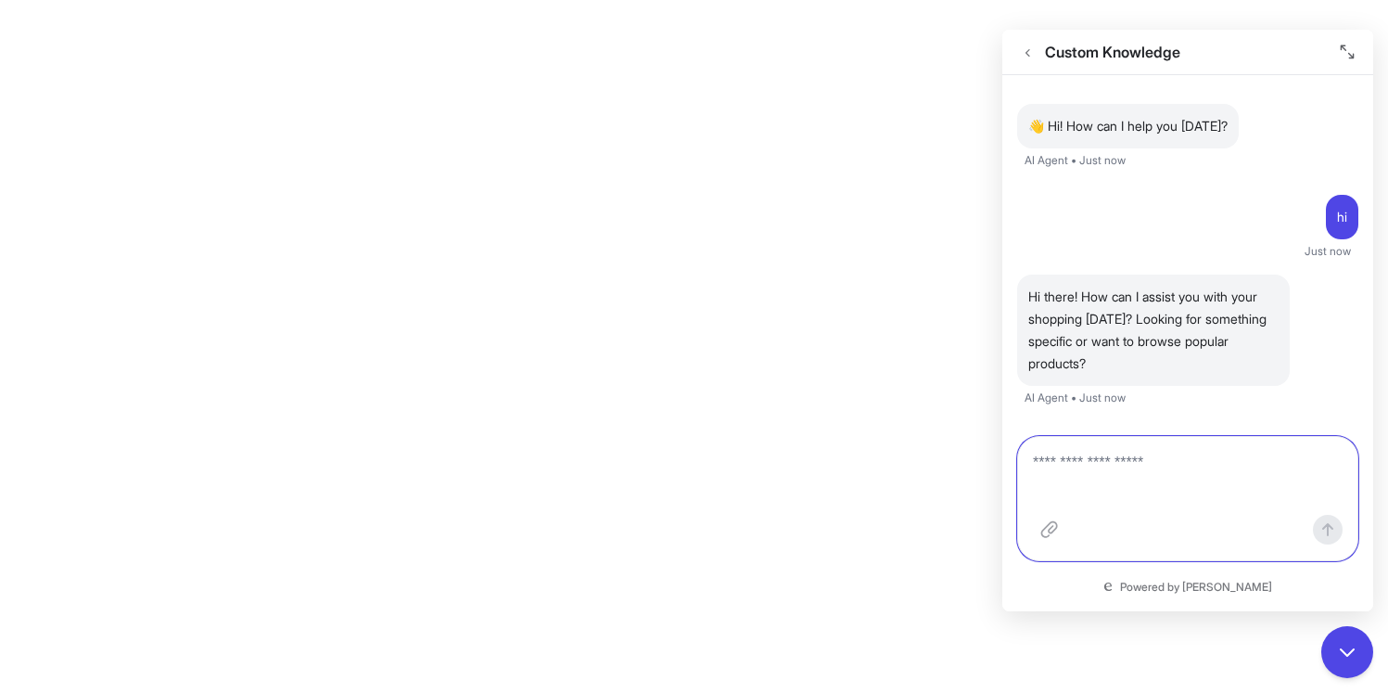
click at [1116, 496] on textarea at bounding box center [1188, 480] width 310 height 56
type textarea "**********"
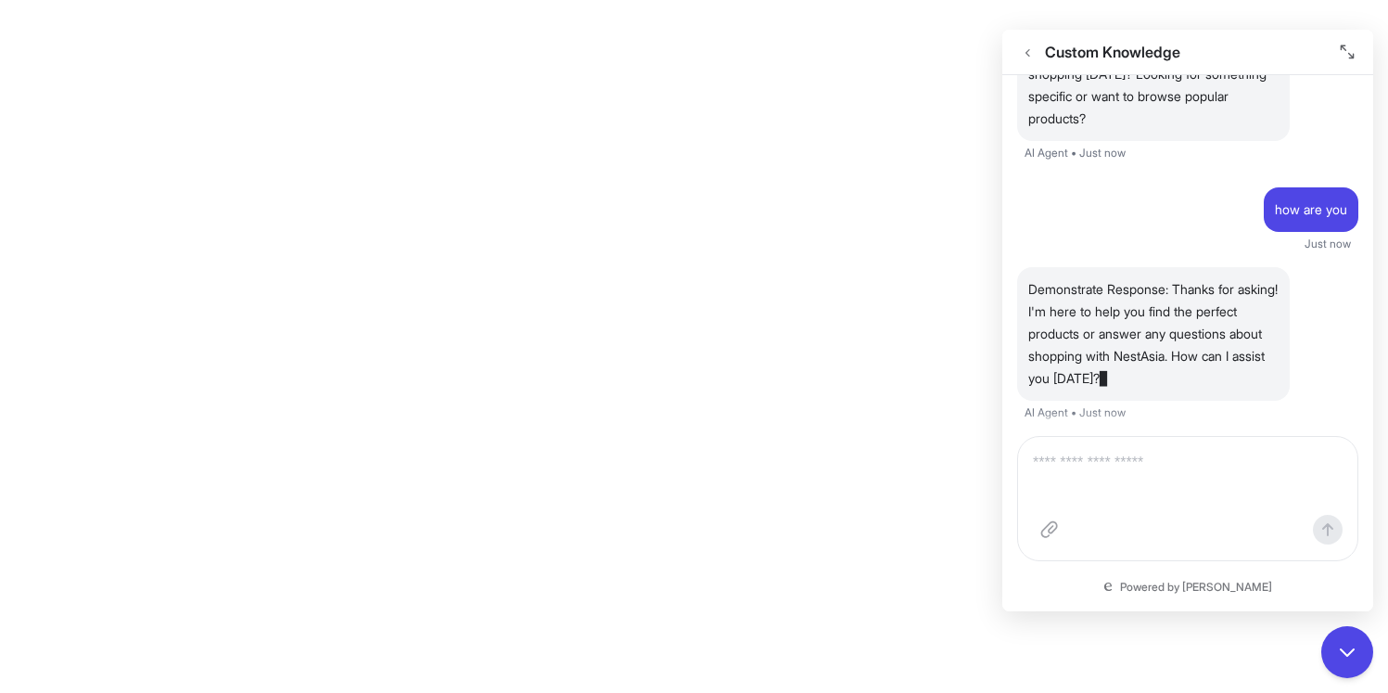
scroll to position [246, 0]
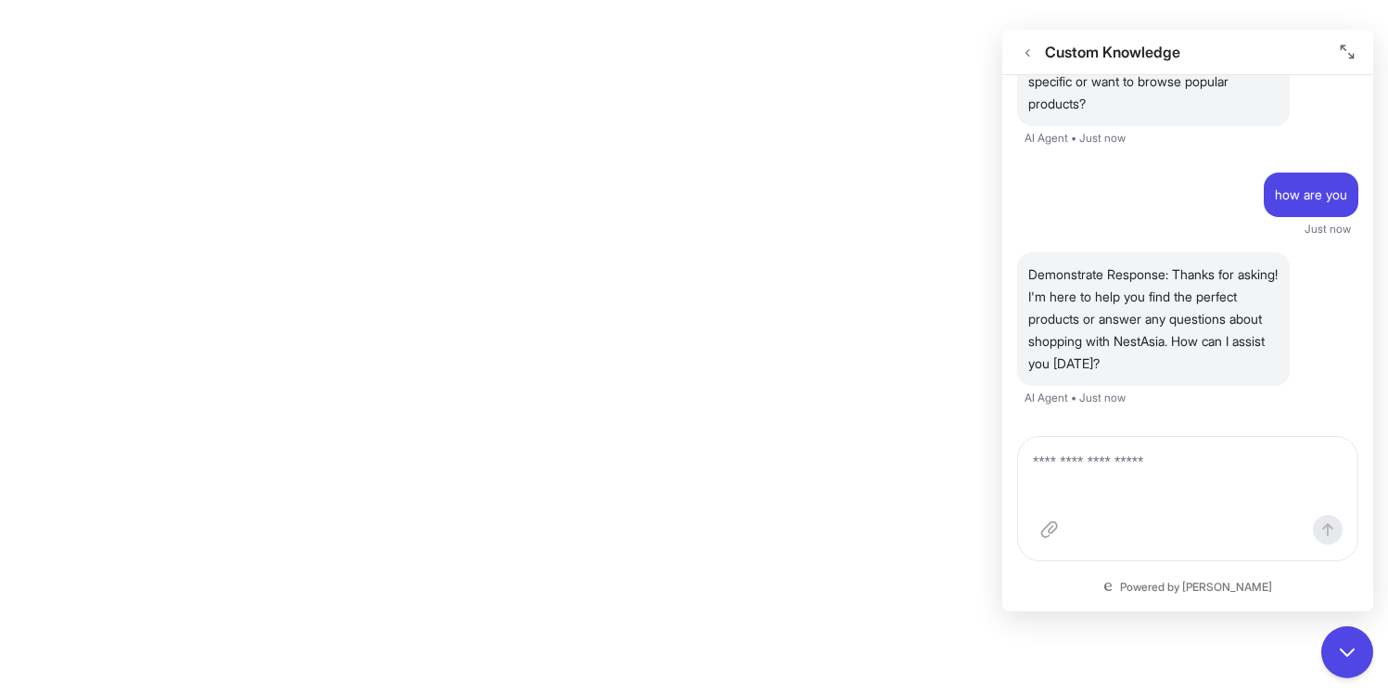
drag, startPoint x: 1220, startPoint y: 363, endPoint x: 1027, endPoint y: 265, distance: 216.4
click at [1028, 265] on p "Demonstrate Response: Thanks for asking! I'm here to help you find the perfect …" at bounding box center [1153, 318] width 250 height 111
drag, startPoint x: 1027, startPoint y: 265, endPoint x: 1213, endPoint y: 362, distance: 209.0
click at [1214, 362] on p "Demonstrate Response: Thanks for asking! I'm here to help you find the perfect …" at bounding box center [1153, 318] width 250 height 111
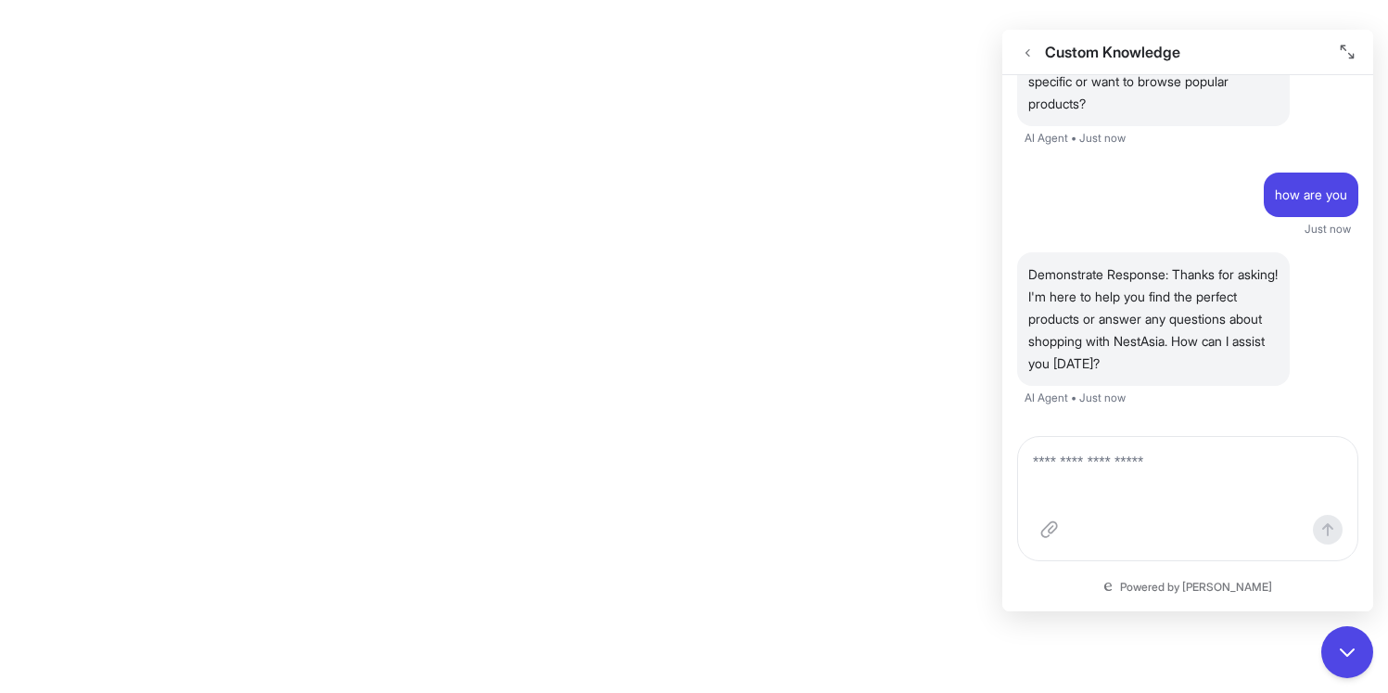
click at [1213, 362] on p "Demonstrate Response: Thanks for asking! I'm here to help you find the perfect …" at bounding box center [1153, 318] width 250 height 111
drag, startPoint x: 1213, startPoint y: 362, endPoint x: 999, endPoint y: 260, distance: 237.2
click at [999, 260] on body "Powered by [PERSON_NAME]" at bounding box center [694, 346] width 1388 height 693
click at [1050, 273] on p "Demonstrate Response: Thanks for asking! I'm here to help you find the perfect …" at bounding box center [1153, 318] width 250 height 111
click at [1032, 55] on icon "Go back" at bounding box center [1027, 52] width 13 height 14
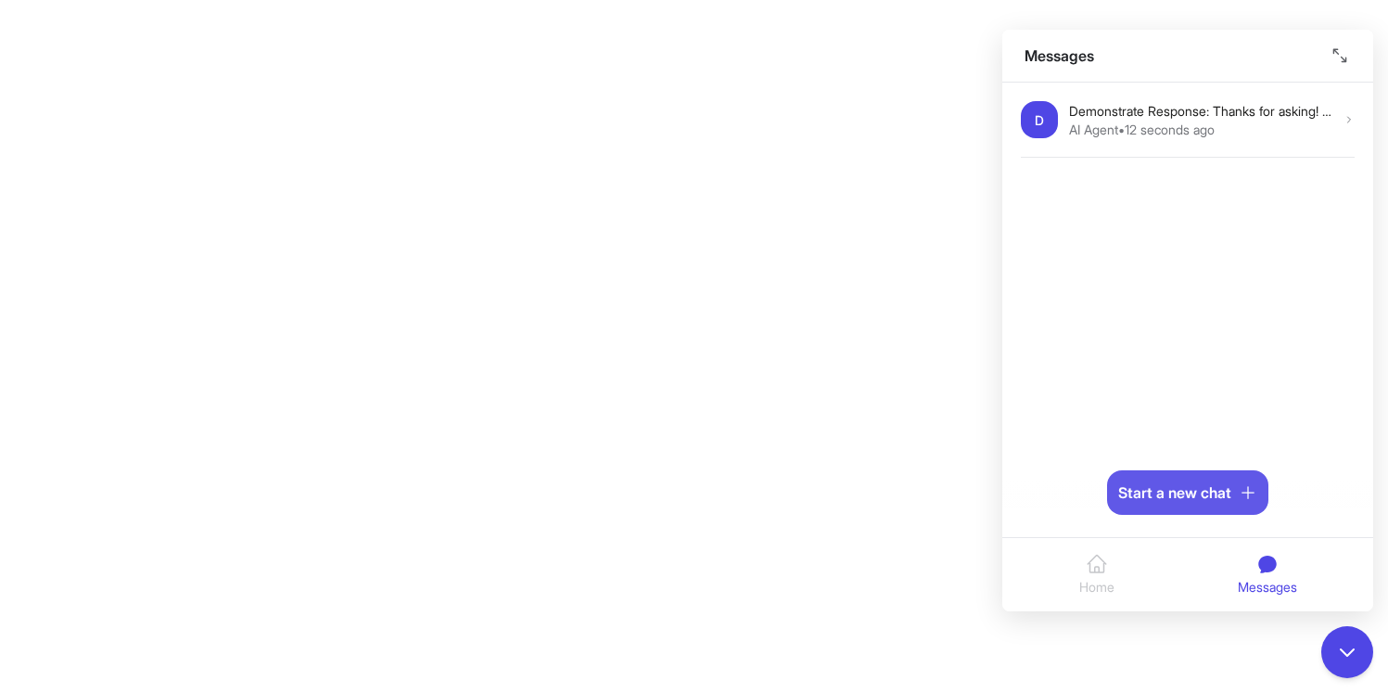
click at [1226, 503] on button "Start a new chat" at bounding box center [1187, 492] width 161 height 45
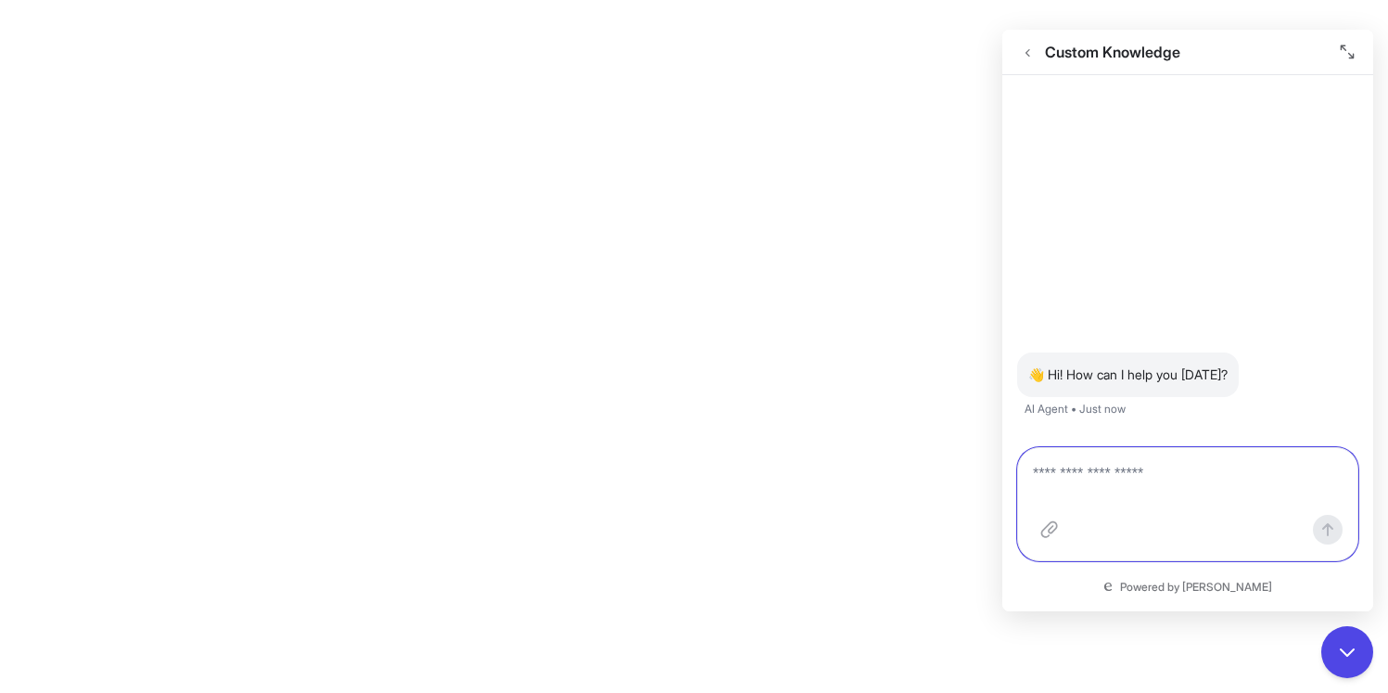
click at [1174, 492] on textarea at bounding box center [1188, 485] width 310 height 45
type textarea "**********"
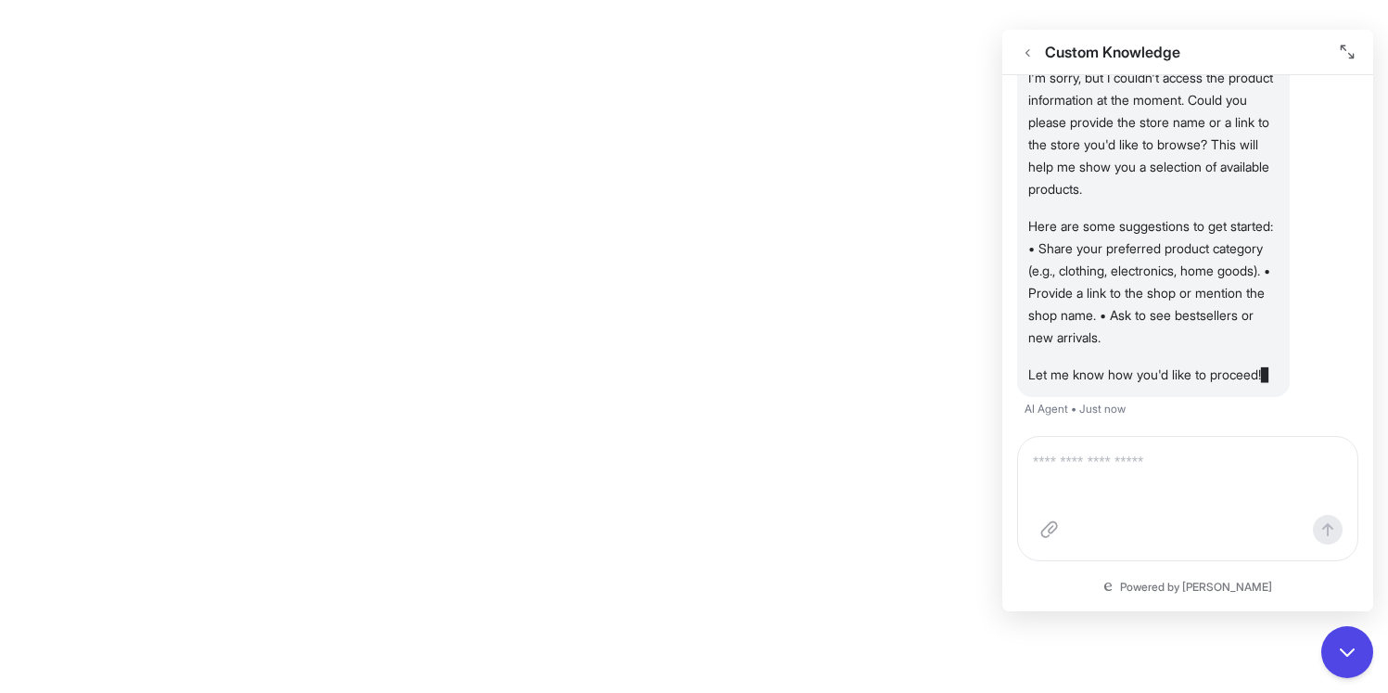
scroll to position [216, 0]
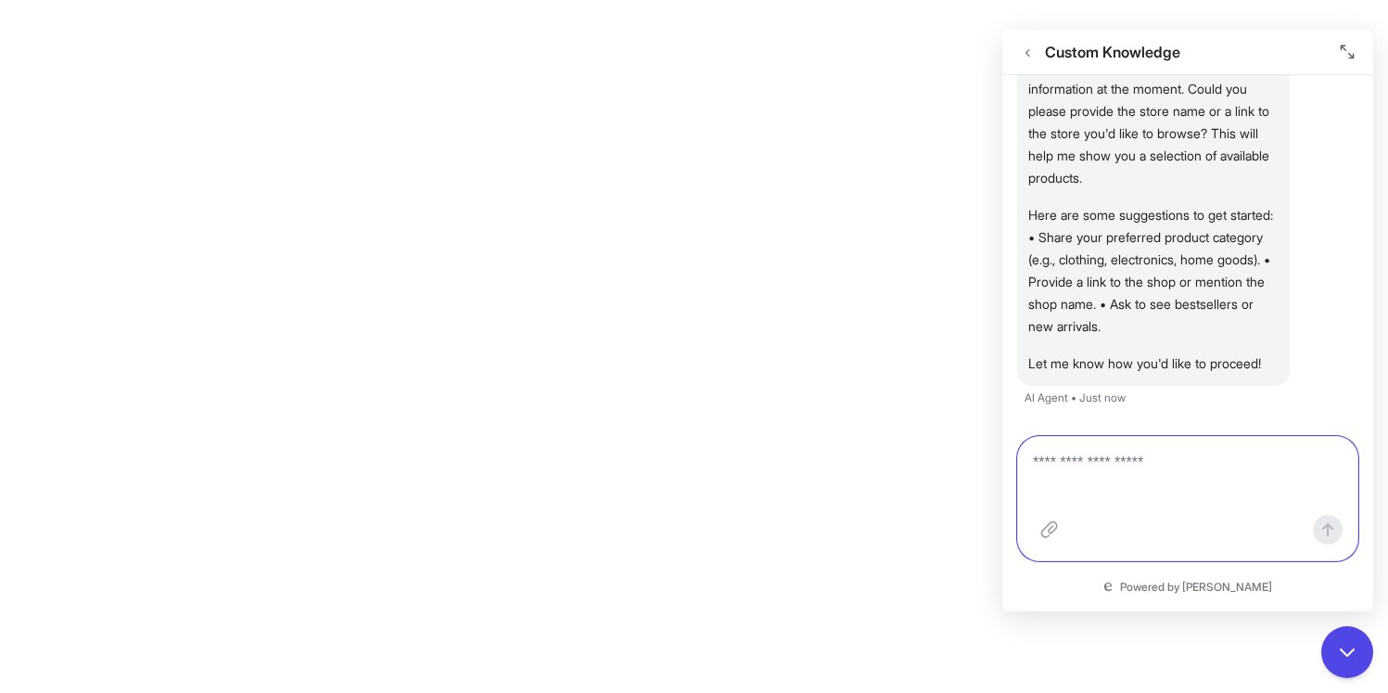
click at [1136, 489] on textarea at bounding box center [1188, 480] width 310 height 56
